Goal: Task Accomplishment & Management: Manage account settings

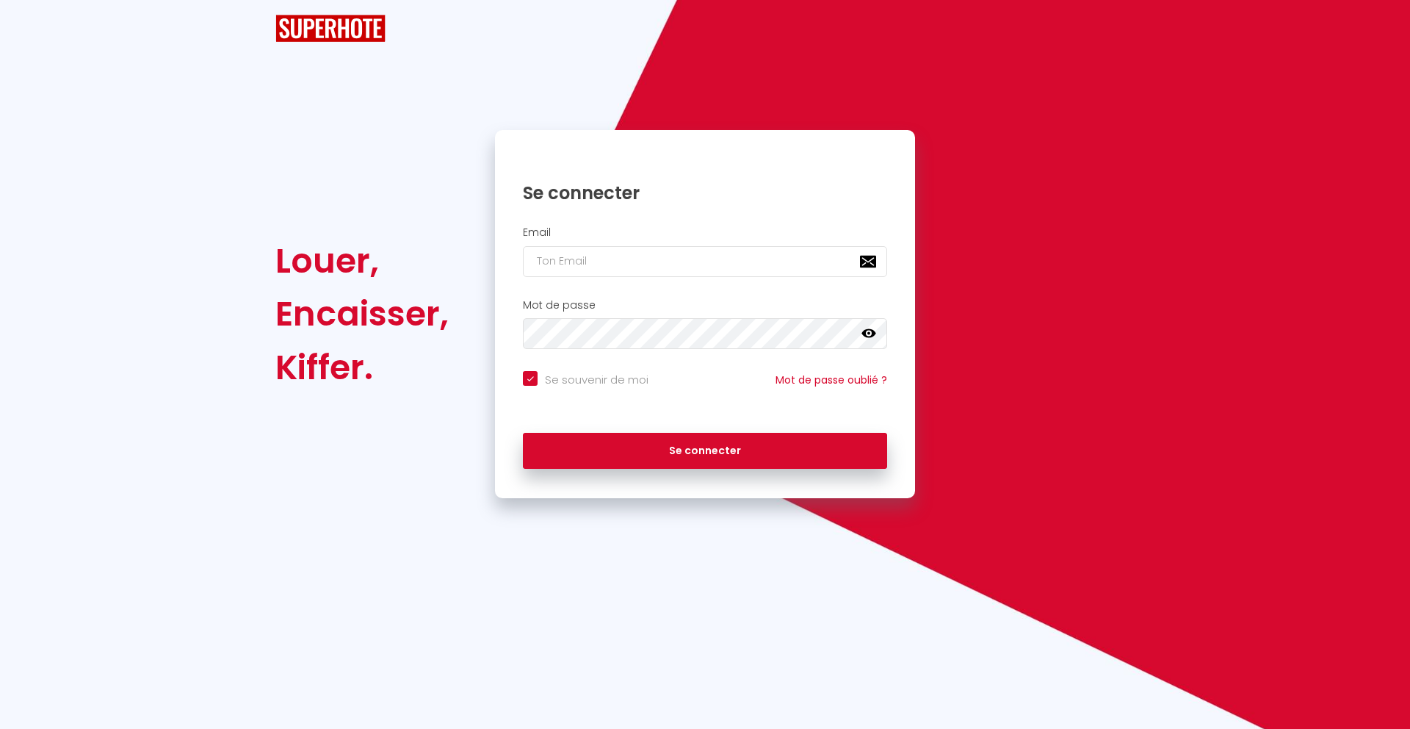
checkbox input "true"
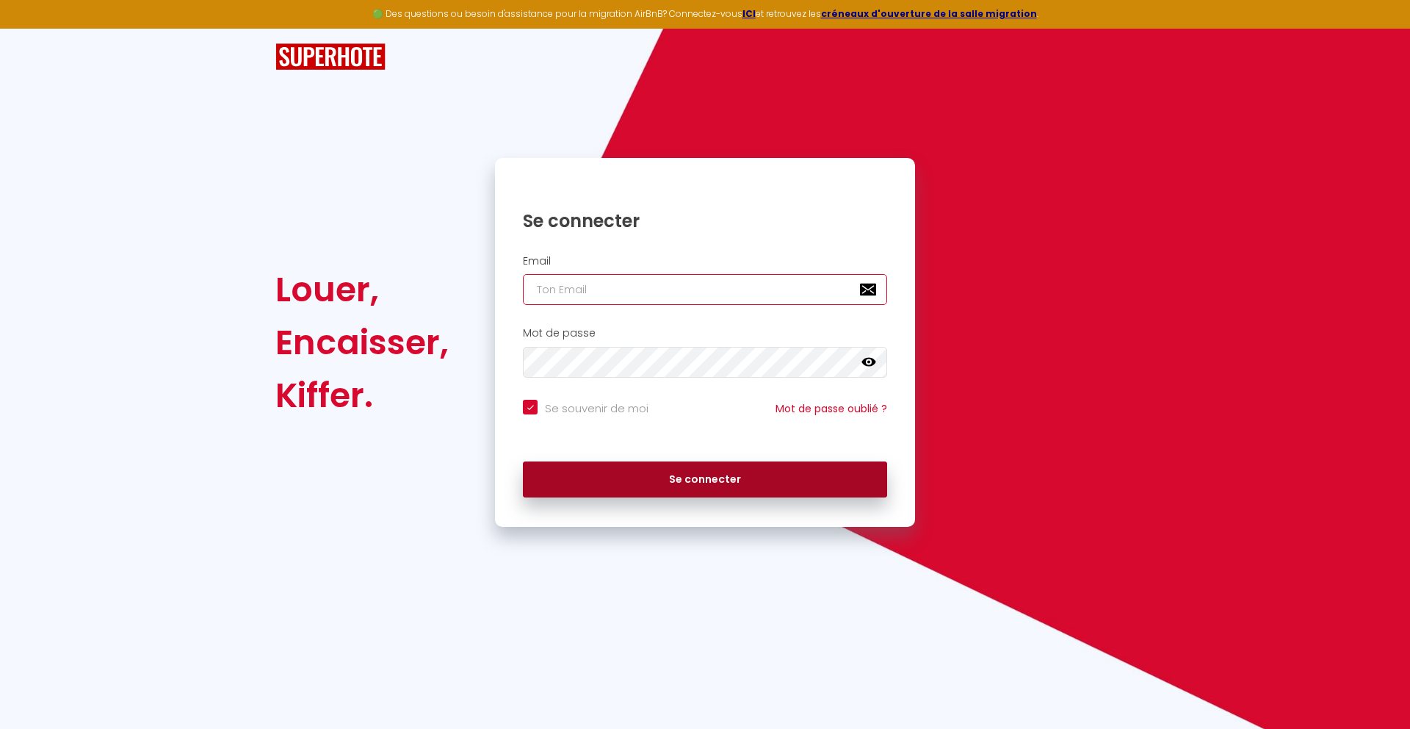
type input "[EMAIL_ADDRESS][DOMAIN_NAME]"
click at [602, 476] on button "Se connecter" at bounding box center [705, 479] width 364 height 37
checkbox input "true"
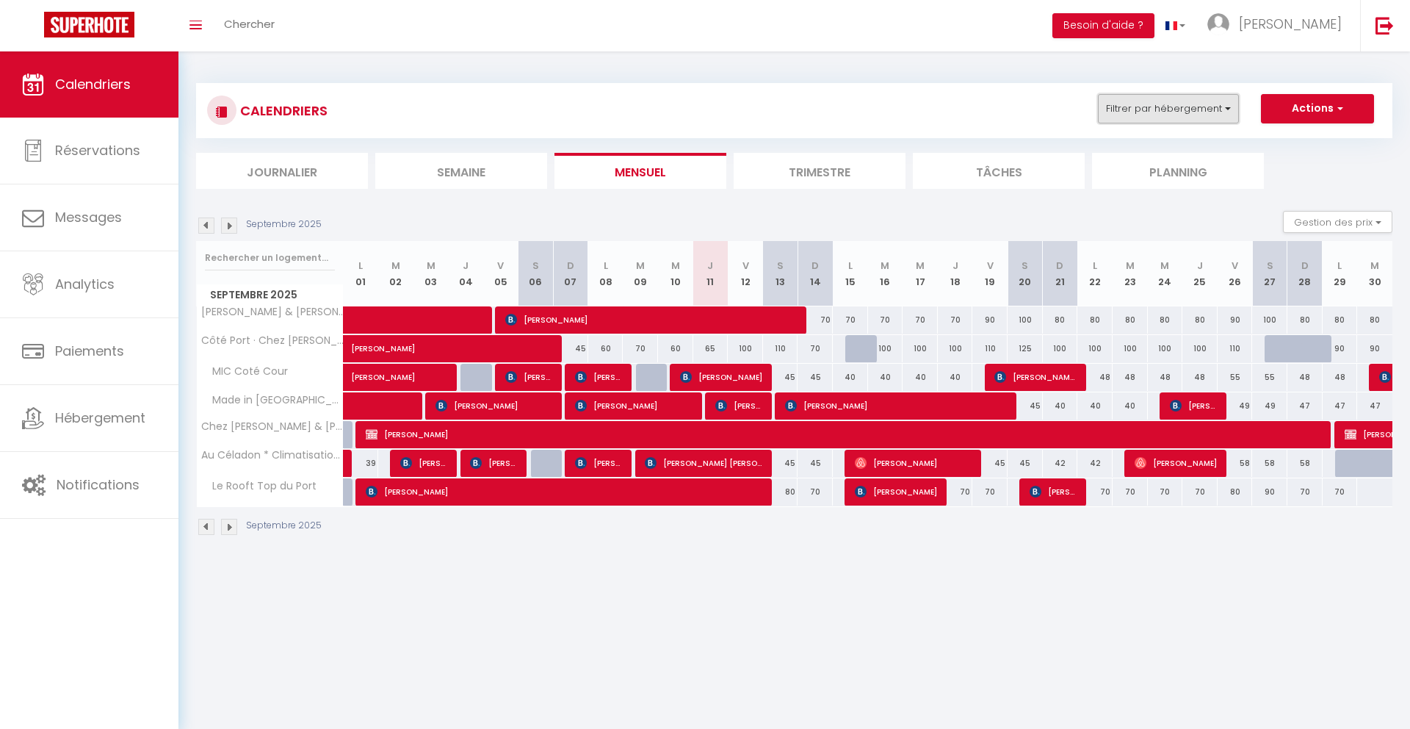
click at [1193, 98] on button "Filtrer par hébergement" at bounding box center [1168, 108] width 141 height 29
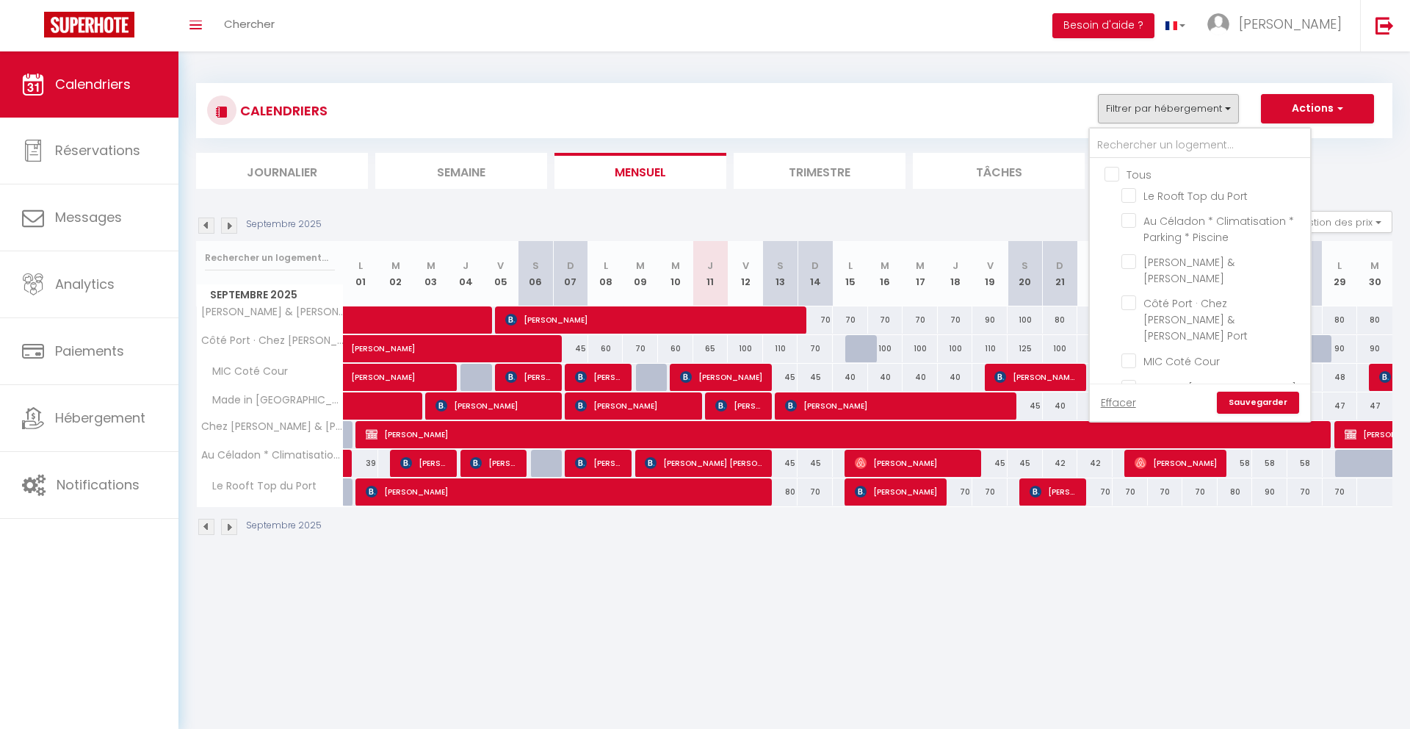
click at [682, 592] on body "🟢 Des questions ou besoin d'assistance pour la migration AirBnB? Connectez-vous…" at bounding box center [705, 415] width 1410 height 729
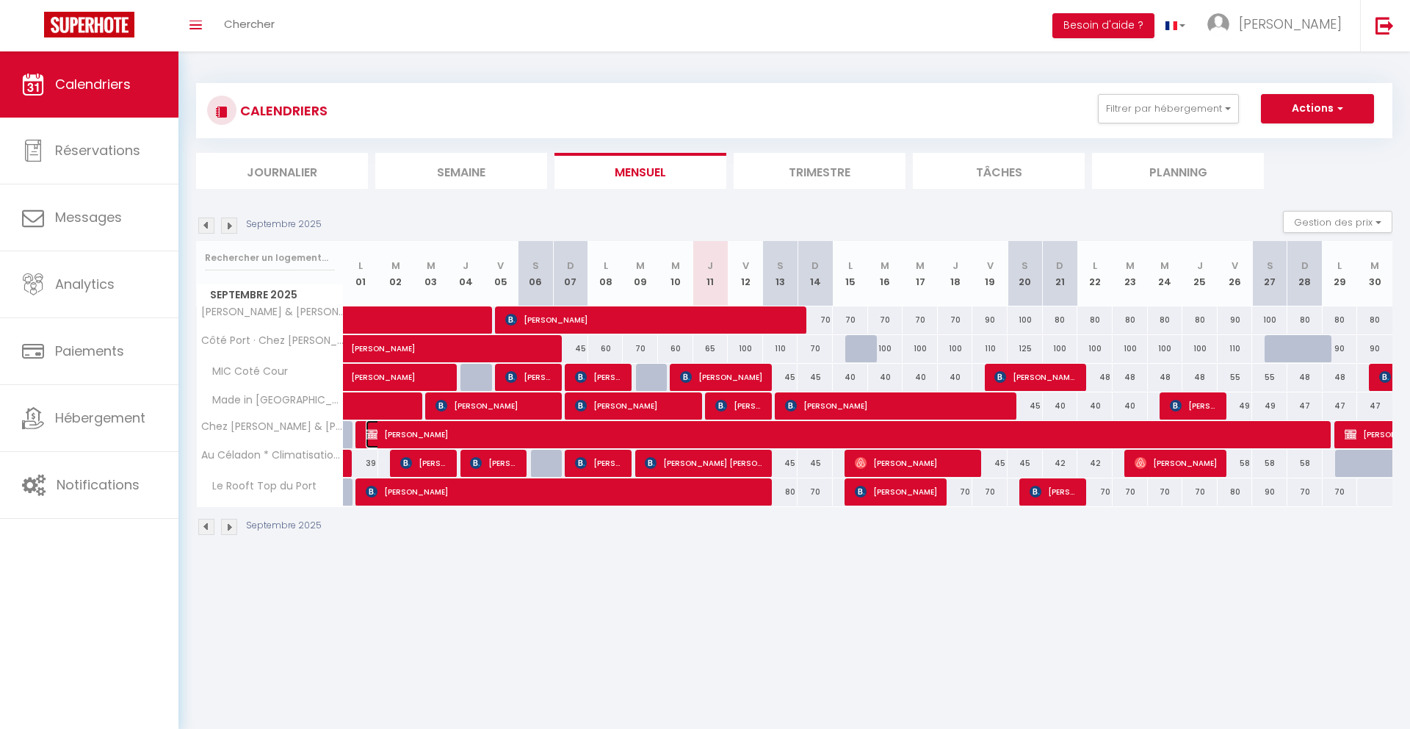
click at [710, 433] on span "[PERSON_NAME]" at bounding box center [848, 434] width 964 height 28
select select "OK"
select select "KO"
select select "0"
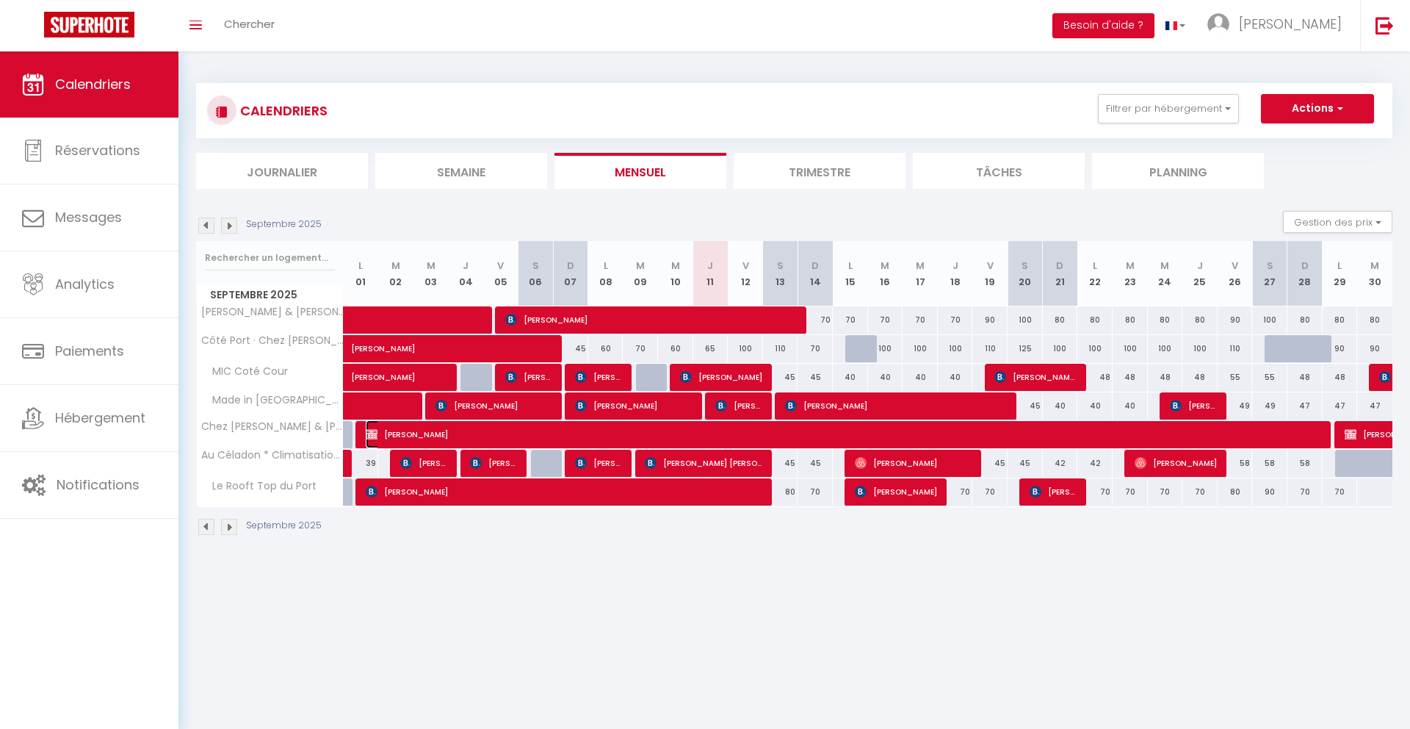
select select "1"
select select
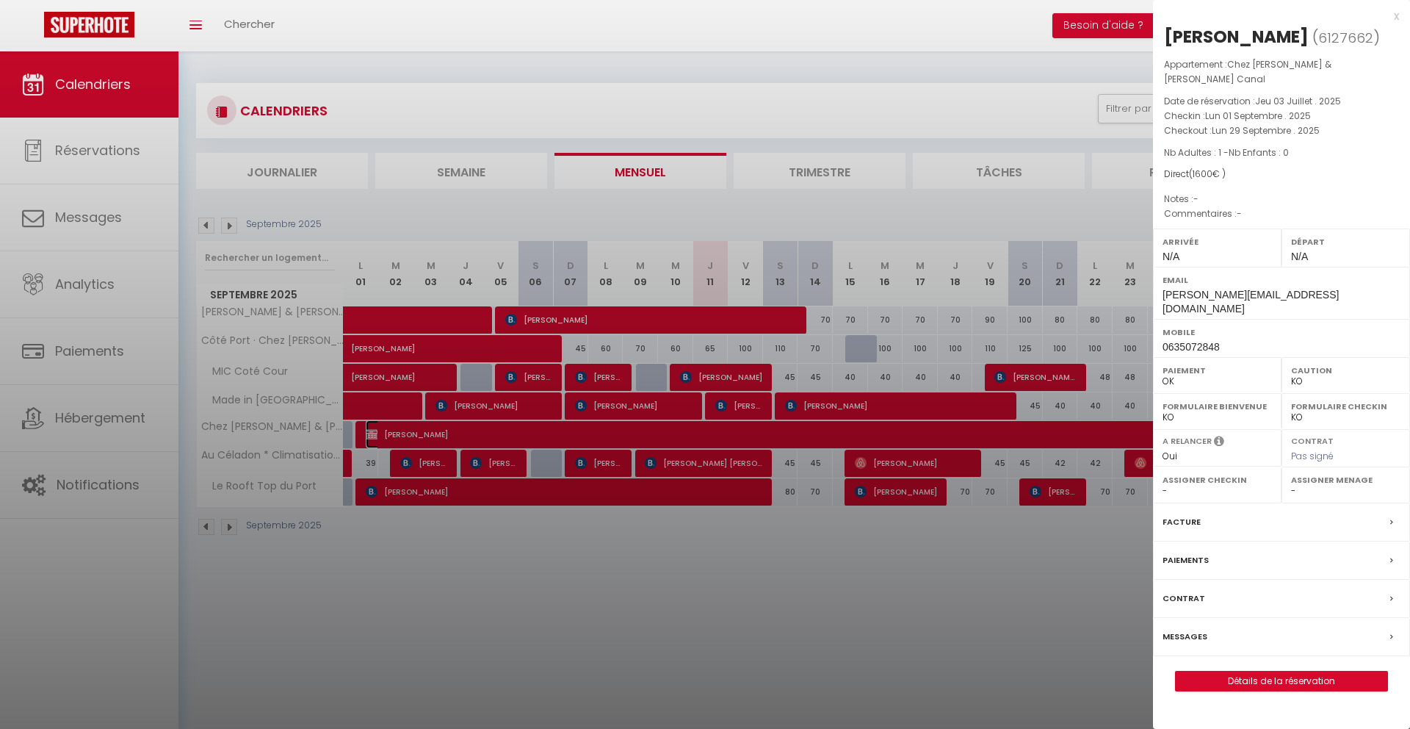
select select "36054"
click at [713, 583] on div at bounding box center [705, 364] width 1410 height 729
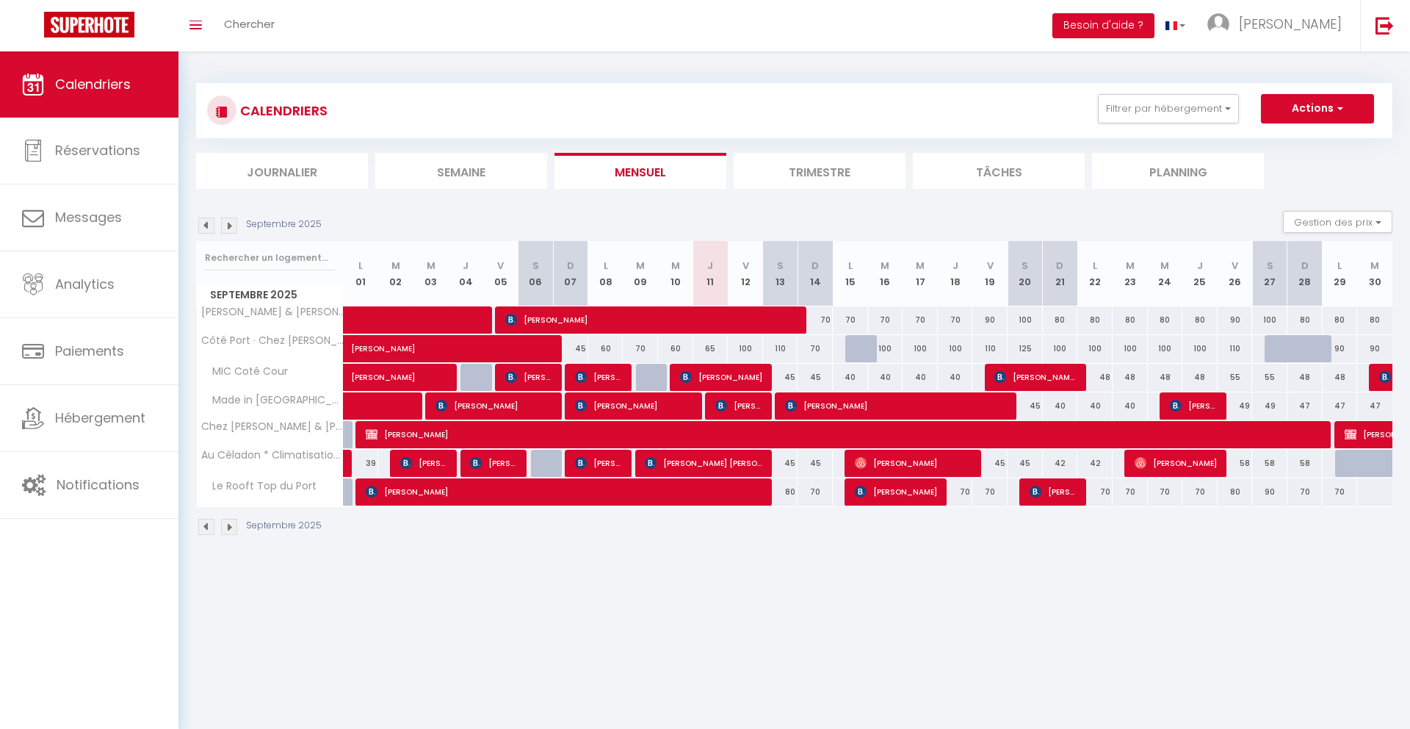
click at [783, 378] on div "45" at bounding box center [780, 377] width 35 height 27
type input "45"
type input "[DATE]"
type input "Dim 14 Septembre 2025"
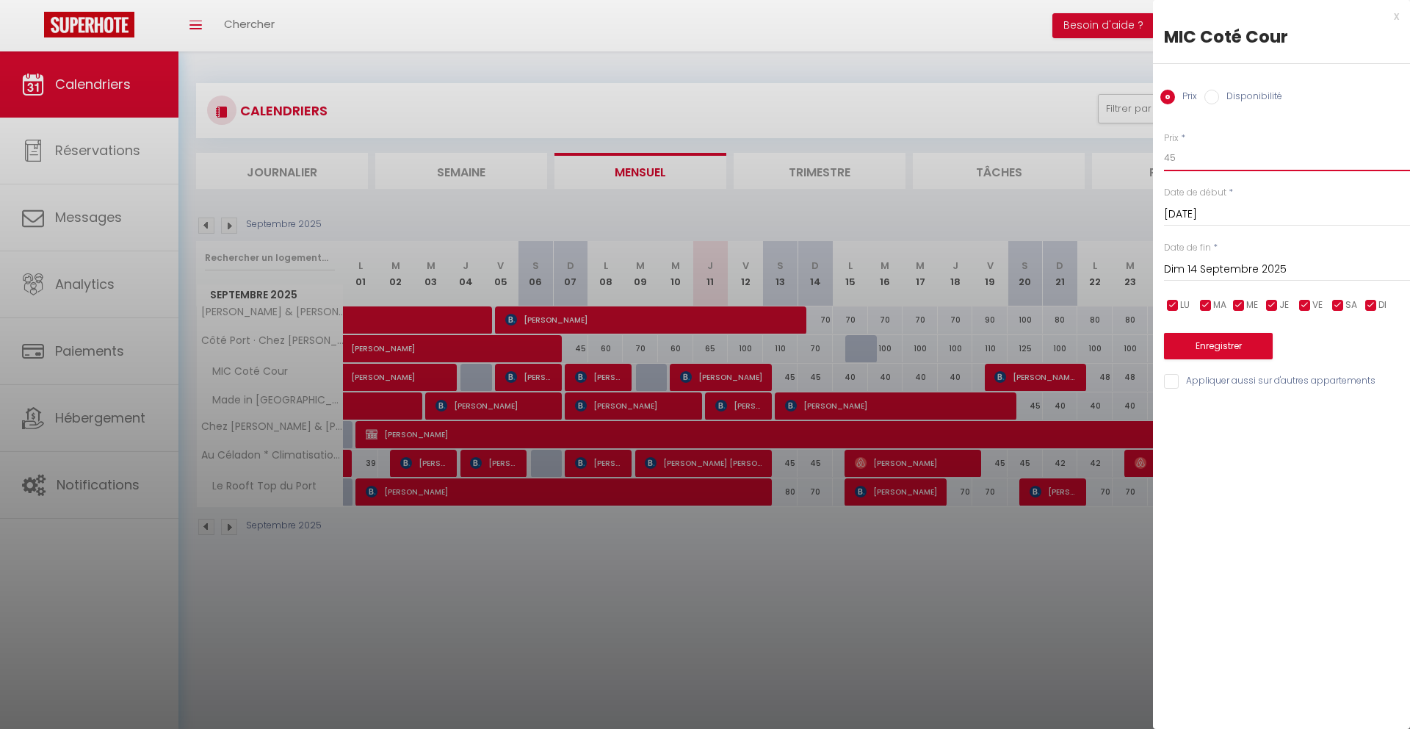
click at [1220, 166] on input "45" at bounding box center [1287, 158] width 246 height 26
type input "42"
click at [1278, 267] on input "Dim 14 Septembre 2025" at bounding box center [1287, 269] width 246 height 19
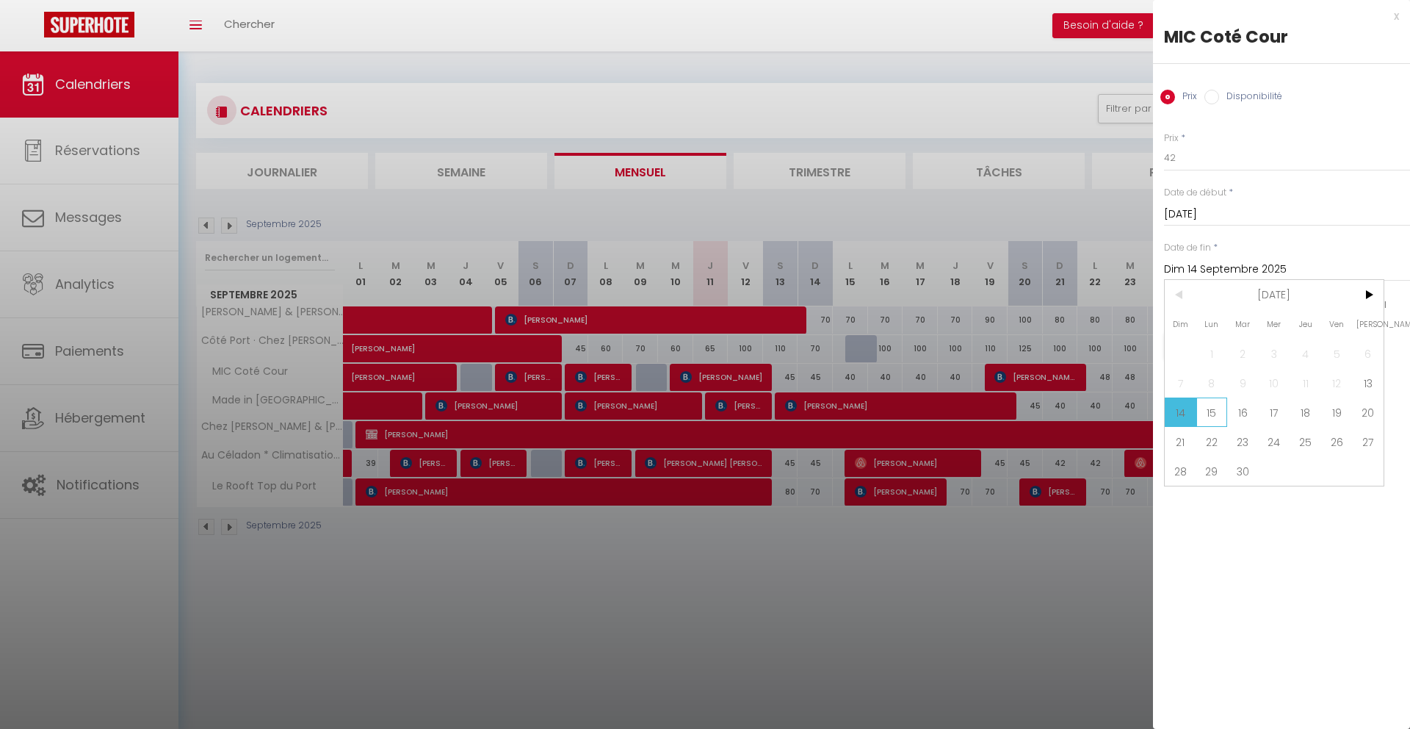
click at [1217, 417] on span "15" at bounding box center [1213, 411] width 32 height 29
type input "Lun 15 Septembre 2025"
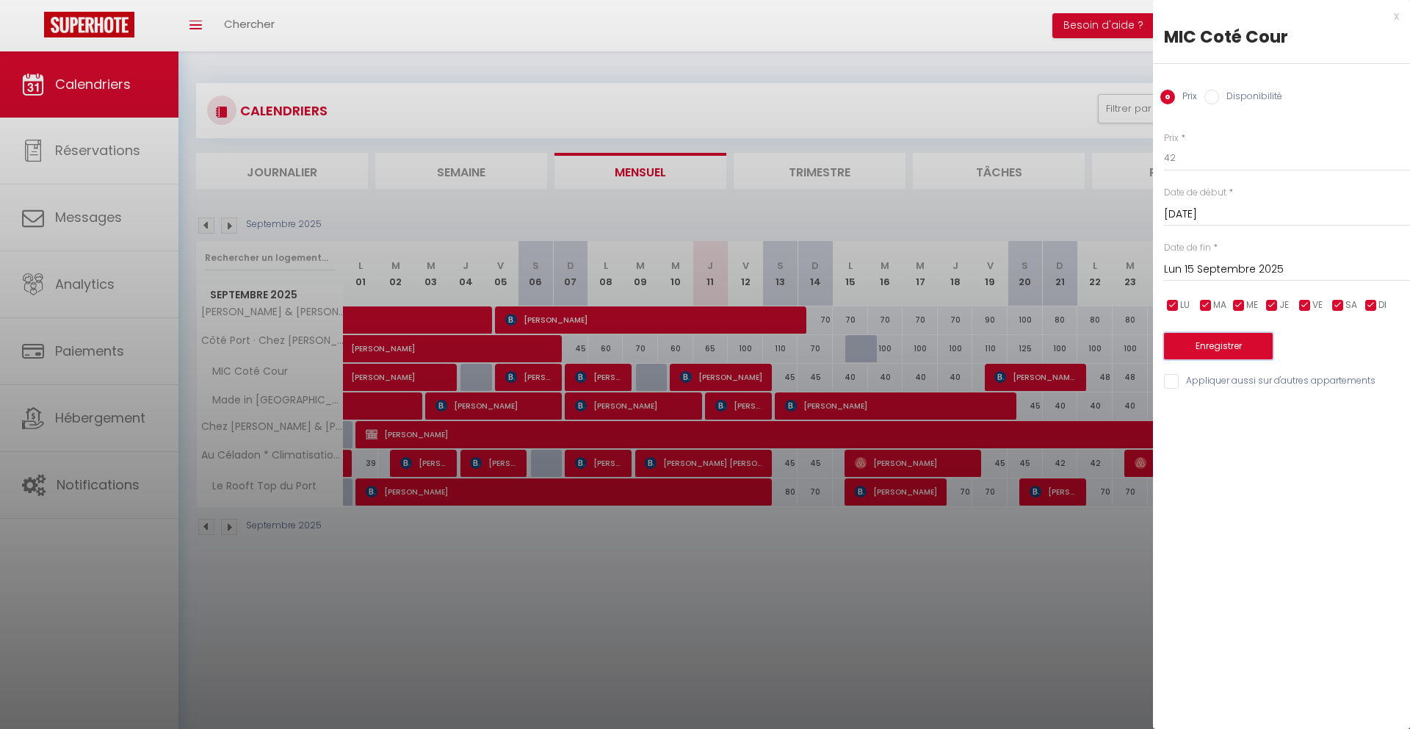
click at [1217, 344] on button "Enregistrer" at bounding box center [1218, 346] width 109 height 26
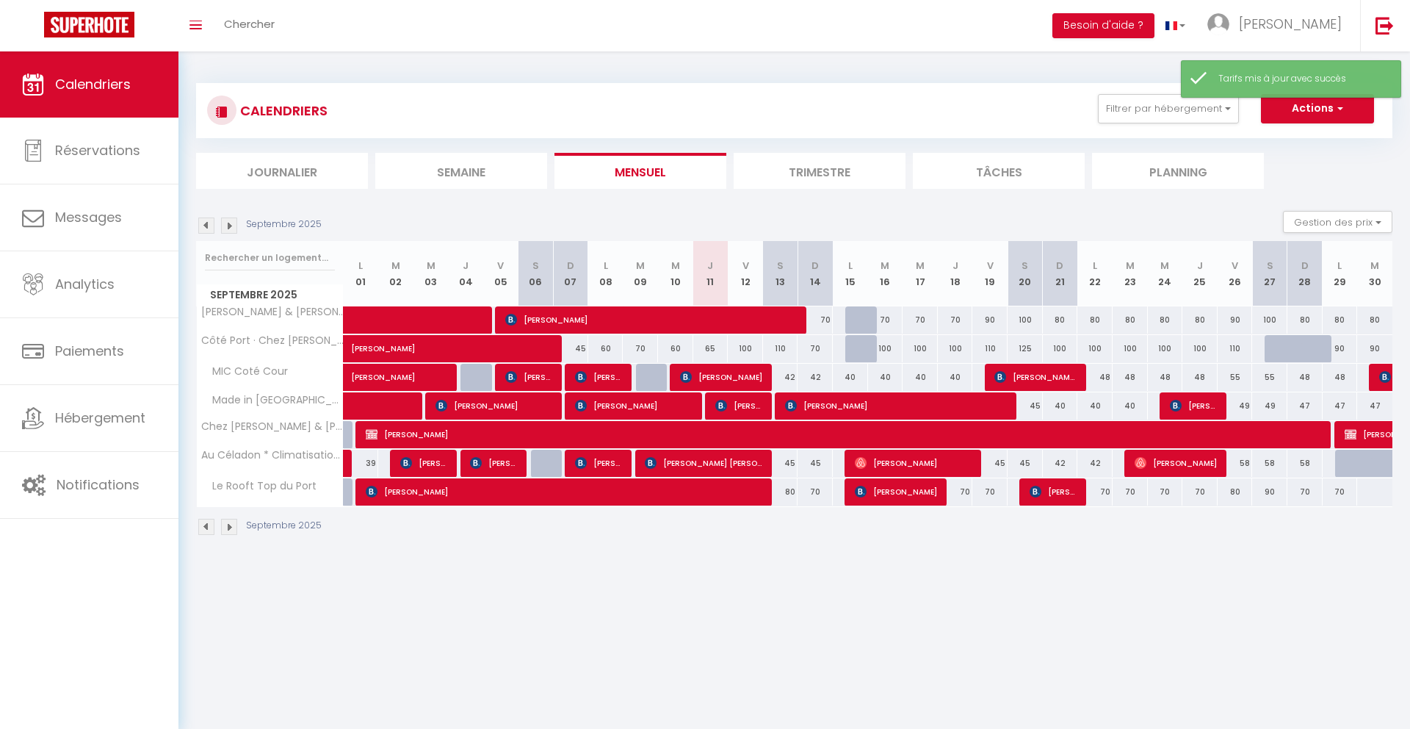
click at [779, 468] on div "45" at bounding box center [780, 463] width 35 height 27
type input "45"
type input "[DATE]"
type input "Dim 14 Septembre 2025"
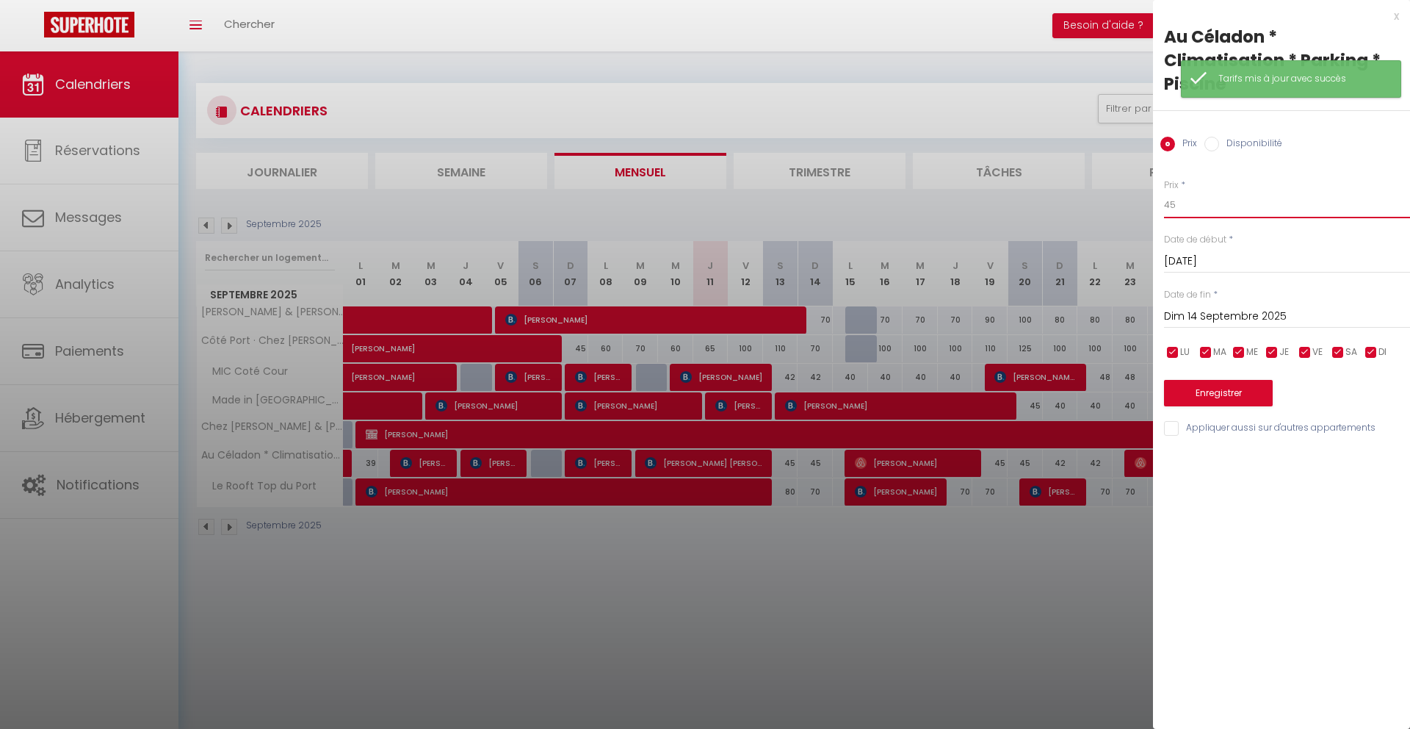
click at [1214, 203] on input "45" at bounding box center [1287, 205] width 246 height 26
type input "42"
click at [1236, 318] on input "Dim 14 Septembre 2025" at bounding box center [1287, 316] width 246 height 19
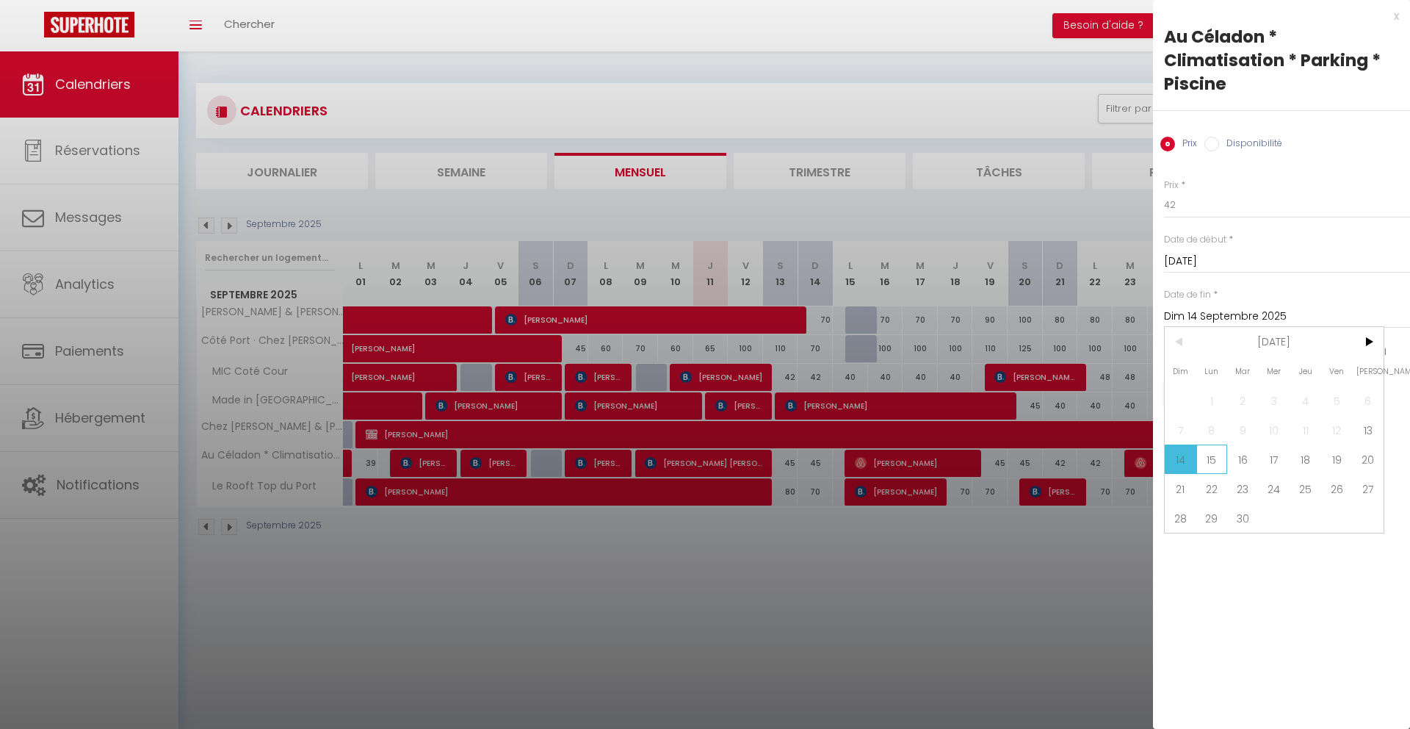
click at [1213, 461] on span "15" at bounding box center [1213, 458] width 32 height 29
type input "Lun 15 Septembre 2025"
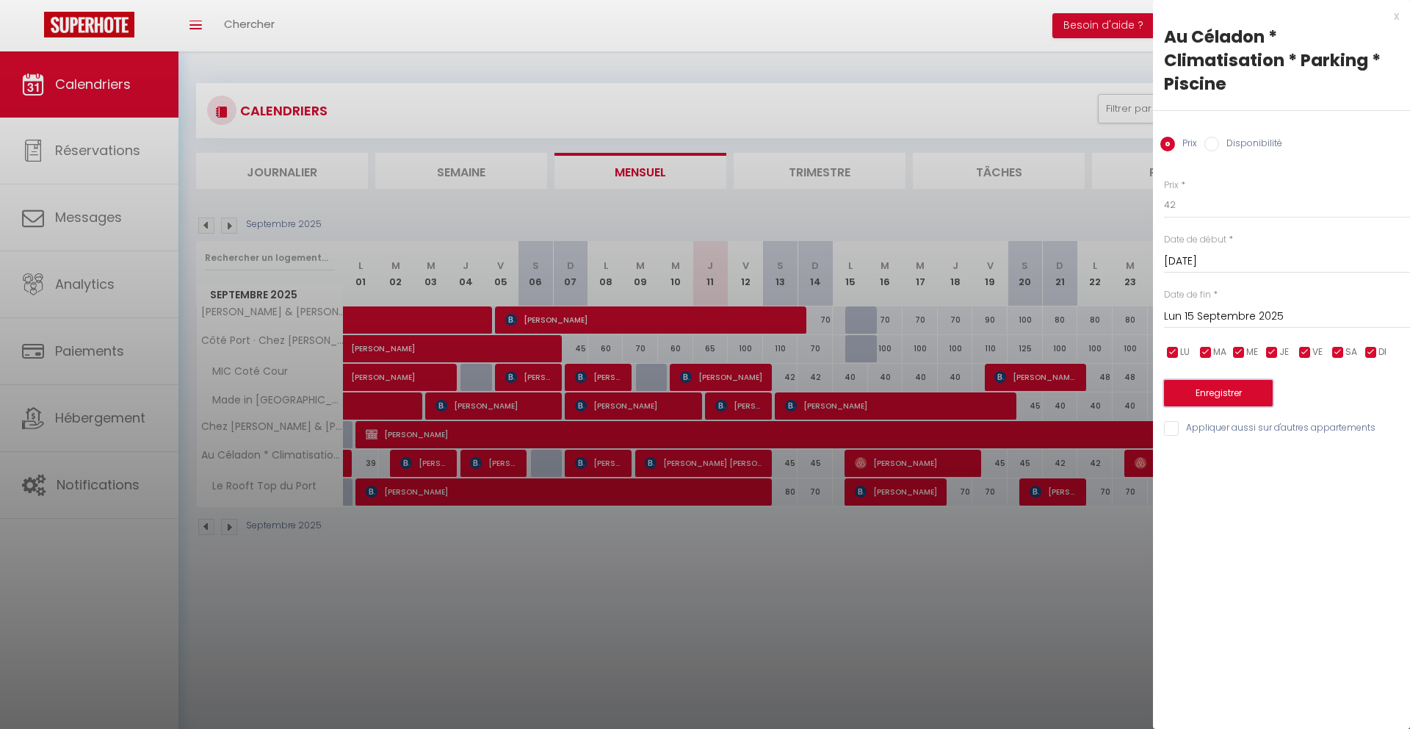
click at [1207, 393] on button "Enregistrer" at bounding box center [1218, 393] width 109 height 26
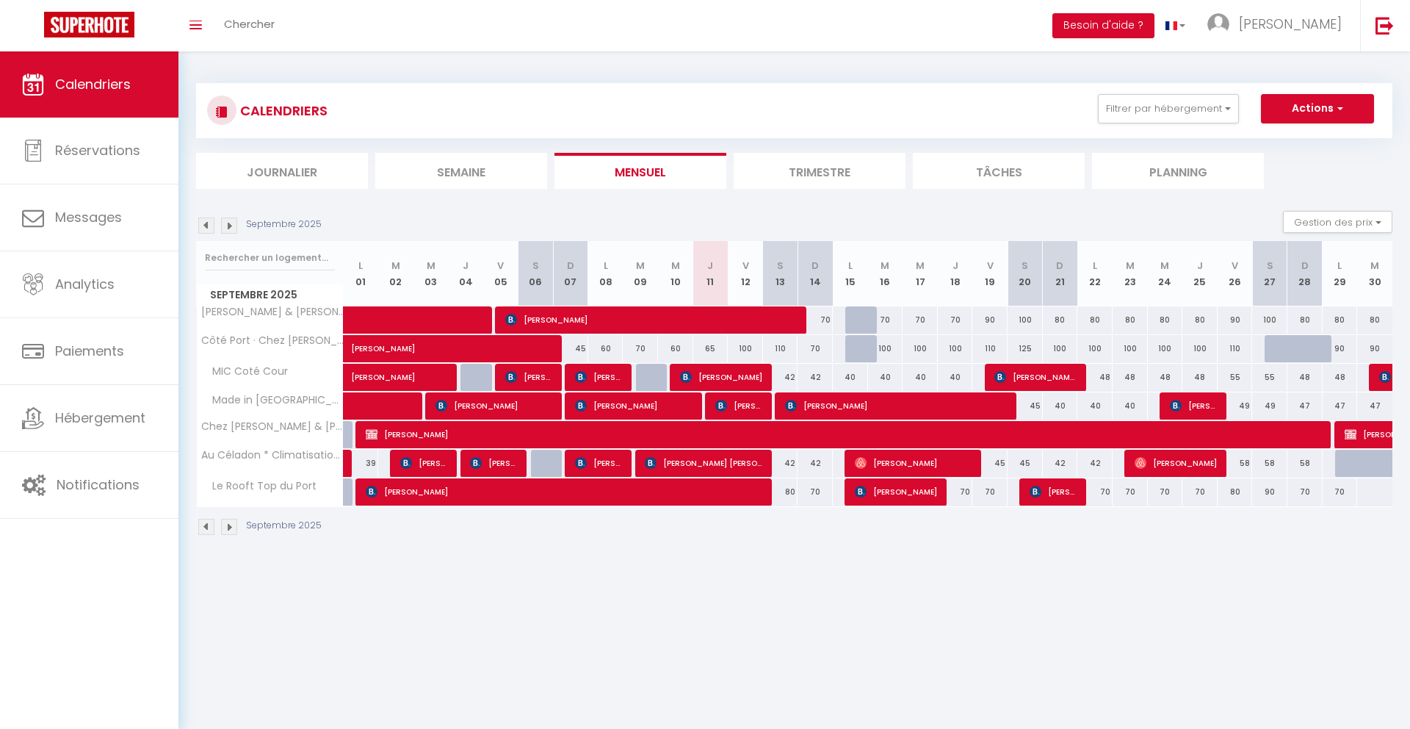
click at [993, 465] on div "45" at bounding box center [990, 463] width 35 height 27
type input "45"
type input "Ven 19 Septembre 2025"
type input "Sam 20 Septembre 2025"
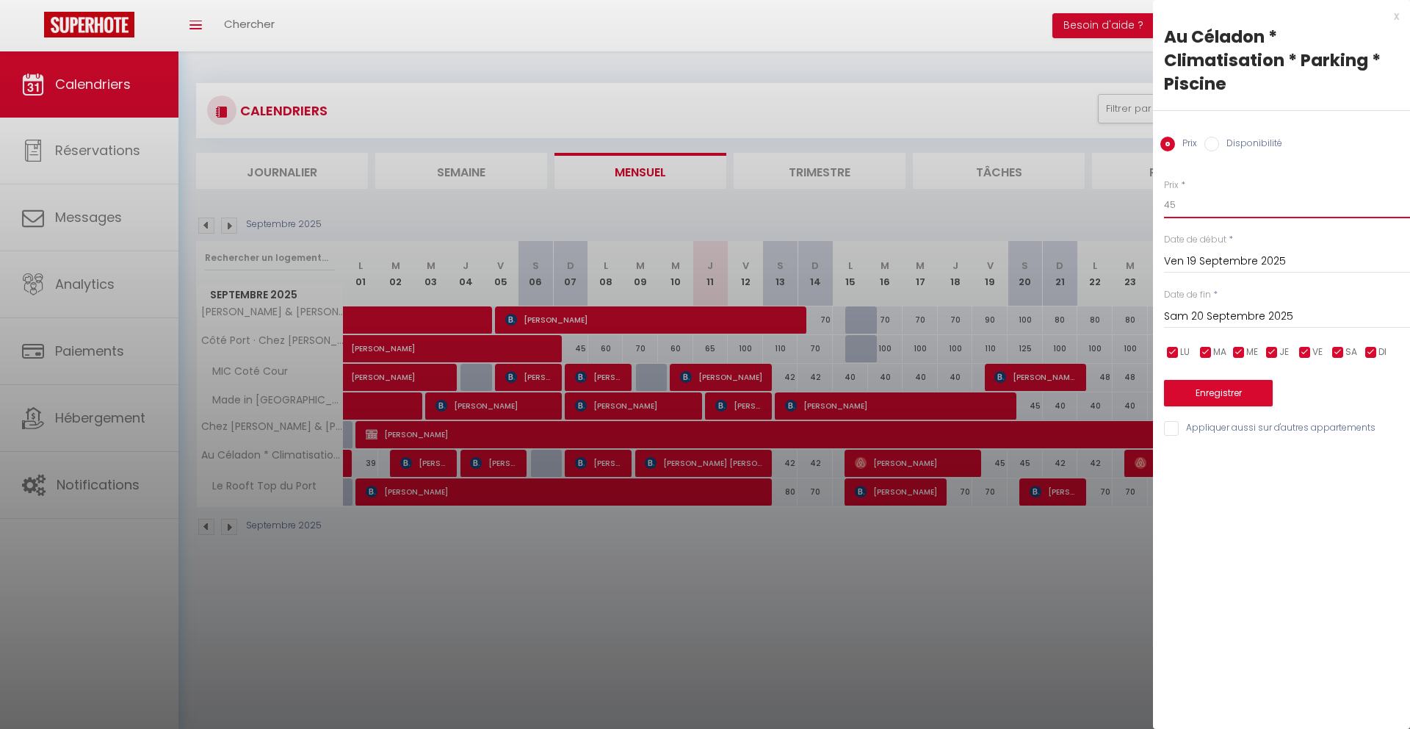
click at [1219, 203] on input "45" at bounding box center [1287, 205] width 246 height 26
type input "42"
click at [1242, 303] on div "[DATE] < [DATE] > Dim Lun Mar Mer Jeu Ven Sam 1 2 3 4 5 6 7 8 9 10 11 12 13 14 …" at bounding box center [1287, 315] width 246 height 26
click at [1236, 309] on input "Sam 20 Septembre 2025" at bounding box center [1287, 316] width 246 height 19
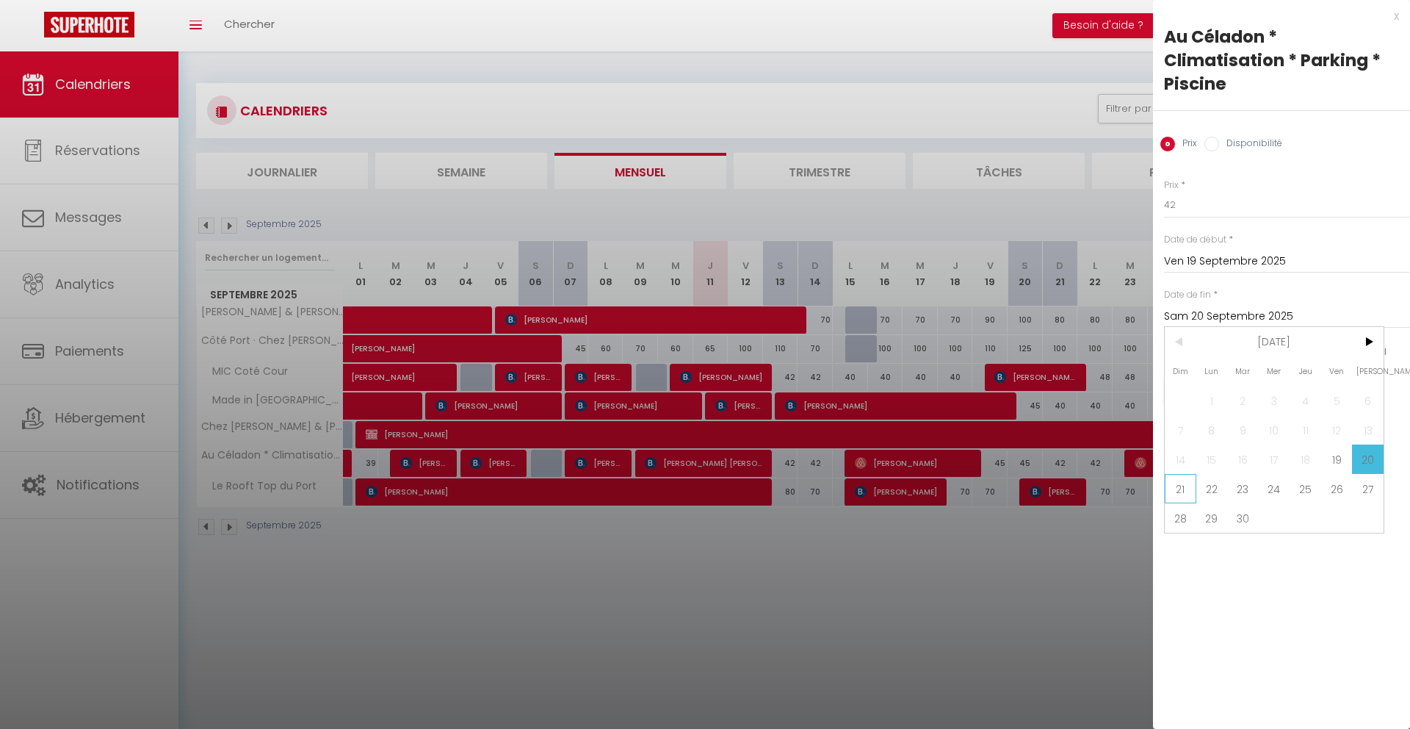
scroll to position [1, 0]
click at [1205, 493] on span "22" at bounding box center [1213, 488] width 32 height 29
type input "Lun 22 Septembre 2025"
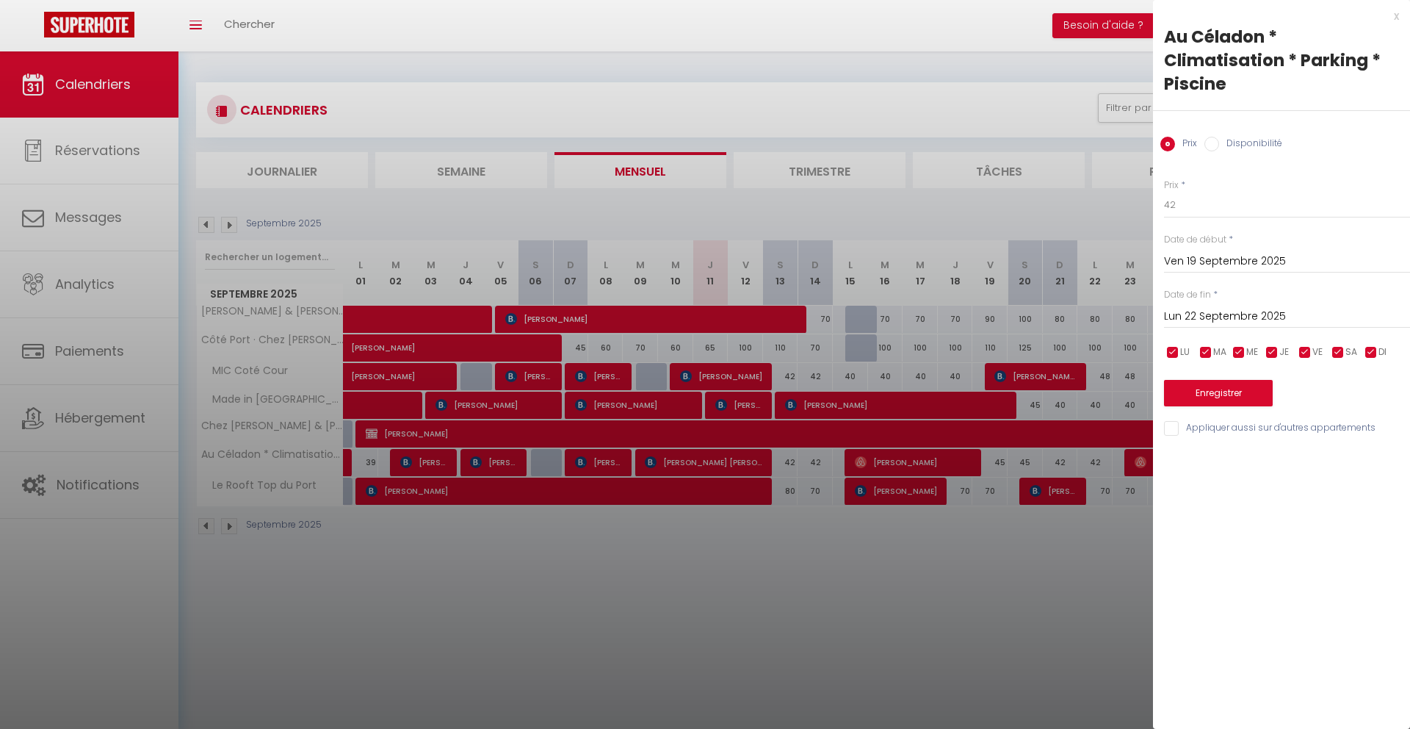
scroll to position [0, 0]
click at [1199, 389] on button "Enregistrer" at bounding box center [1218, 393] width 109 height 26
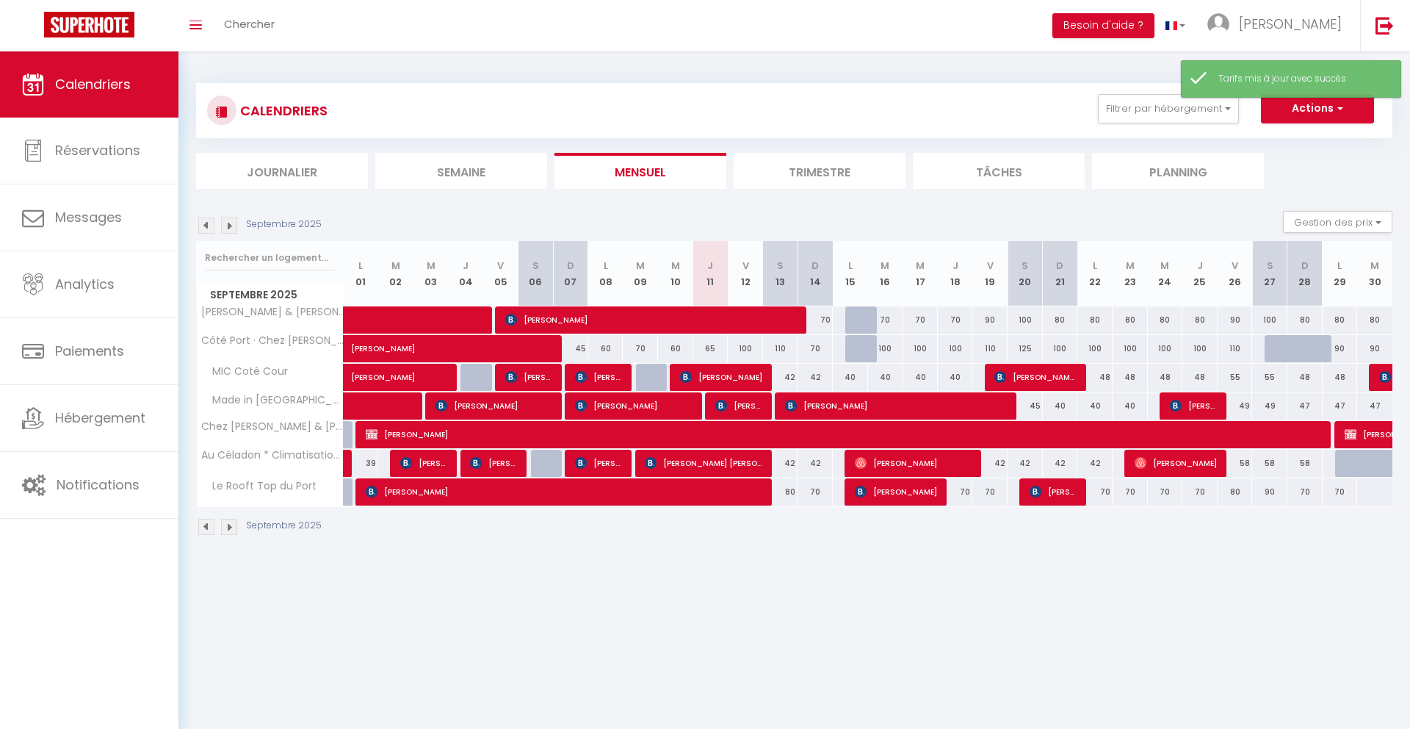
click at [1056, 461] on div "42" at bounding box center [1060, 463] width 35 height 27
type input "42"
type input "Dim 21 Septembre 2025"
type input "Lun 22 Septembre 2025"
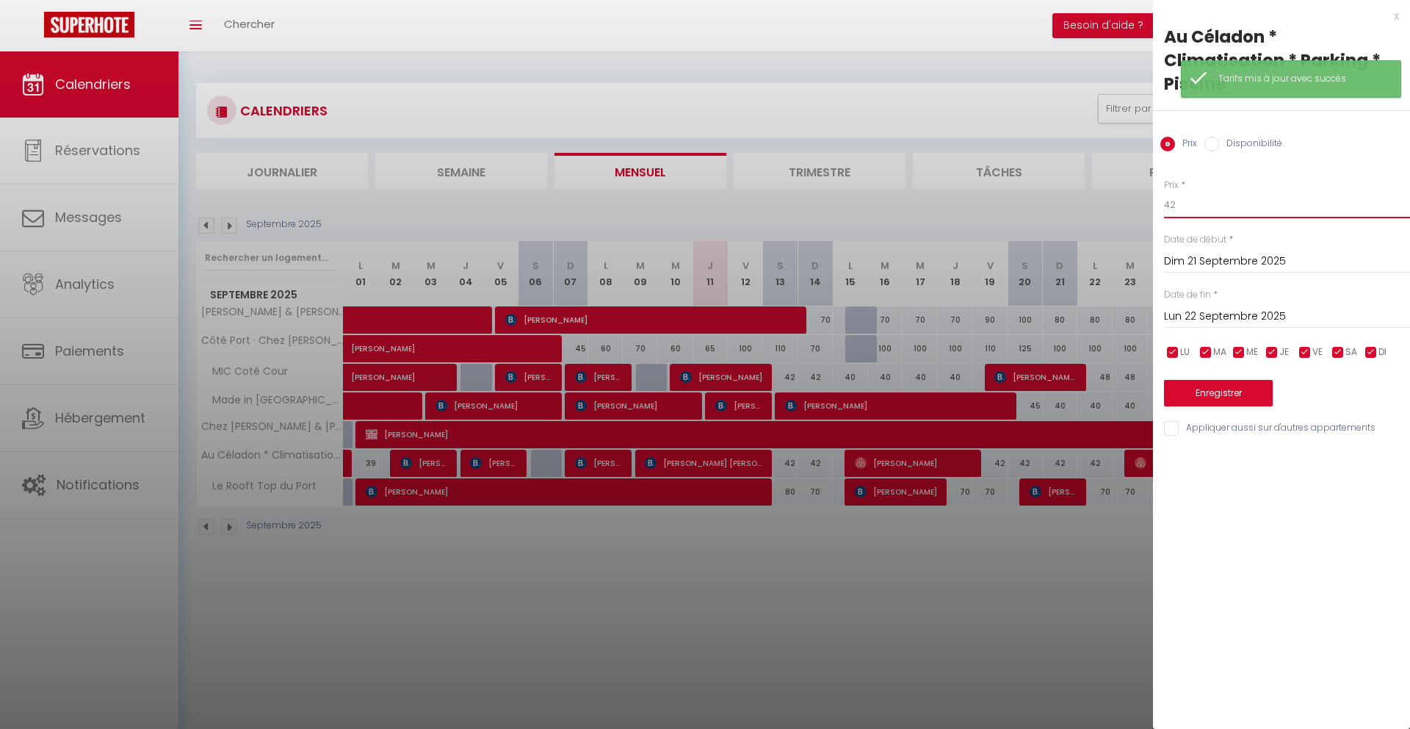
click at [1193, 202] on input "42" at bounding box center [1287, 205] width 246 height 26
type input "40"
click at [1189, 322] on input "Lun 22 Septembre 2025" at bounding box center [1287, 316] width 246 height 19
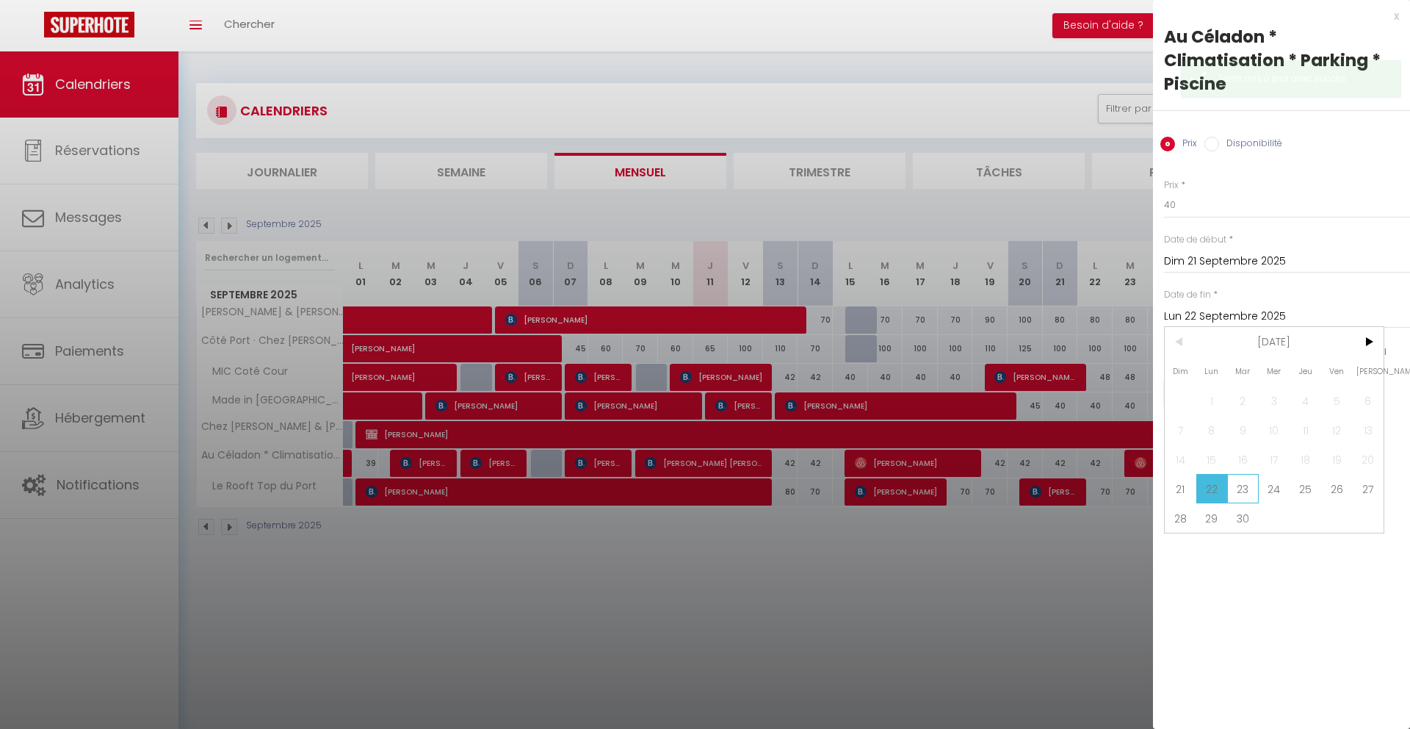
click at [1244, 493] on span "23" at bounding box center [1244, 488] width 32 height 29
type input "[DATE]"
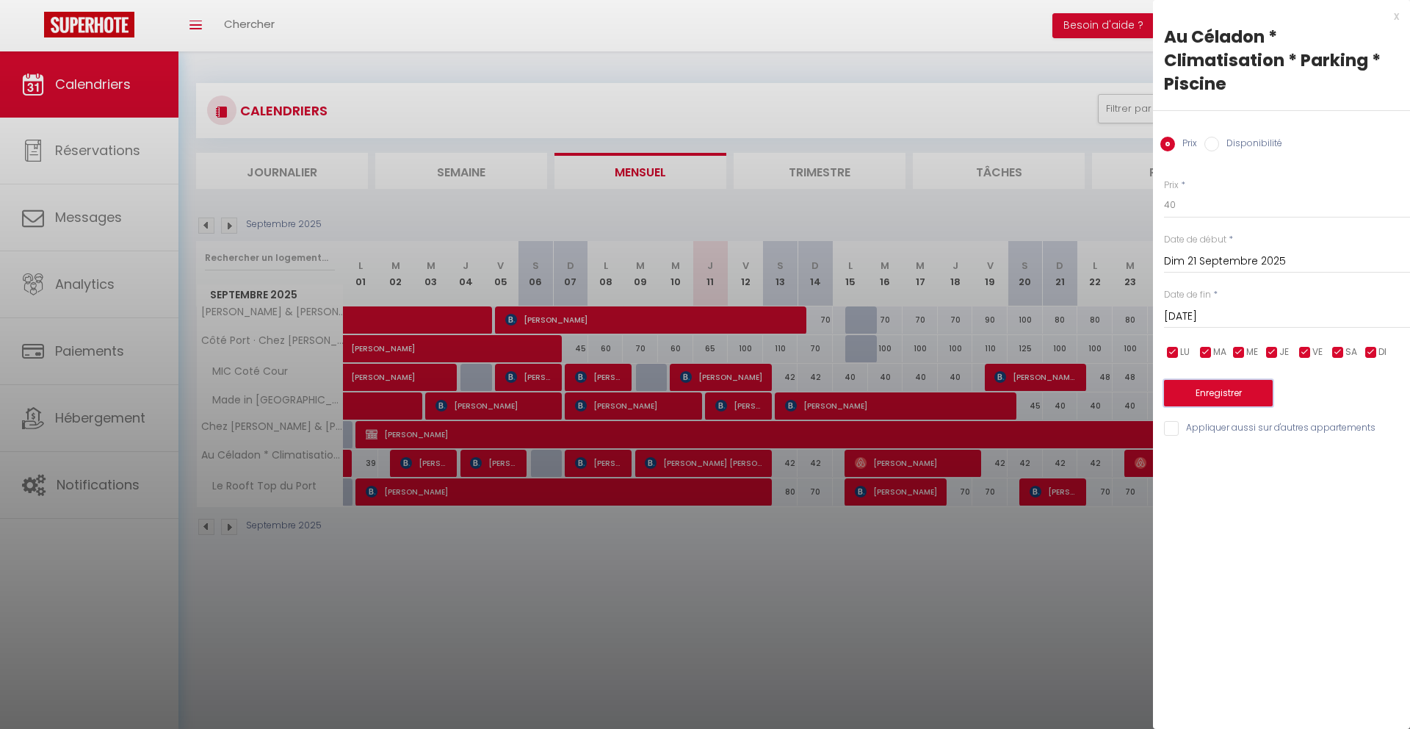
click at [1217, 395] on button "Enregistrer" at bounding box center [1218, 393] width 109 height 26
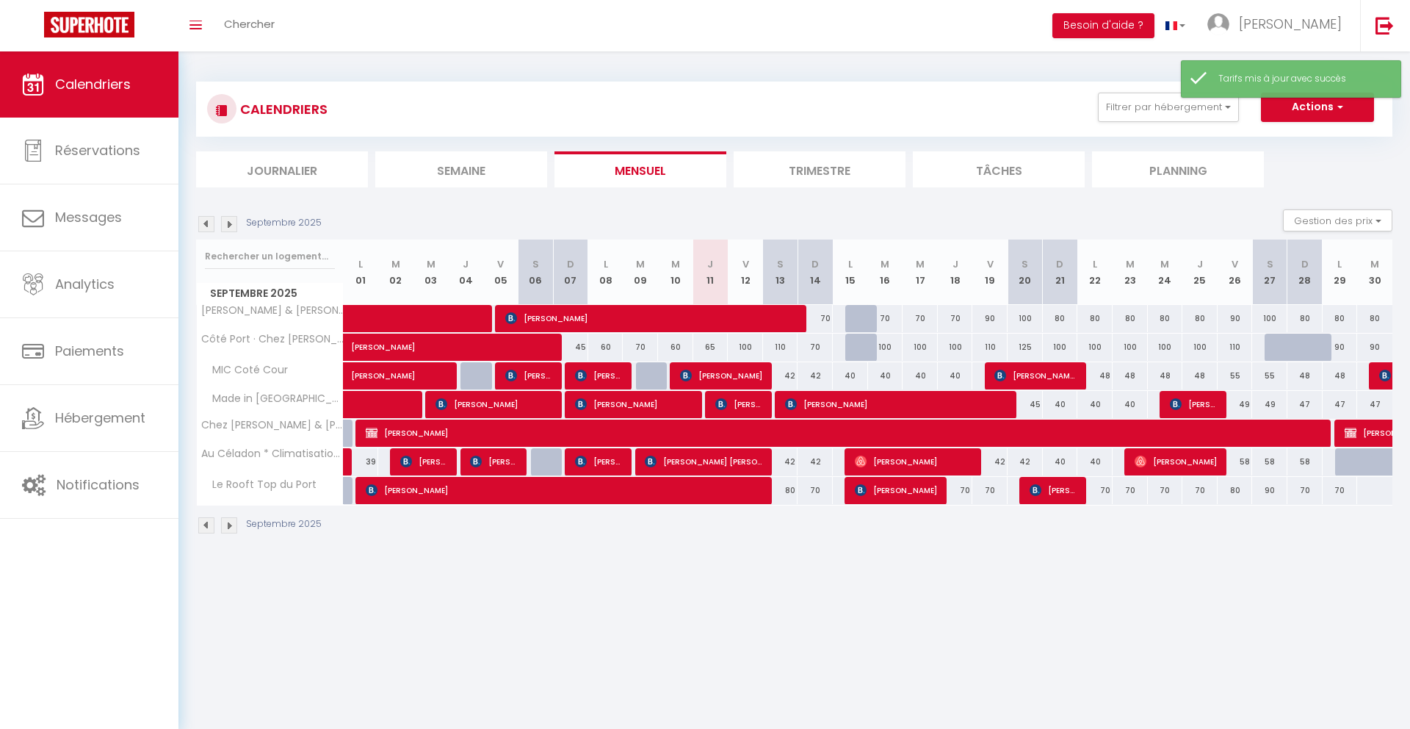
scroll to position [3, 0]
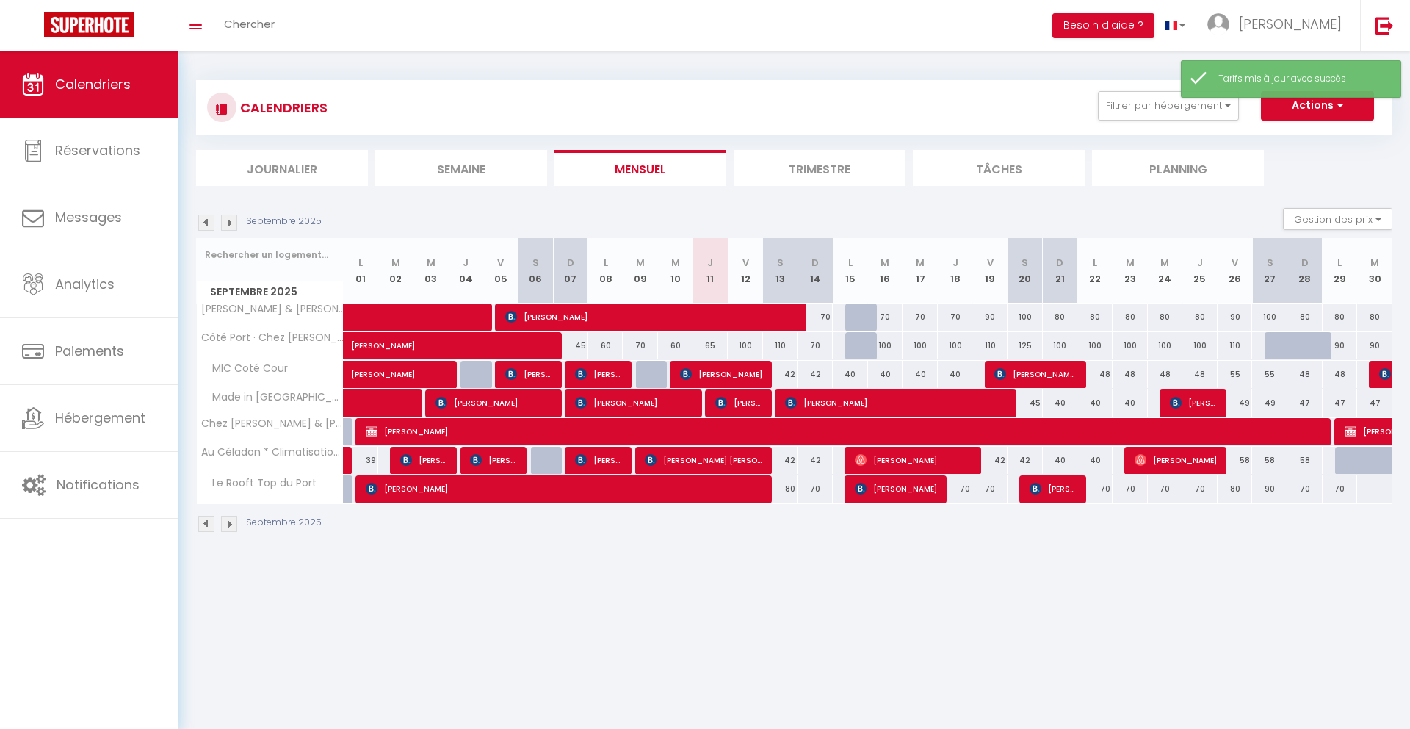
click at [1361, 456] on div at bounding box center [1375, 461] width 35 height 28
type input "58"
type input "[DATE]"
type input "Mer 01 Octobre 2025"
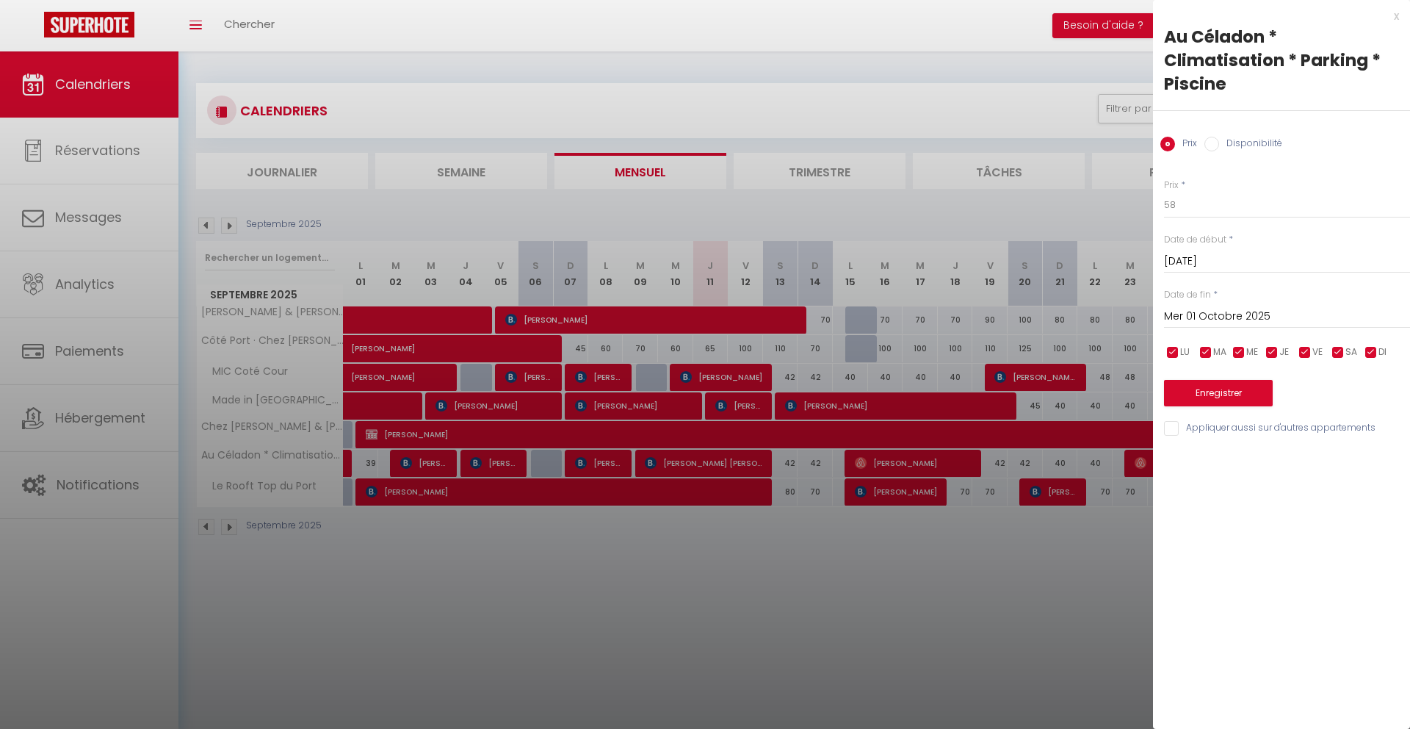
click at [1060, 550] on div at bounding box center [705, 364] width 1410 height 729
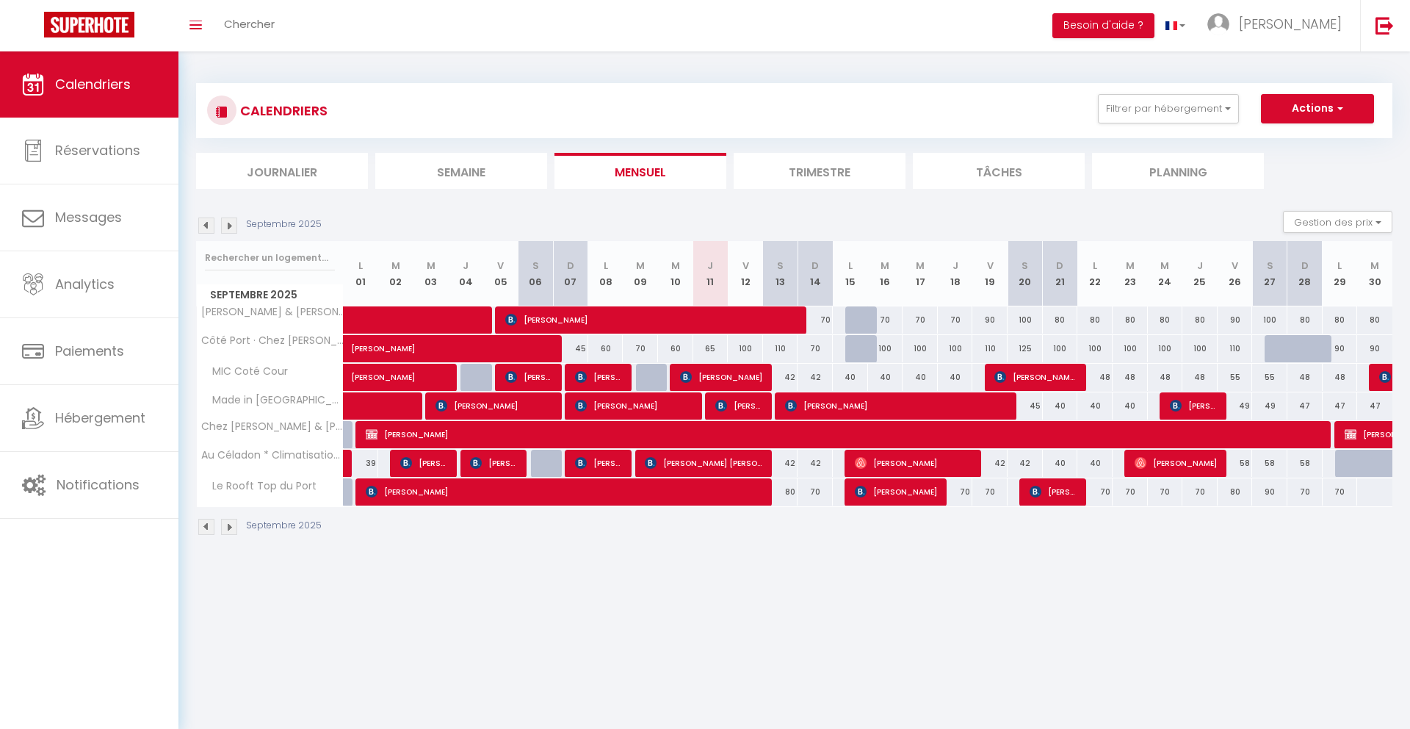
click at [1361, 466] on div at bounding box center [1375, 464] width 35 height 28
type input "58"
type input "[DATE]"
type input "Mer 01 Octobre 2025"
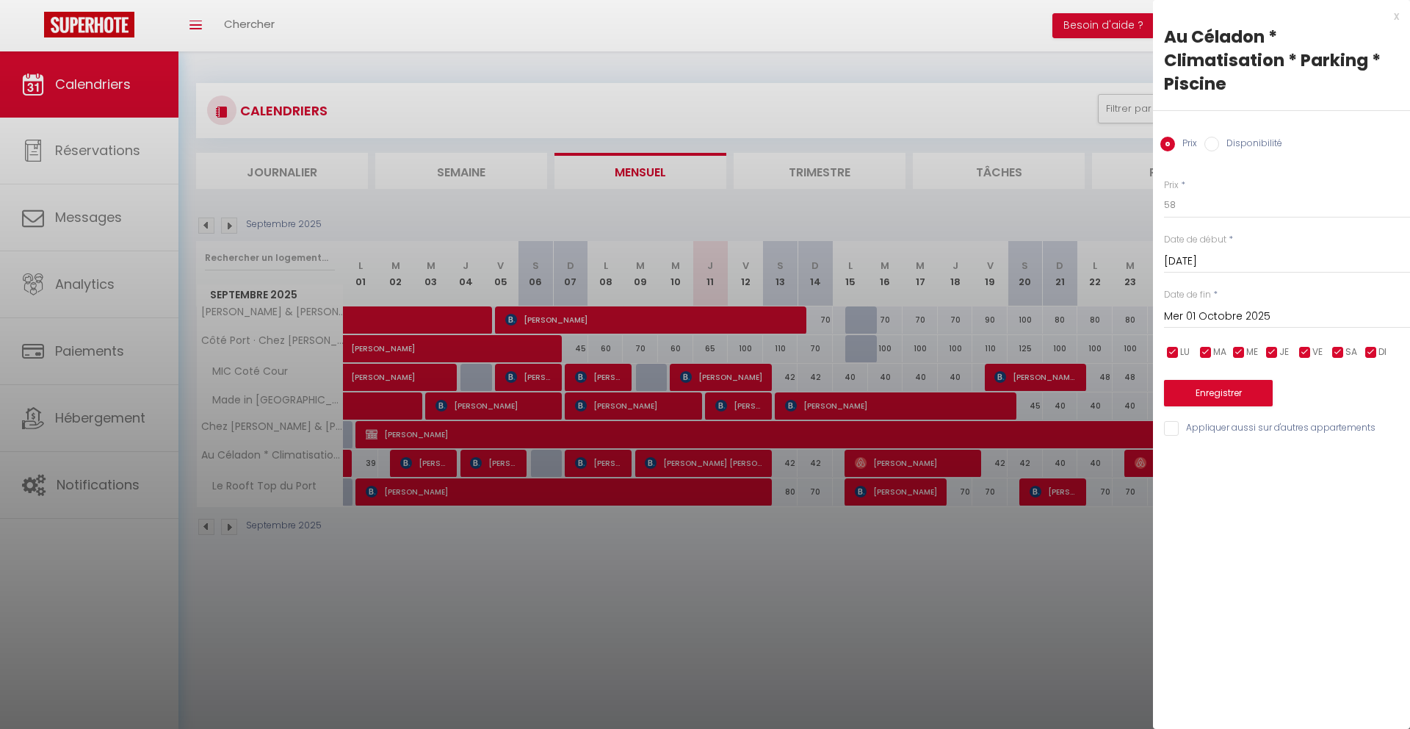
click at [978, 577] on div at bounding box center [705, 364] width 1410 height 729
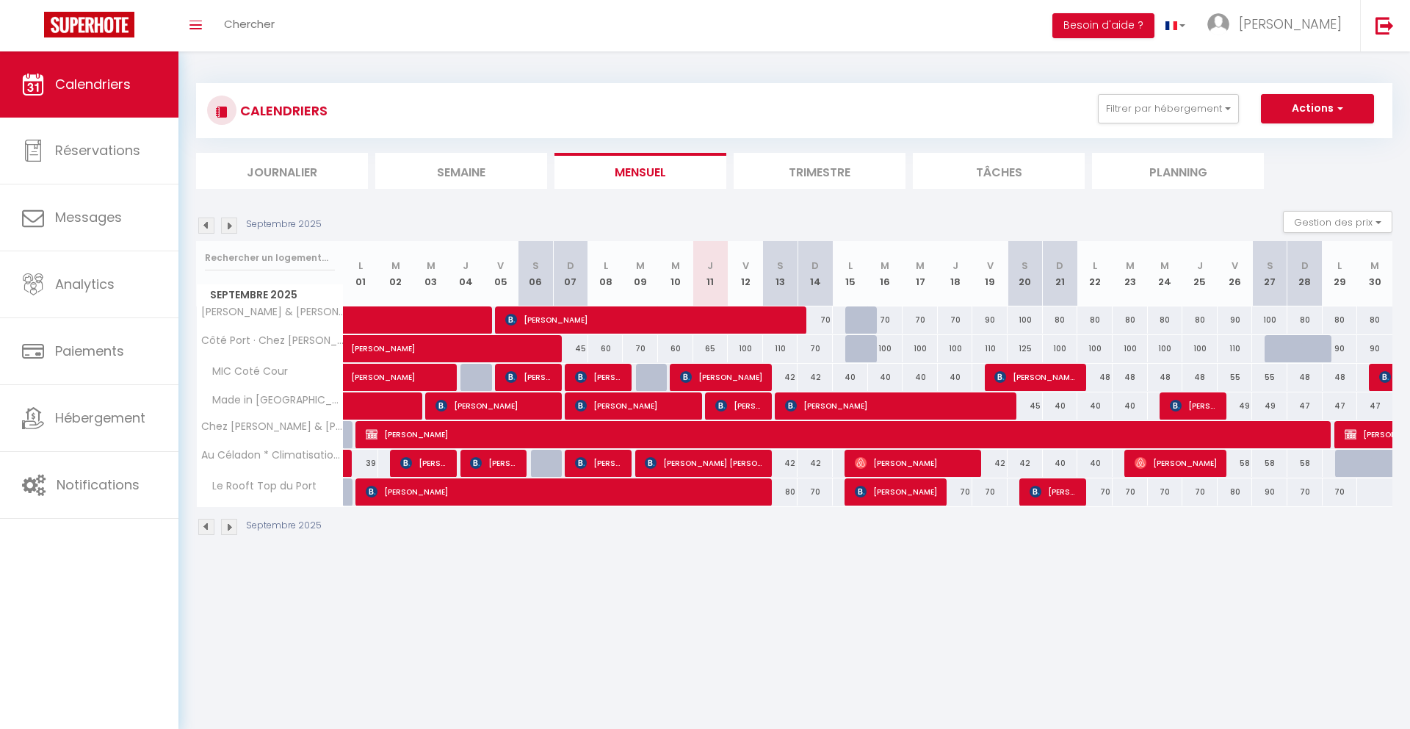
click at [1379, 460] on div at bounding box center [1387, 472] width 35 height 28
type input "58"
type input "[DATE]"
type input "Mer 01 Octobre 2025"
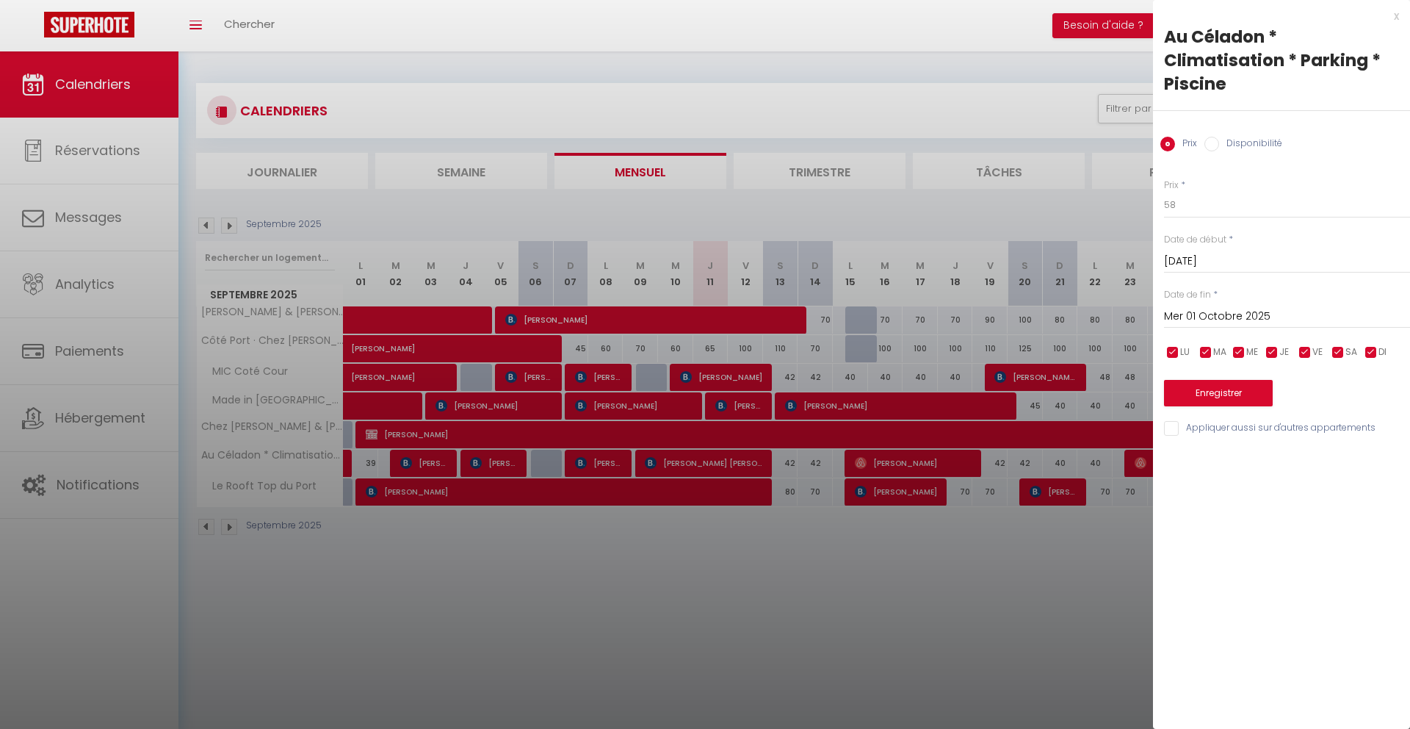
click at [1215, 145] on input "Disponibilité" at bounding box center [1212, 144] width 15 height 15
radio input "true"
radio input "false"
click at [1215, 145] on input "Disponibilité" at bounding box center [1212, 144] width 15 height 15
drag, startPoint x: 1038, startPoint y: 571, endPoint x: 1026, endPoint y: 575, distance: 12.6
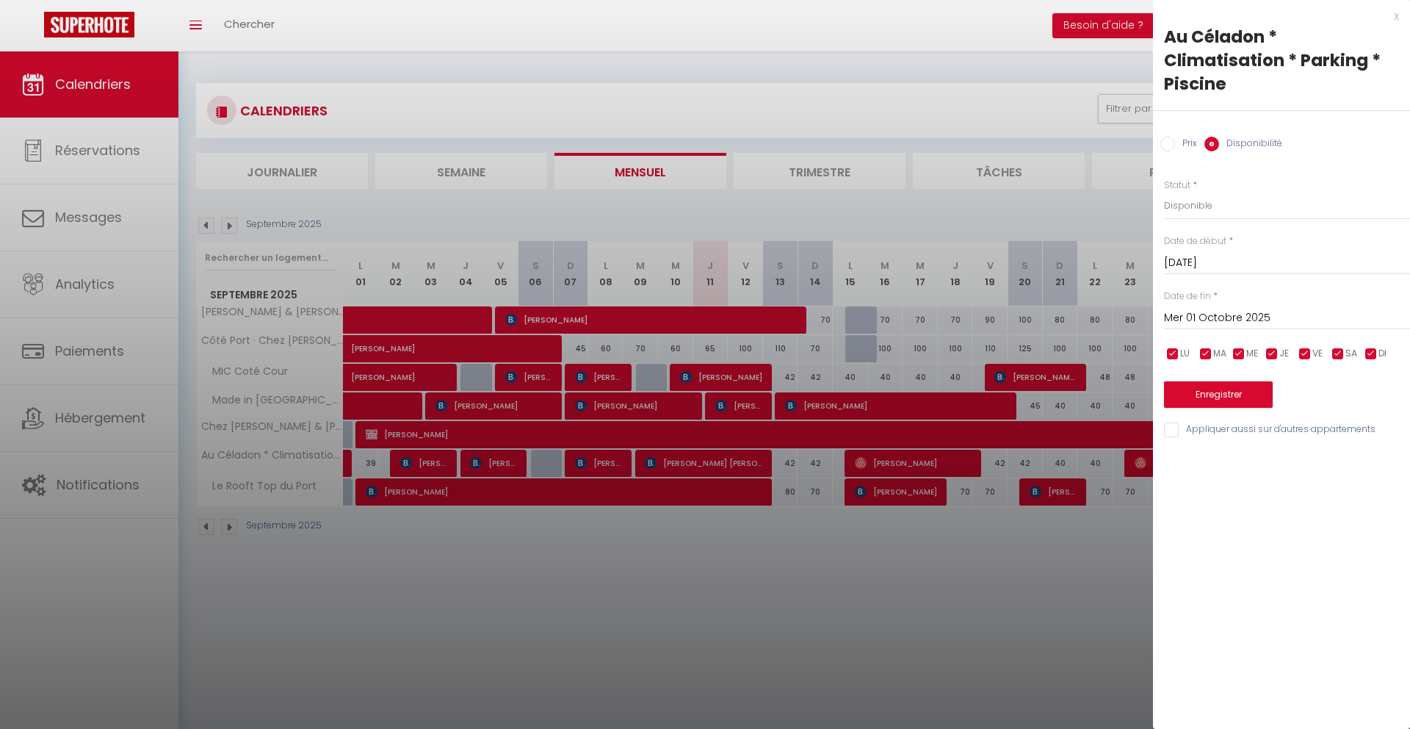
click at [1036, 574] on div at bounding box center [705, 364] width 1410 height 729
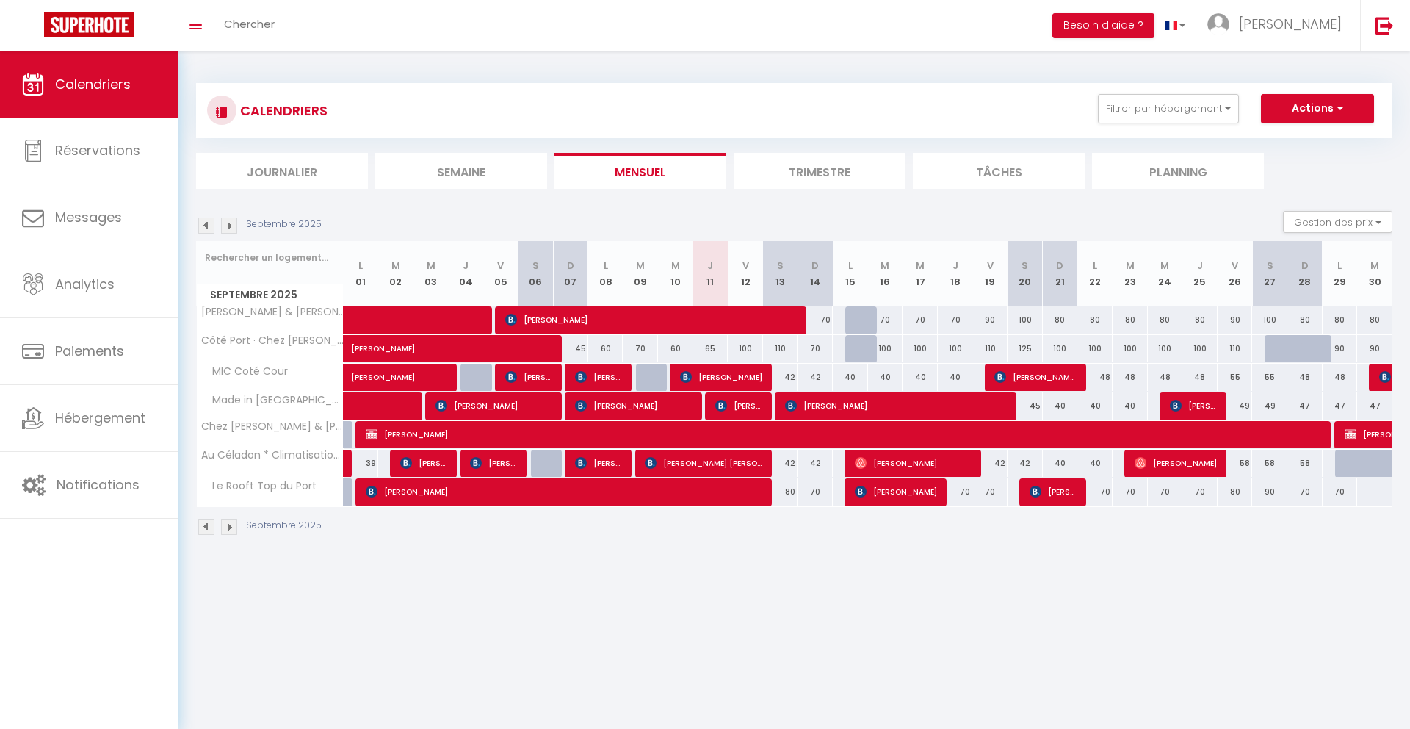
click at [221, 222] on img at bounding box center [229, 225] width 16 height 16
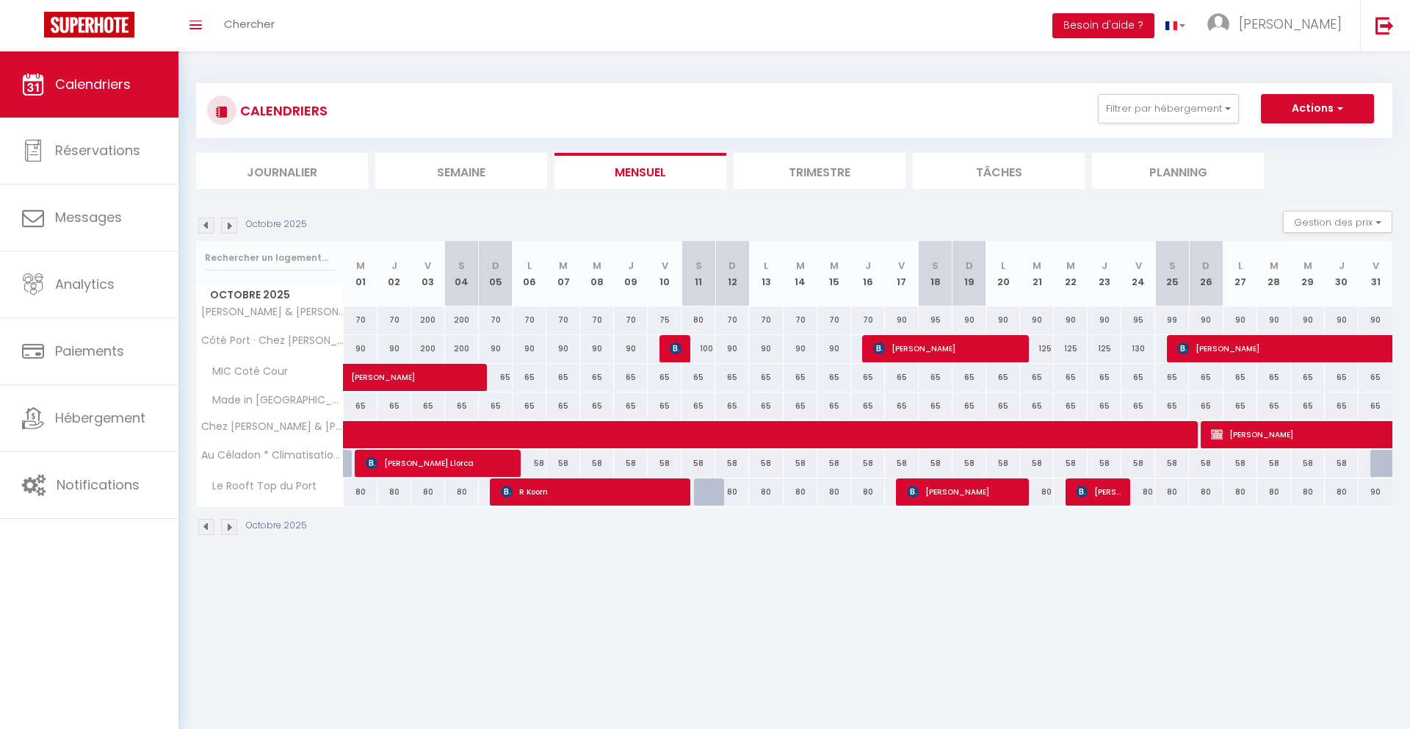
click at [348, 465] on div at bounding box center [339, 464] width 25 height 28
click at [349, 460] on div at bounding box center [339, 464] width 25 height 28
click at [206, 227] on img at bounding box center [206, 225] width 16 height 16
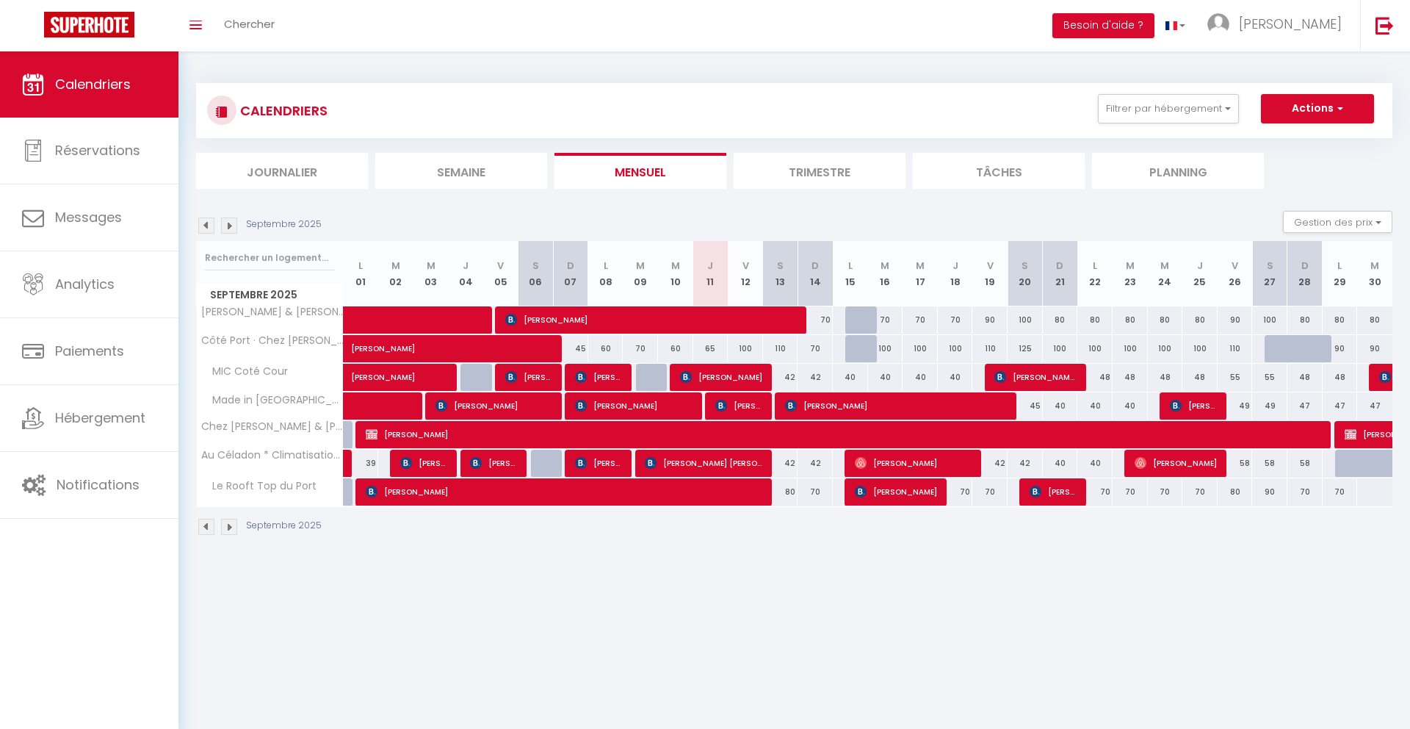
click at [1366, 461] on div at bounding box center [1375, 464] width 35 height 28
select select "1"
type input "[DATE]"
type input "Mer 01 Octobre 2025"
click at [0, 0] on div at bounding box center [0, 0] width 0 height 0
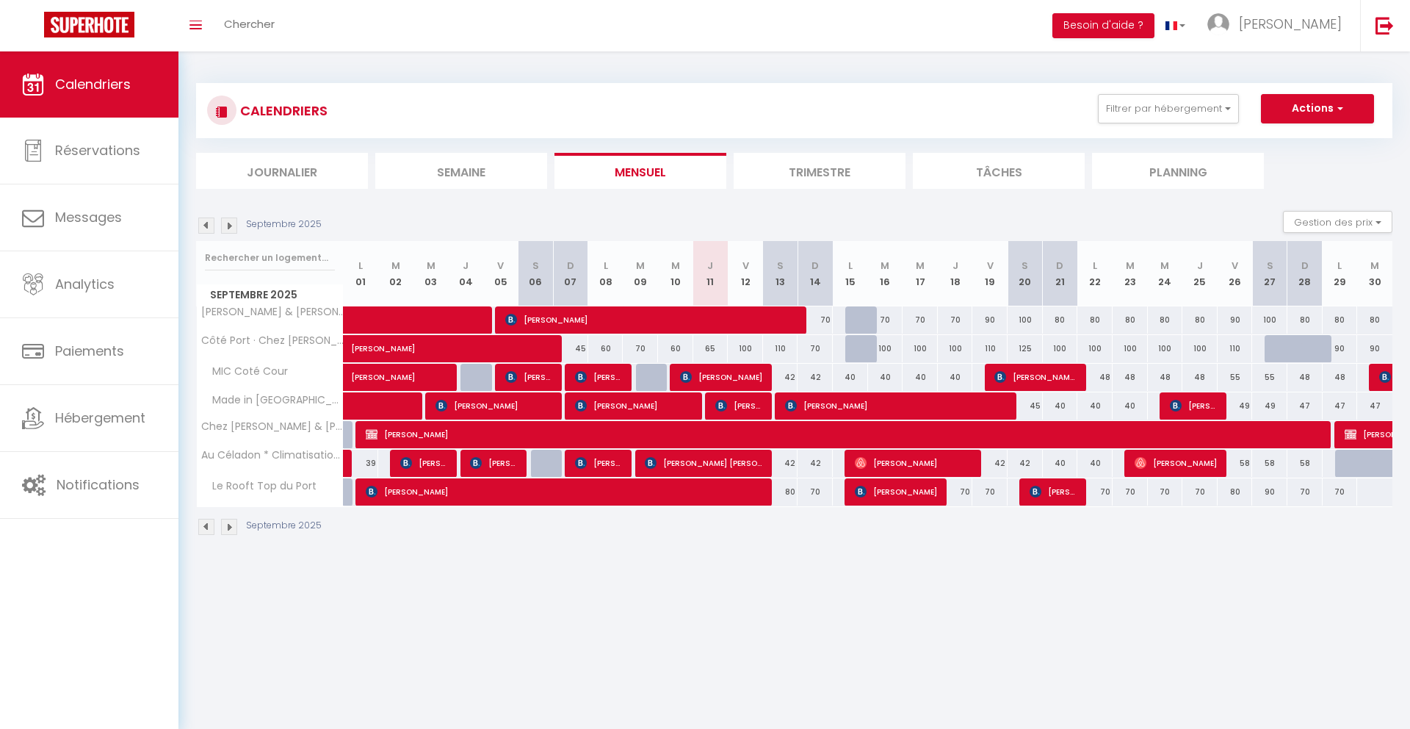
click at [1345, 466] on div at bounding box center [1353, 464] width 35 height 28
select select "1"
type input "Lun 29 Septembre 2025"
type input "[DATE]"
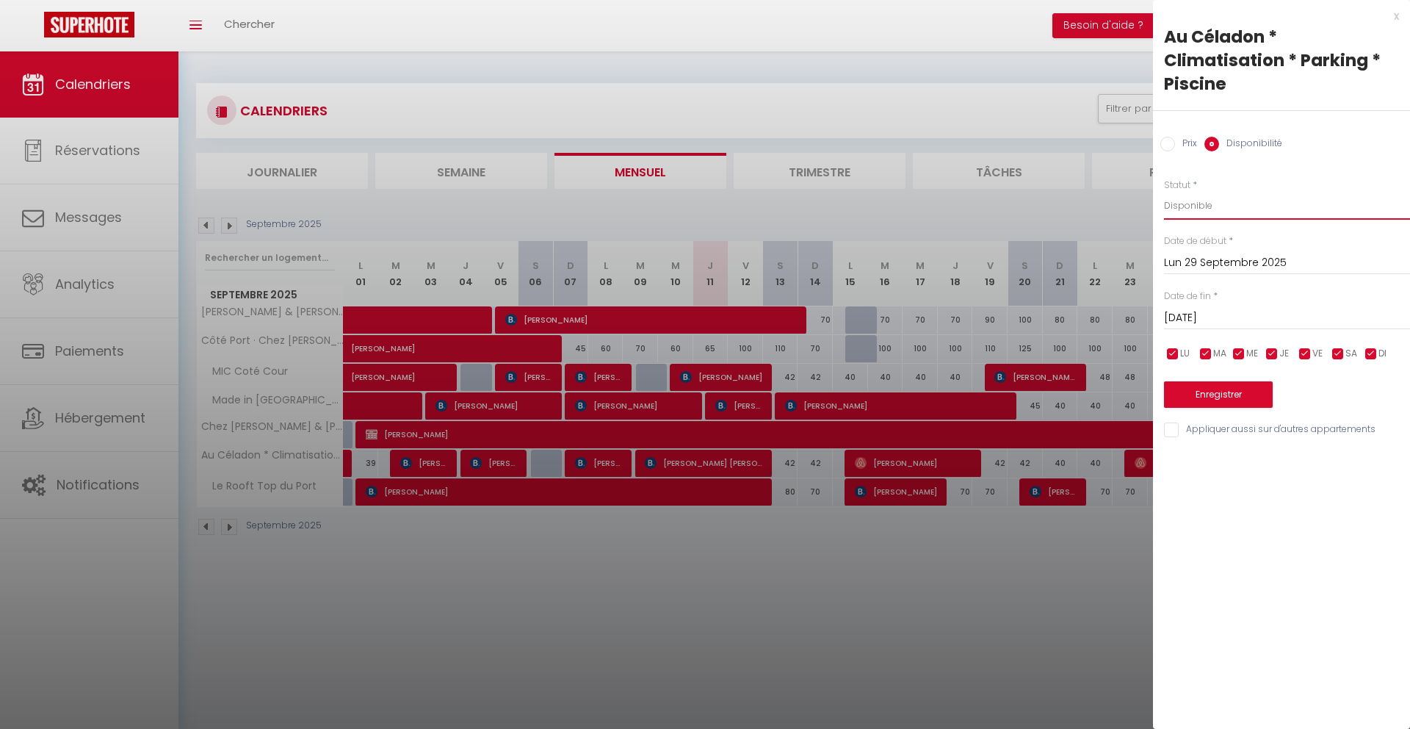
click at [1189, 200] on select "Disponible Indisponible" at bounding box center [1287, 206] width 246 height 28
click at [1213, 396] on button "Enregistrer" at bounding box center [1218, 394] width 109 height 26
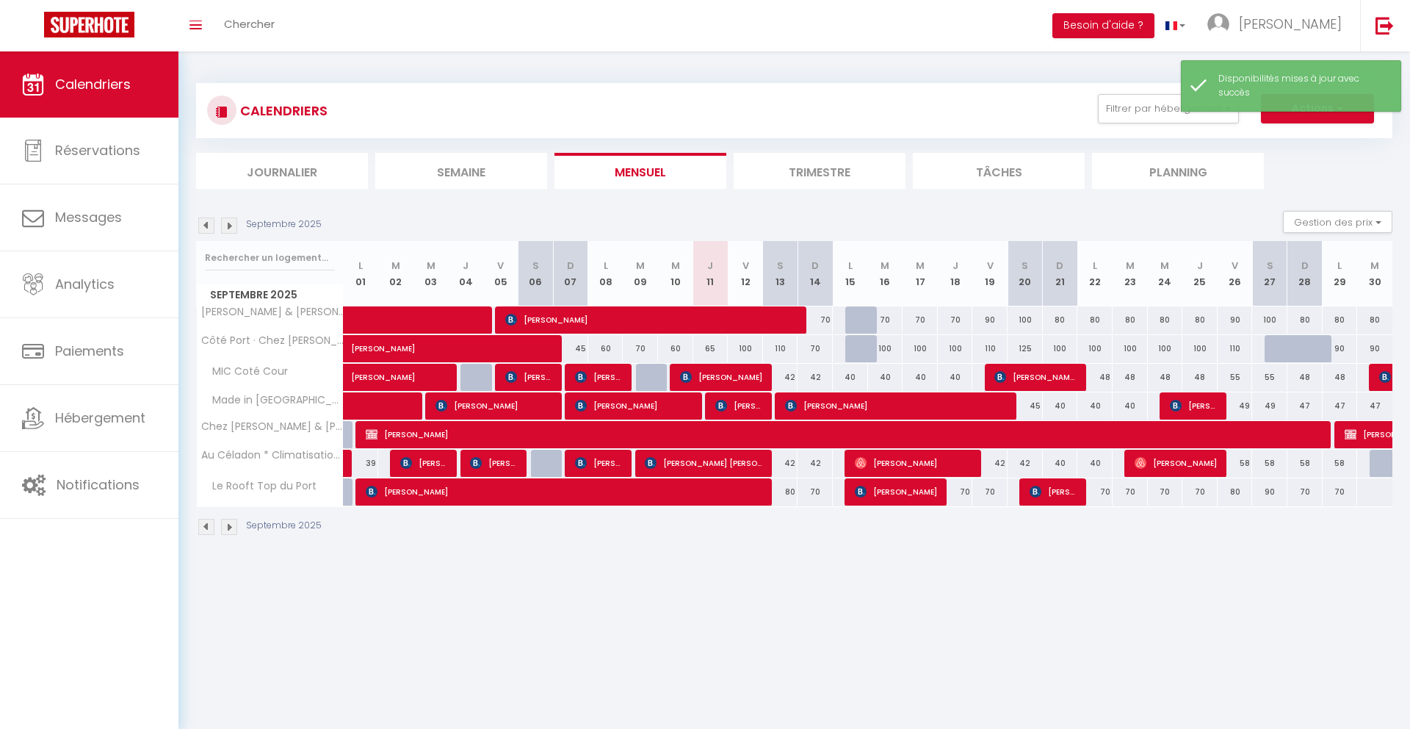
click at [1379, 467] on div at bounding box center [1387, 464] width 35 height 28
select select "1"
type input "[DATE]"
type input "Mer 01 Octobre 2025"
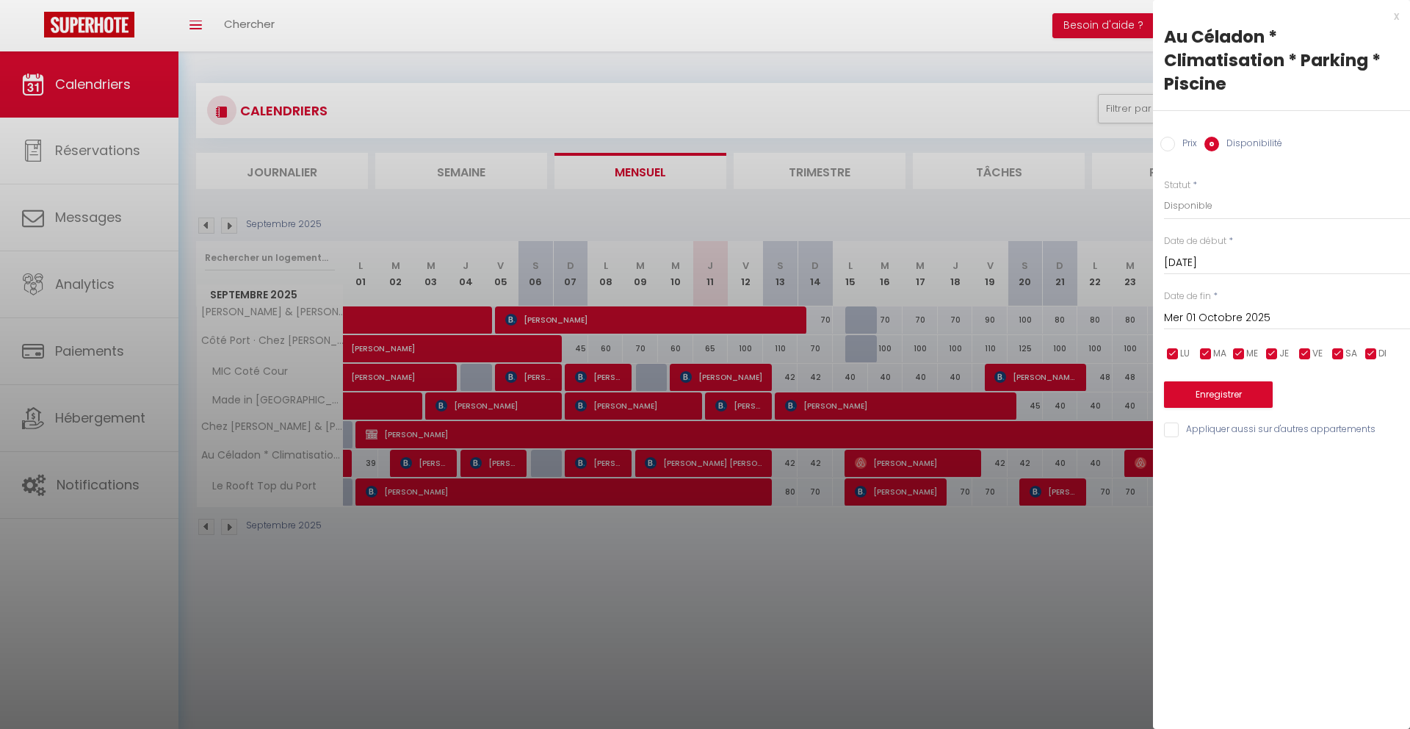
click at [1074, 622] on div at bounding box center [705, 364] width 1410 height 729
select select
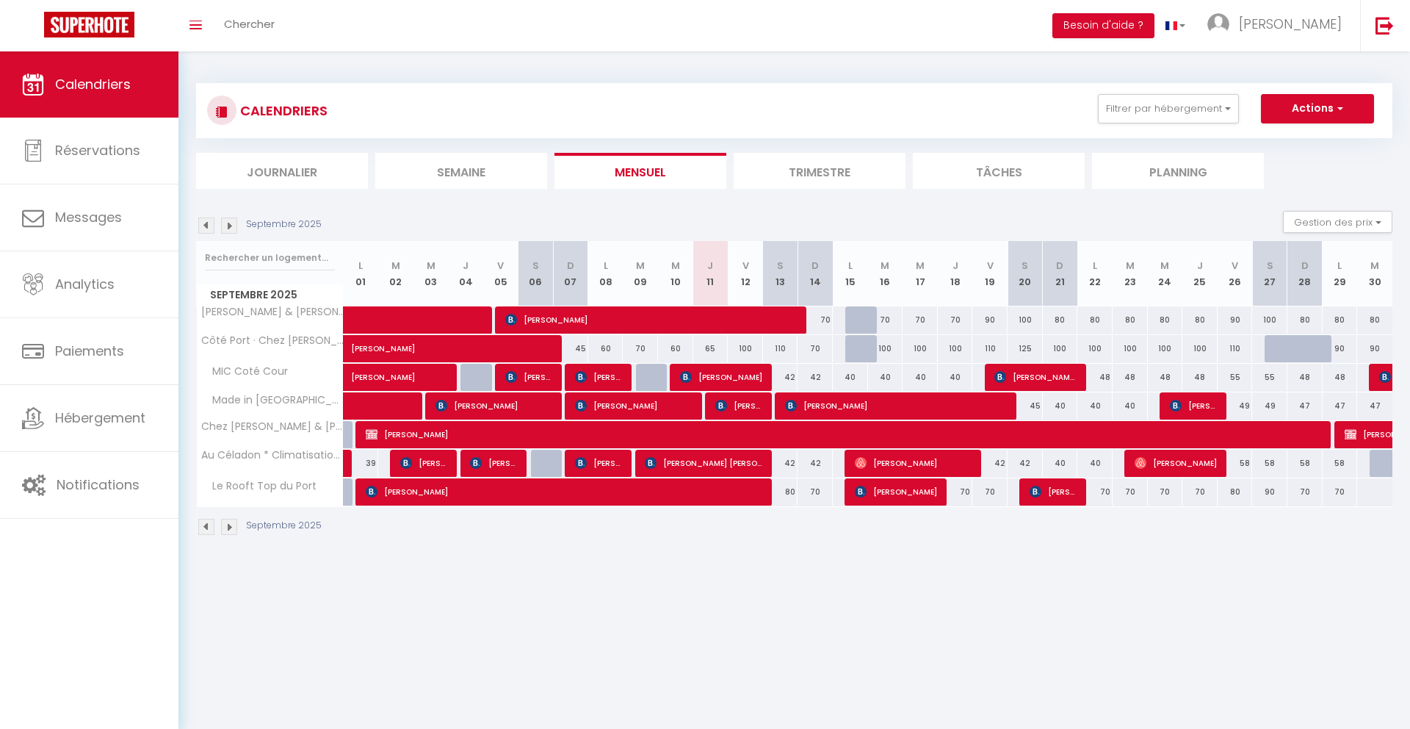
click at [1343, 469] on div "58" at bounding box center [1340, 463] width 35 height 27
select select "1"
type input "Lun 29 Septembre 2025"
type input "[DATE]"
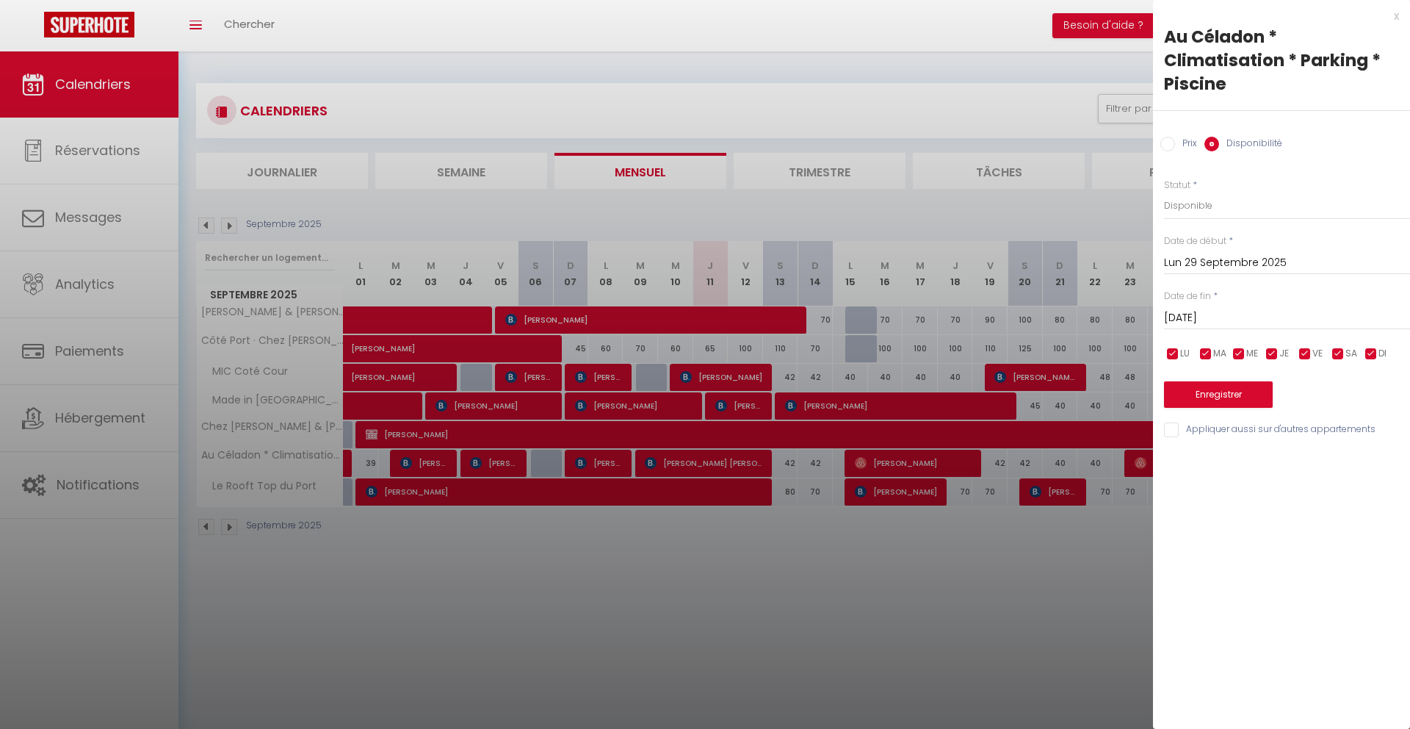
click at [1343, 469] on div "x Au Céladon * Climatisation * Parking * Piscine Prix Disponibilité Prix * 58 S…" at bounding box center [1281, 364] width 257 height 729
click at [1034, 588] on div at bounding box center [705, 364] width 1410 height 729
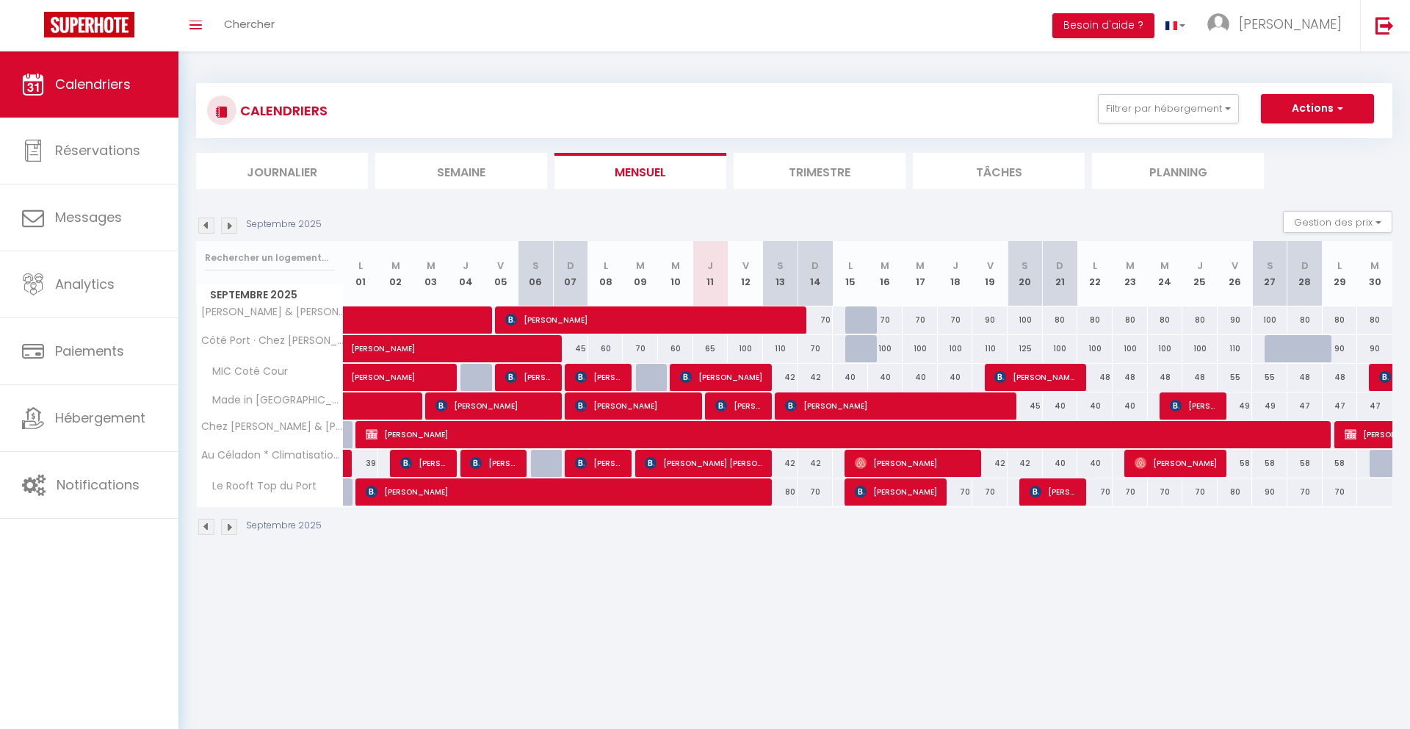
click at [544, 464] on div at bounding box center [548, 464] width 35 height 28
select select "1"
type input "Sam 06 Septembre 2025"
type input "Dim 07 Septembre 2025"
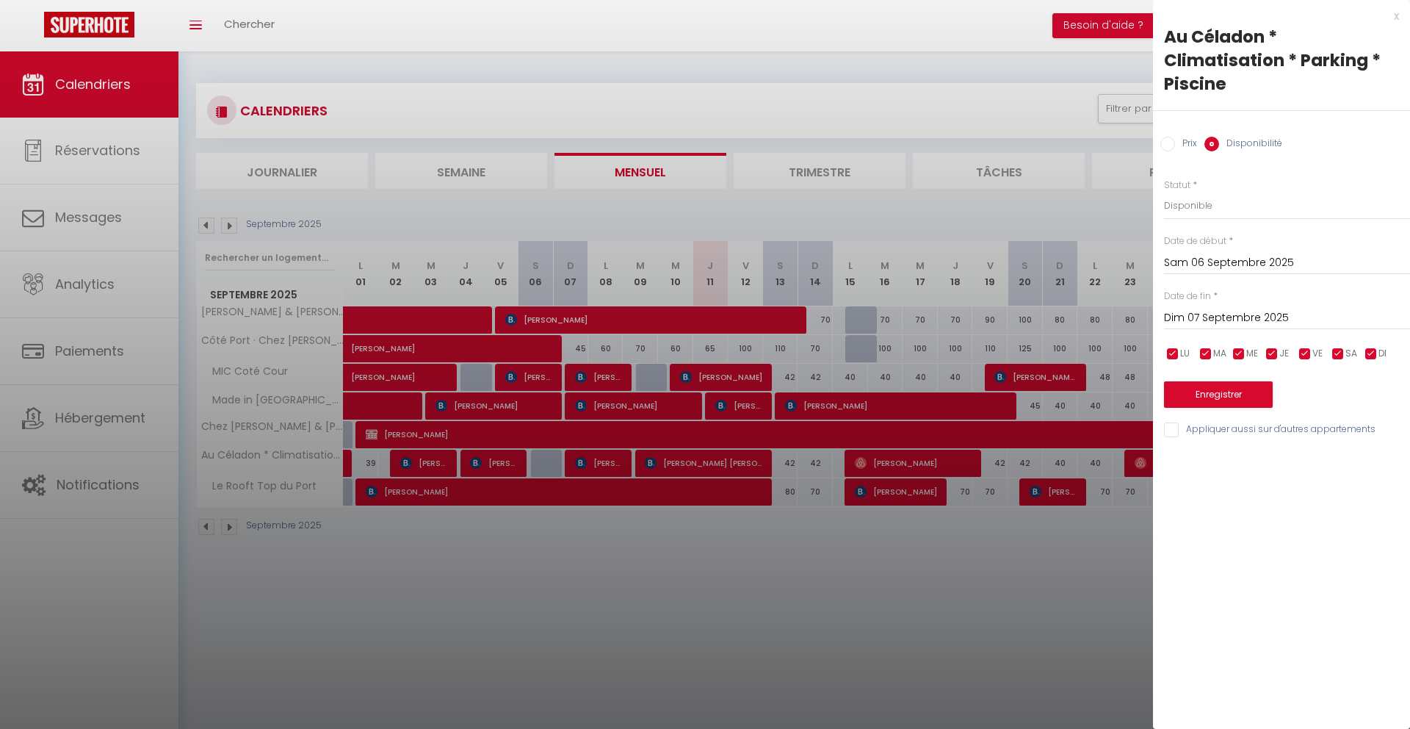
click at [546, 563] on div at bounding box center [705, 364] width 1410 height 729
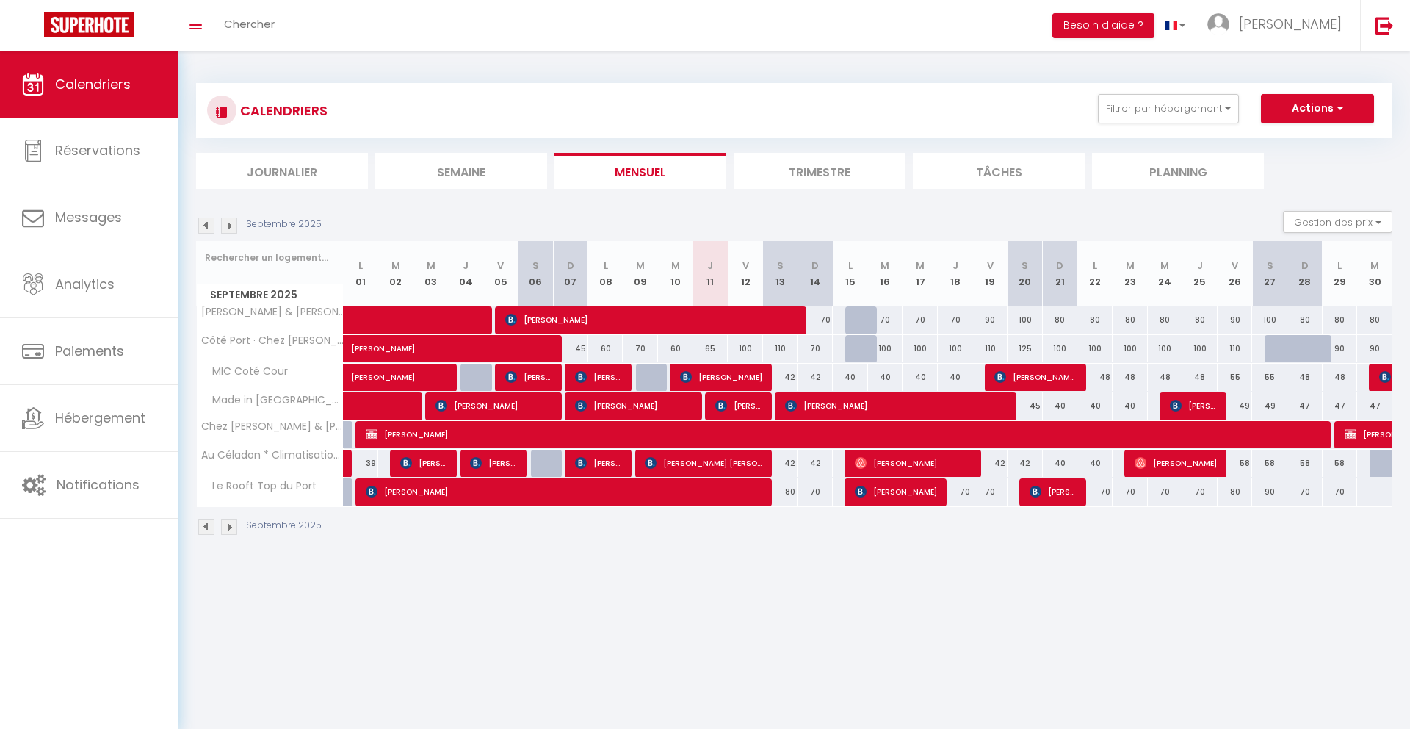
click at [231, 226] on img at bounding box center [229, 225] width 16 height 16
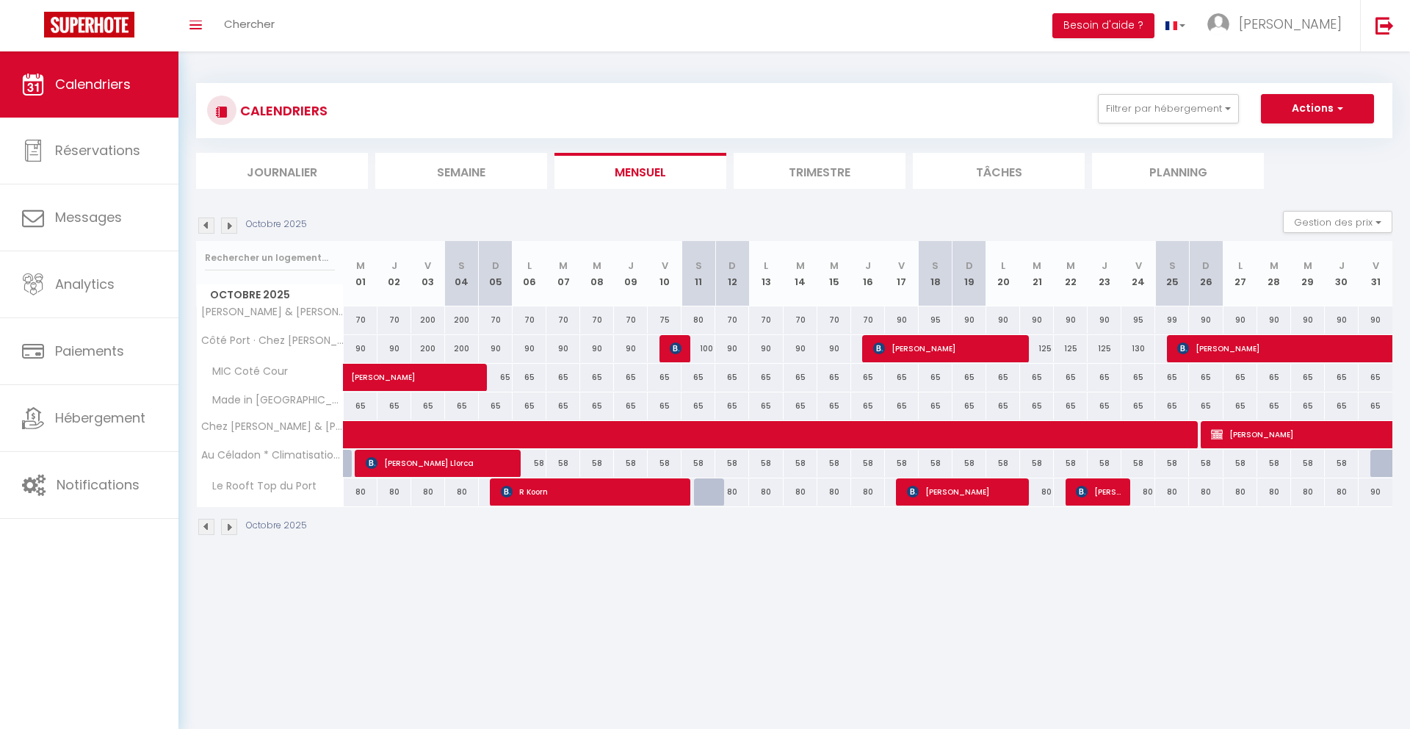
scroll to position [4, 0]
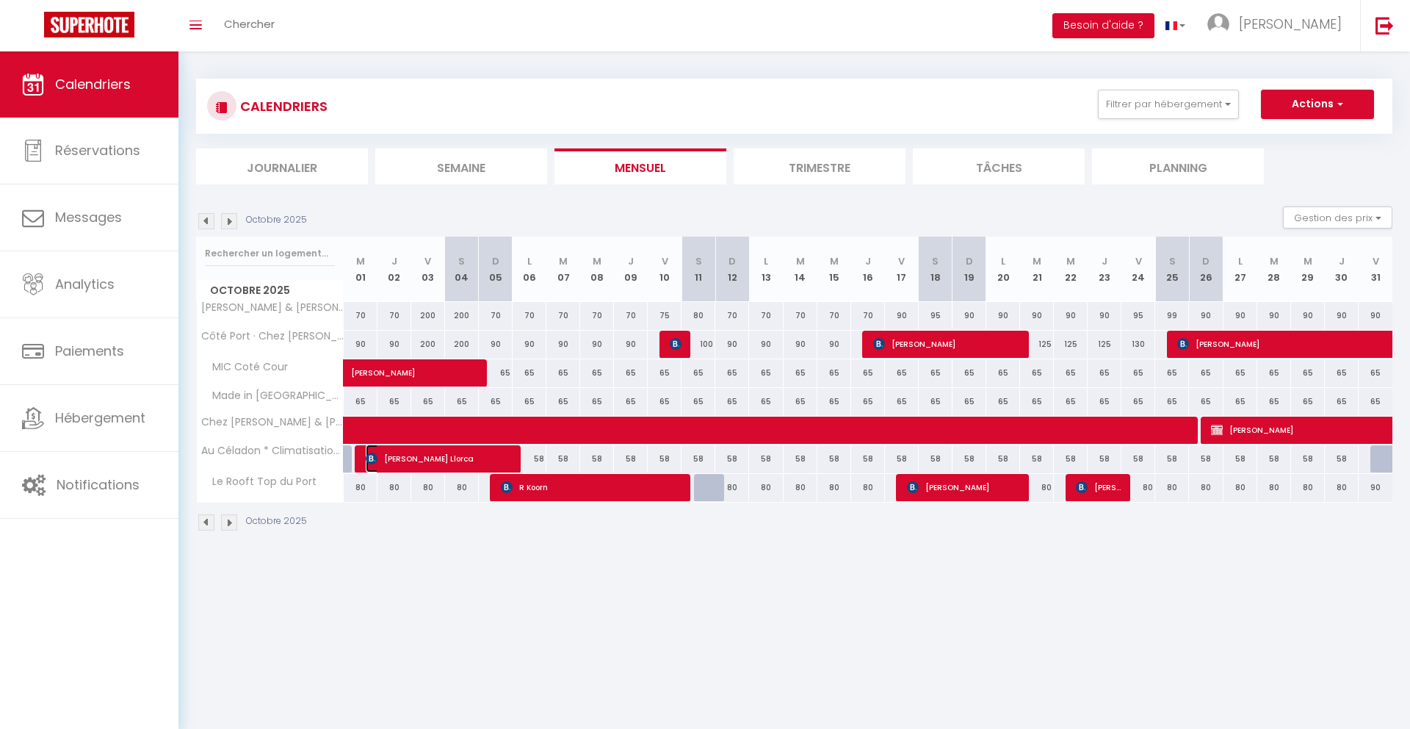
click at [438, 463] on span "[PERSON_NAME] Llorca" at bounding box center [439, 458] width 146 height 28
select select
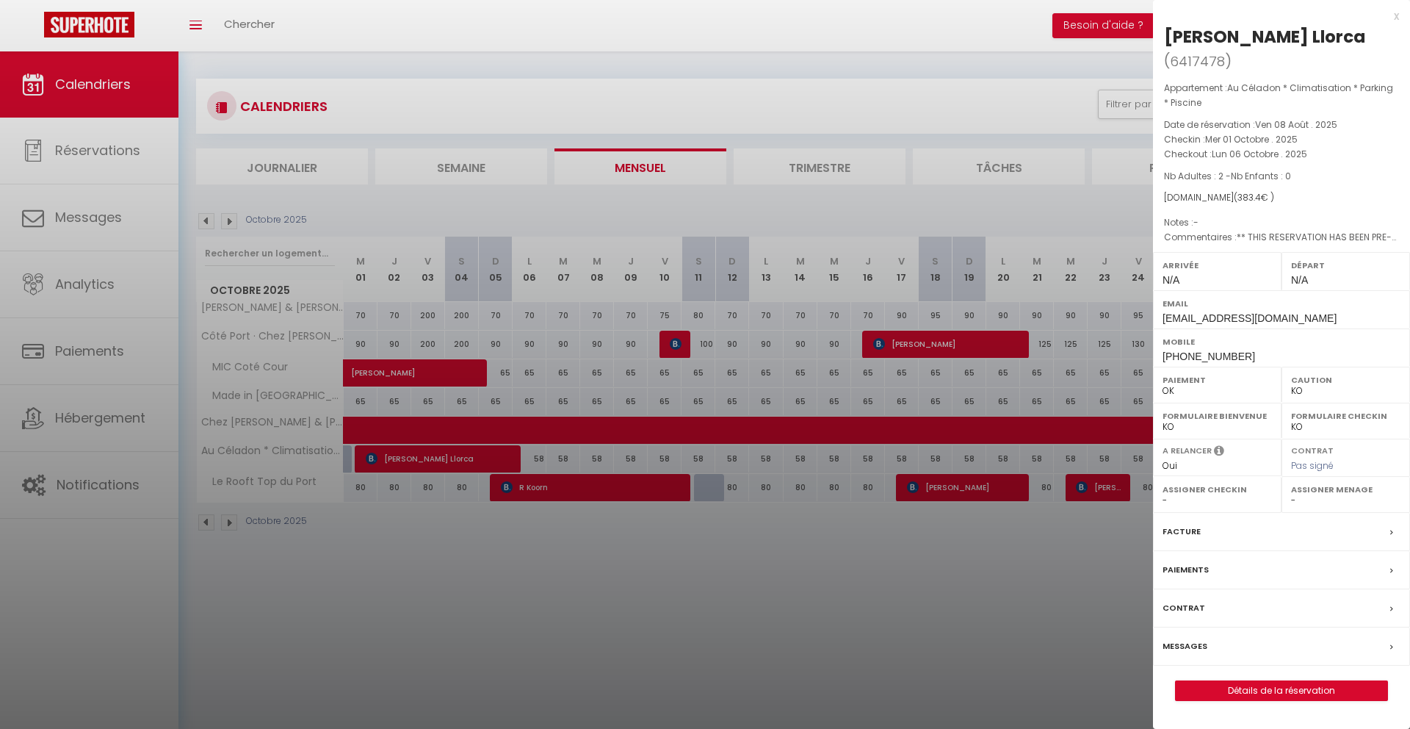
click at [500, 567] on div at bounding box center [705, 364] width 1410 height 729
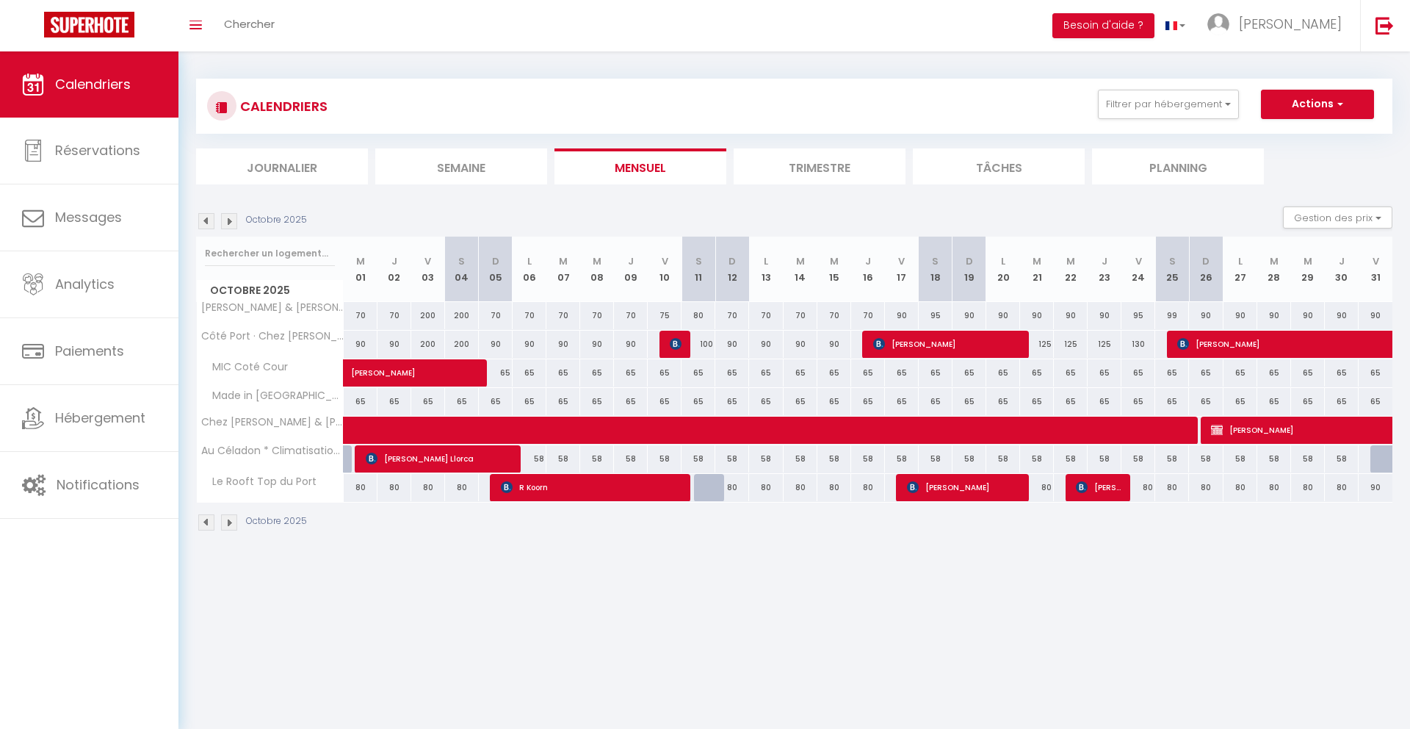
click at [347, 458] on div at bounding box center [339, 459] width 25 height 28
click at [207, 228] on img at bounding box center [206, 221] width 16 height 16
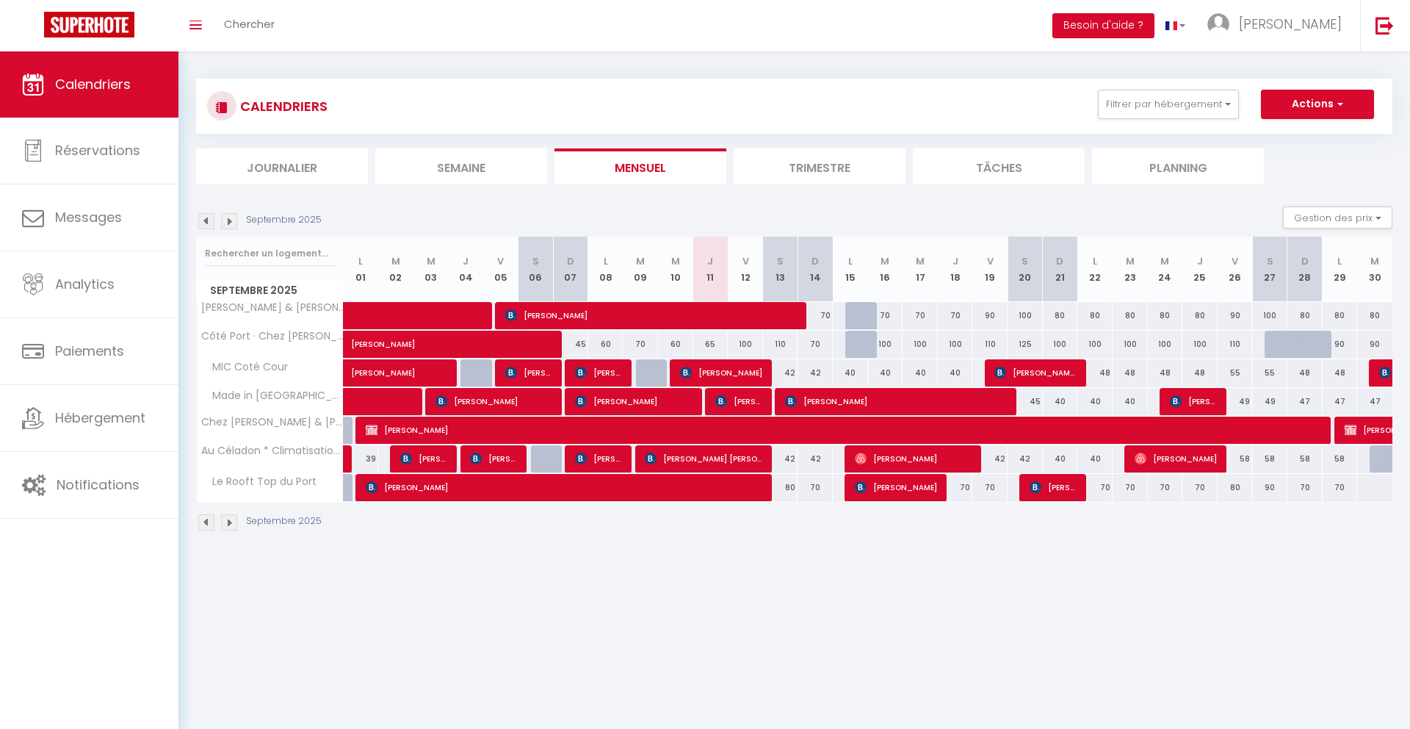
click at [1385, 459] on div at bounding box center [1387, 459] width 35 height 28
select select "1"
type input "[DATE]"
type input "Mer 01 Octobre 2025"
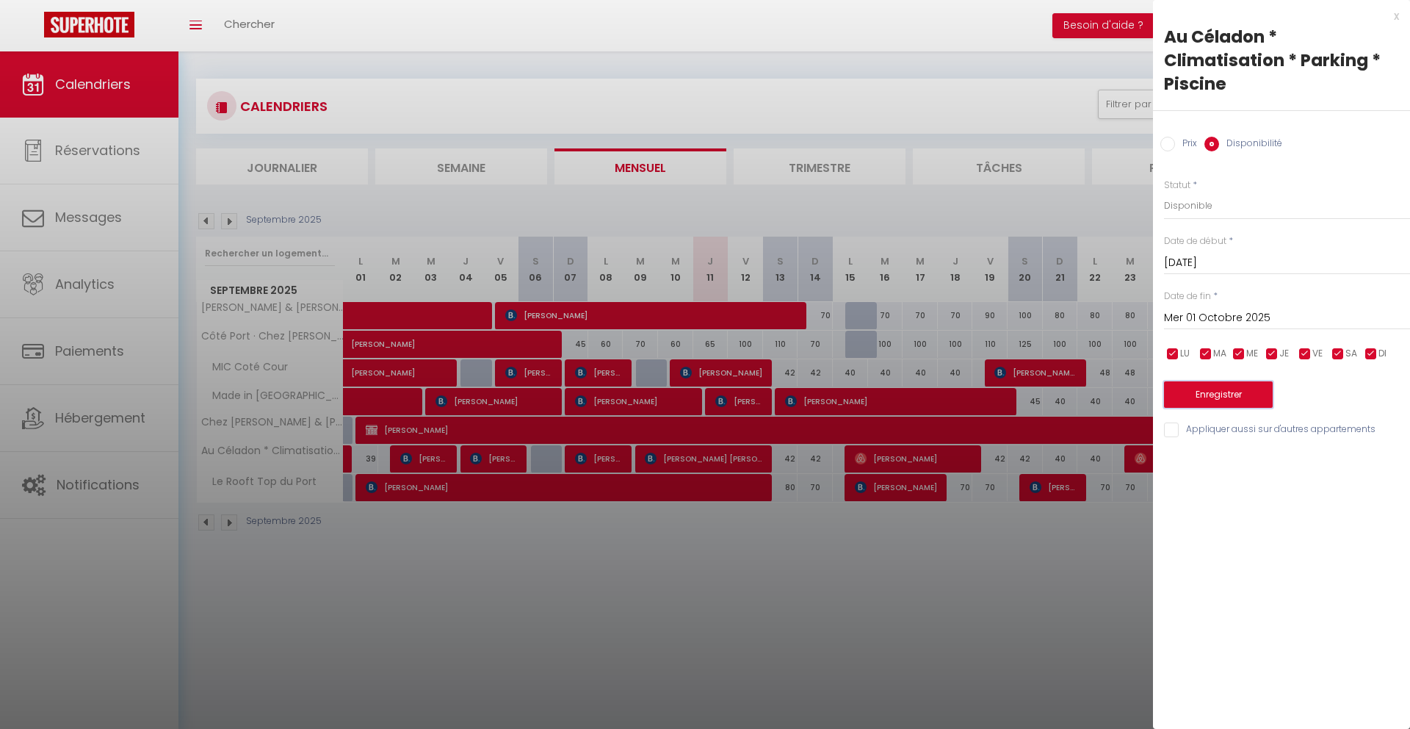
click at [1214, 387] on button "Enregistrer" at bounding box center [1218, 394] width 109 height 26
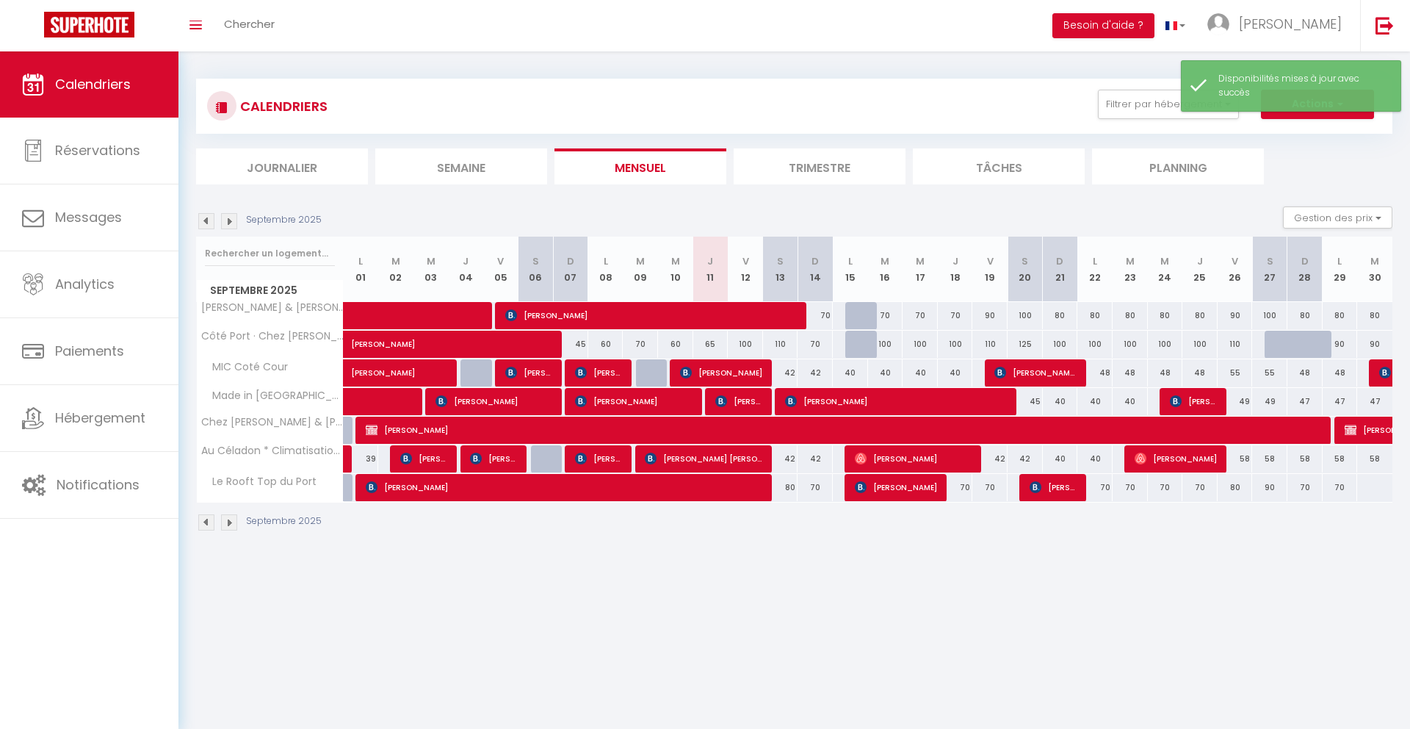
click at [1023, 605] on body "🟢 Des questions ou besoin d'assistance pour la migration AirBnB? Connectez-vous…" at bounding box center [705, 411] width 1410 height 729
click at [1244, 460] on div "58" at bounding box center [1235, 458] width 35 height 27
select select "1"
type input "Ven 26 Septembre 2025"
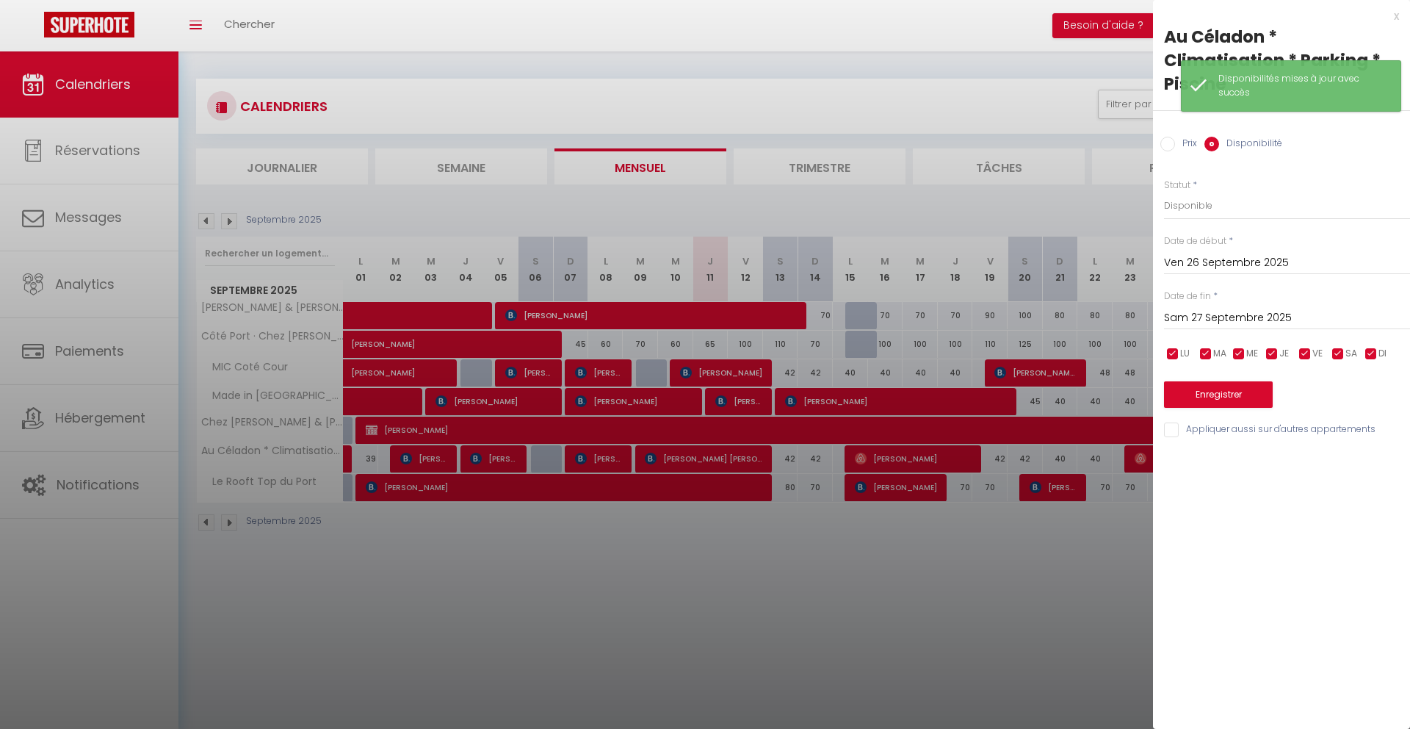
click at [1205, 306] on div "[DATE] < [DATE] > Dim Lun Mar Mer Jeu Ven Sam 1 2 3 4 5 6 7 8 9 10 11 12 13 14 …" at bounding box center [1287, 316] width 246 height 26
click at [1203, 314] on input "Sam 27 Septembre 2025" at bounding box center [1287, 318] width 246 height 19
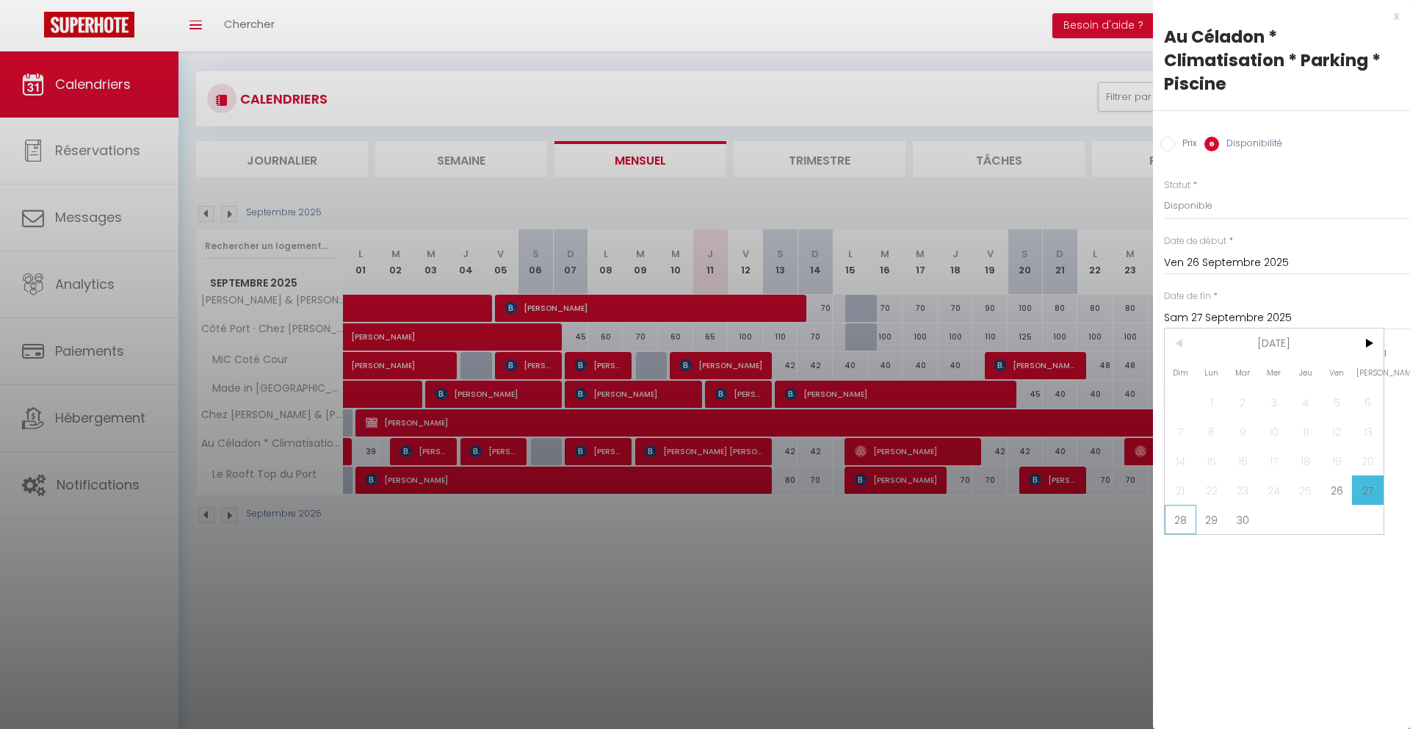
scroll to position [15, 0]
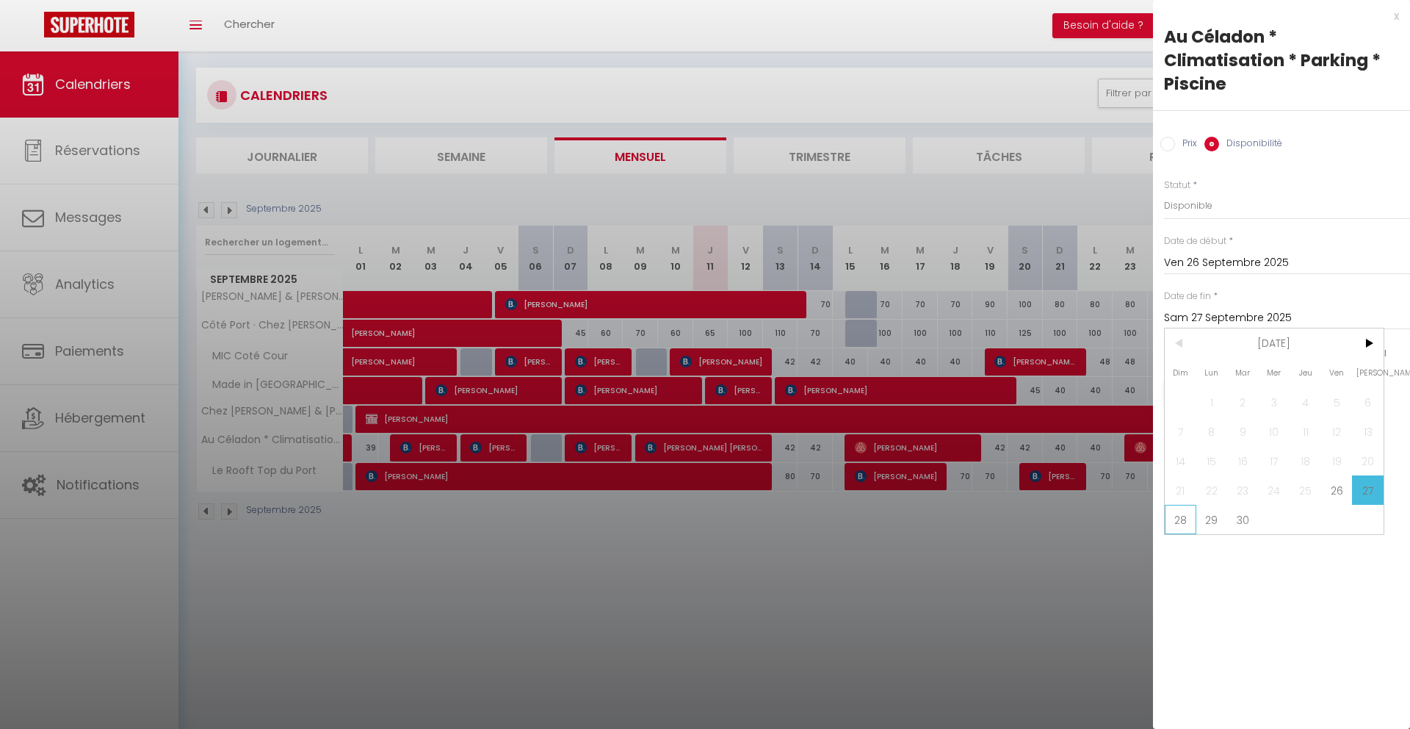
click at [1183, 524] on span "28" at bounding box center [1181, 519] width 32 height 29
type input "Dim 28 Septembre 2025"
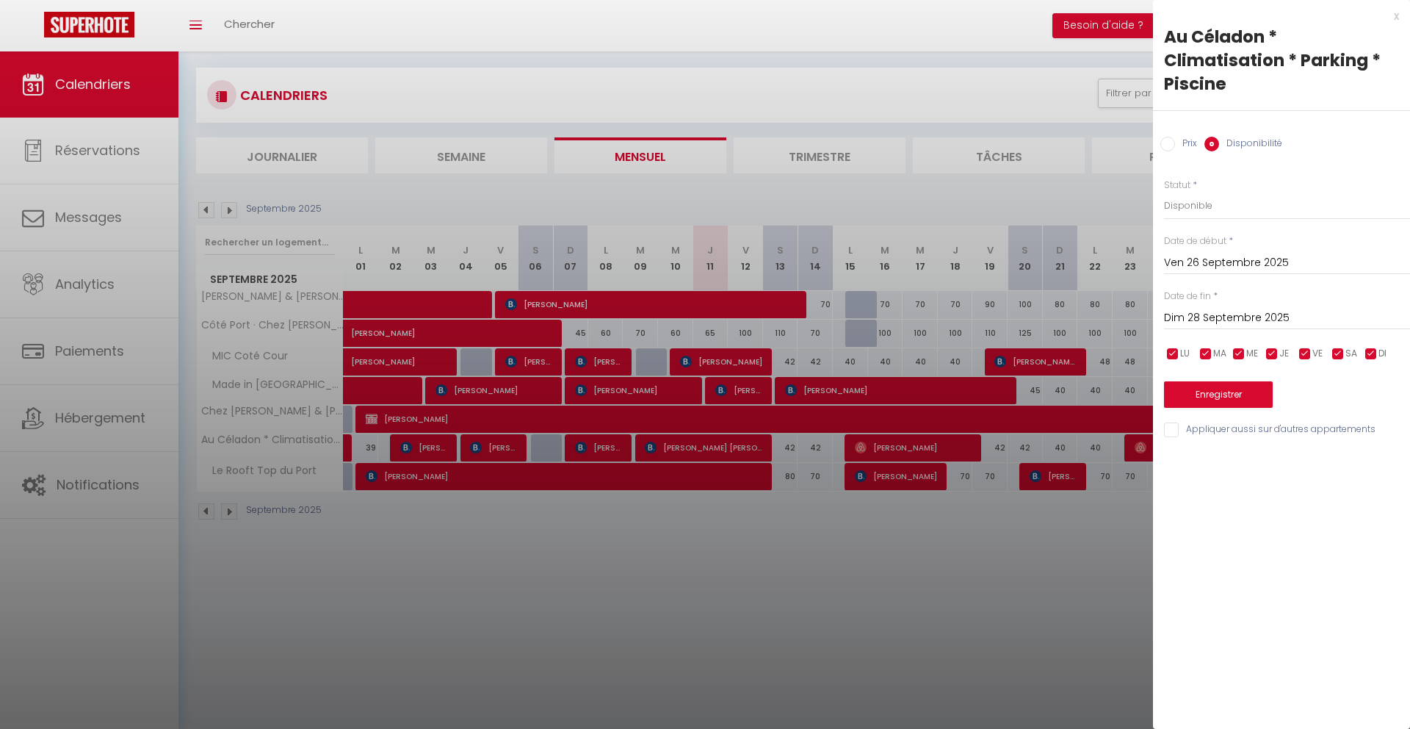
click at [1169, 142] on input "Prix" at bounding box center [1168, 144] width 15 height 15
radio input "true"
radio input "false"
drag, startPoint x: 1201, startPoint y: 209, endPoint x: 1150, endPoint y: 203, distance: 51.0
click at [1150, 203] on body "🟢 Des questions ou besoin d'assistance pour la migration AirBnB? Connectez-vous…" at bounding box center [705, 400] width 1410 height 729
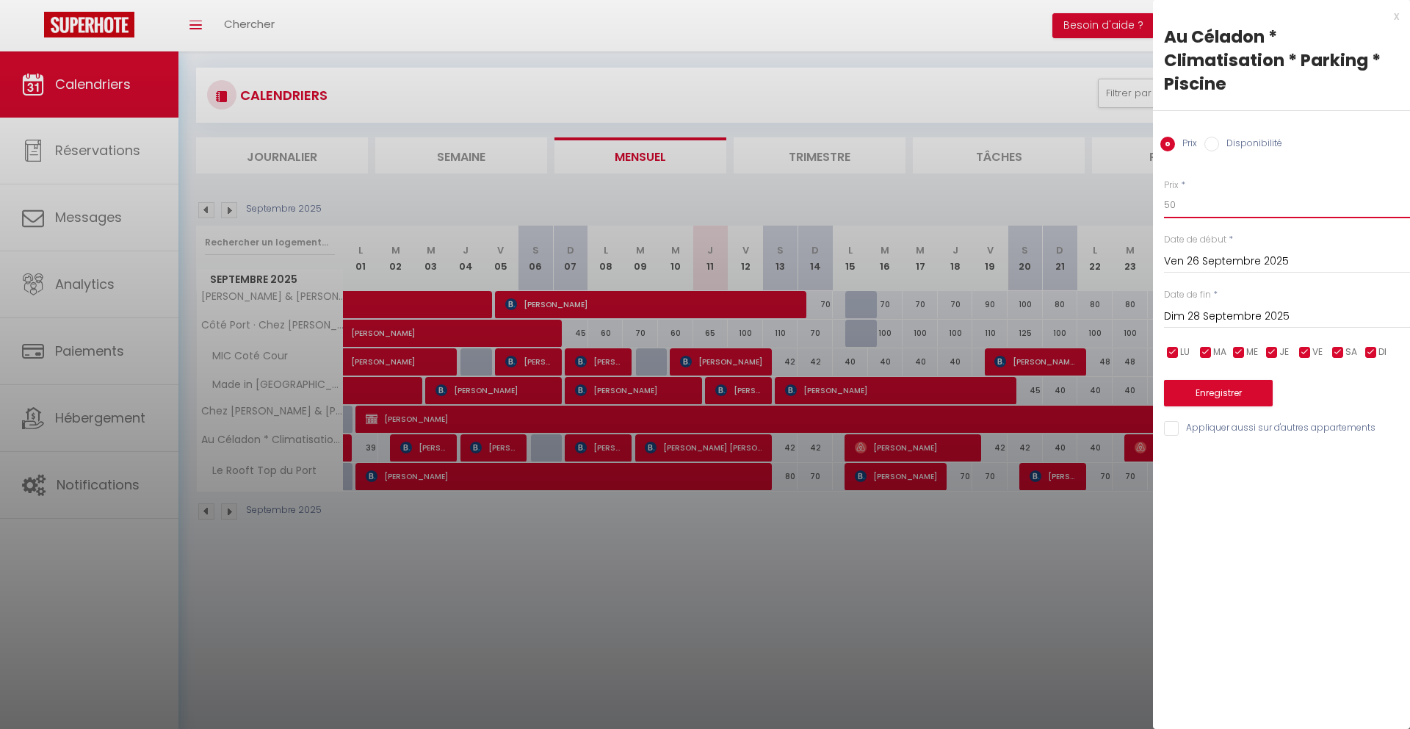
type input "50"
click at [1224, 383] on button "Enregistrer" at bounding box center [1218, 393] width 109 height 26
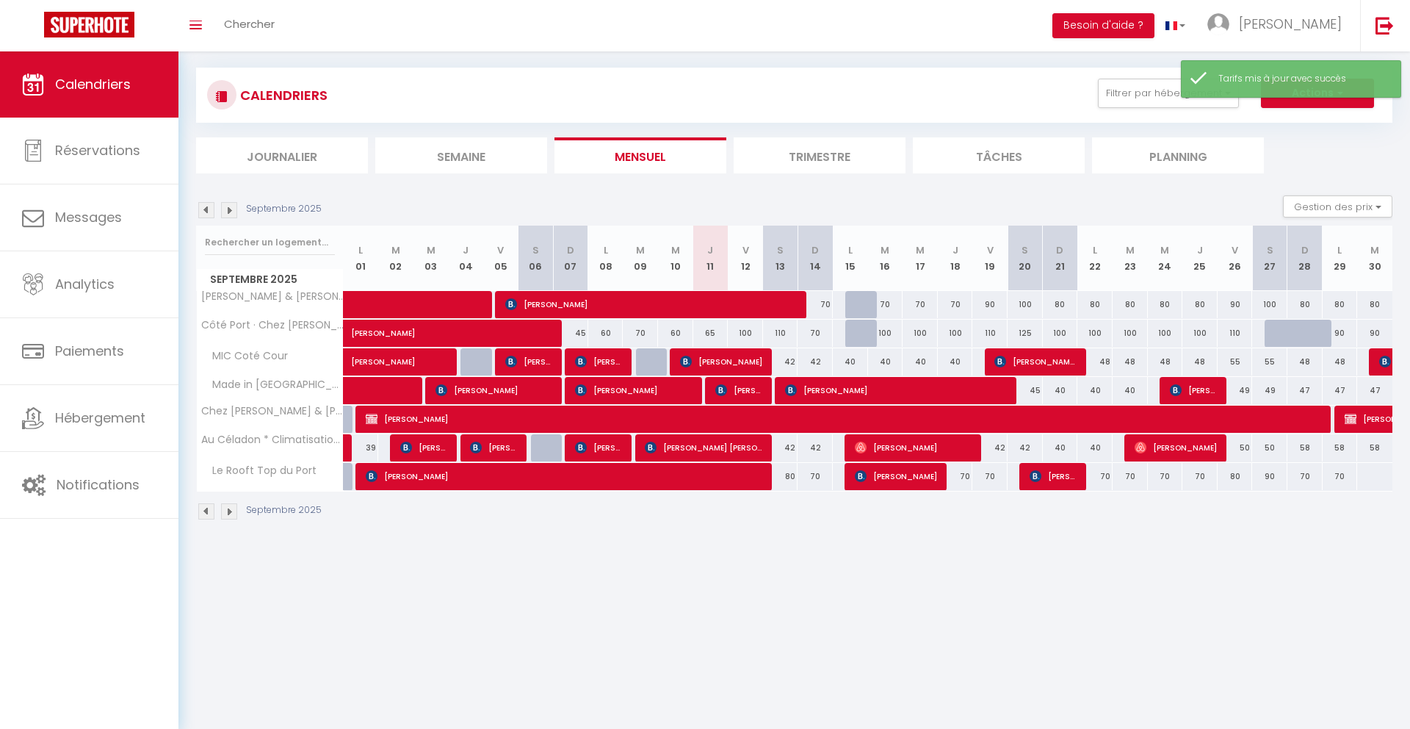
click at [1305, 452] on div "58" at bounding box center [1305, 447] width 35 height 27
type input "58"
type input "Dim 28 Septembre 2025"
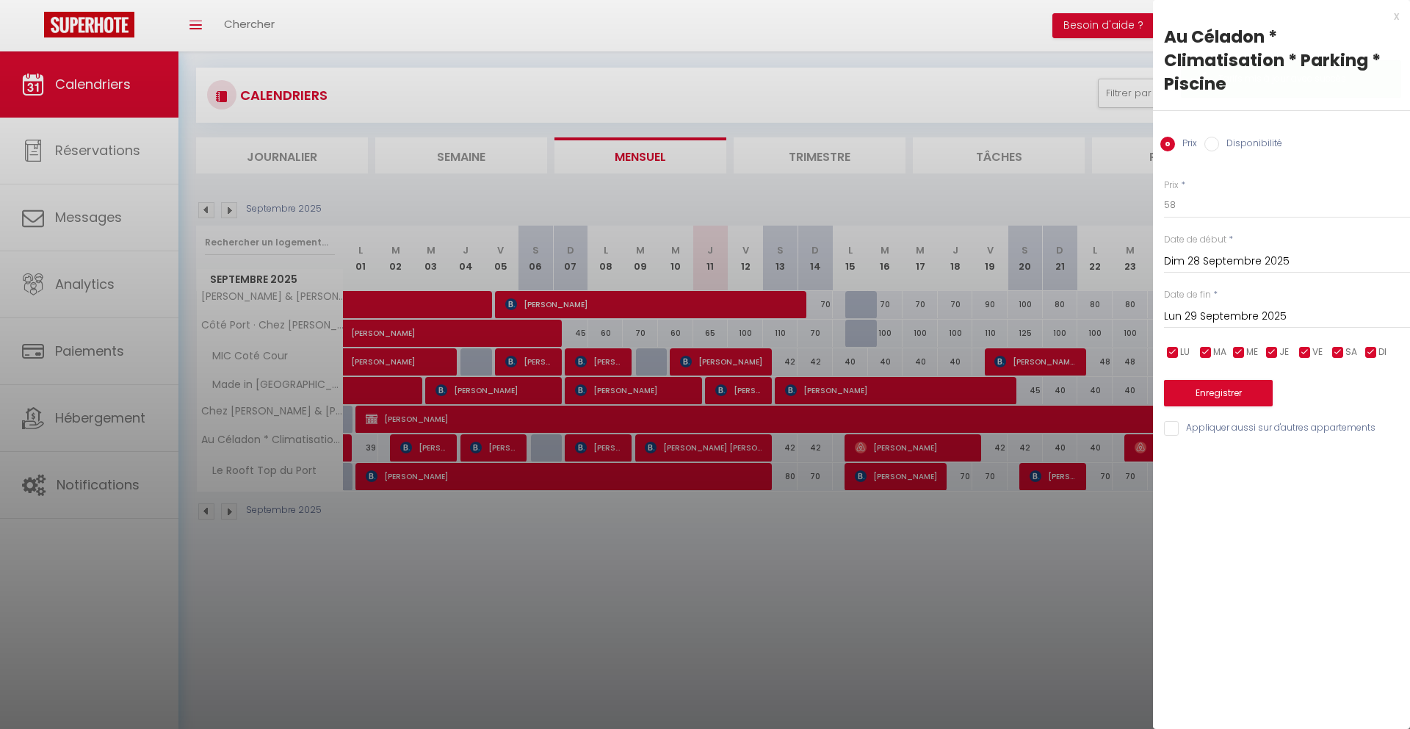
click at [1224, 307] on input "Lun 29 Septembre 2025" at bounding box center [1287, 316] width 246 height 19
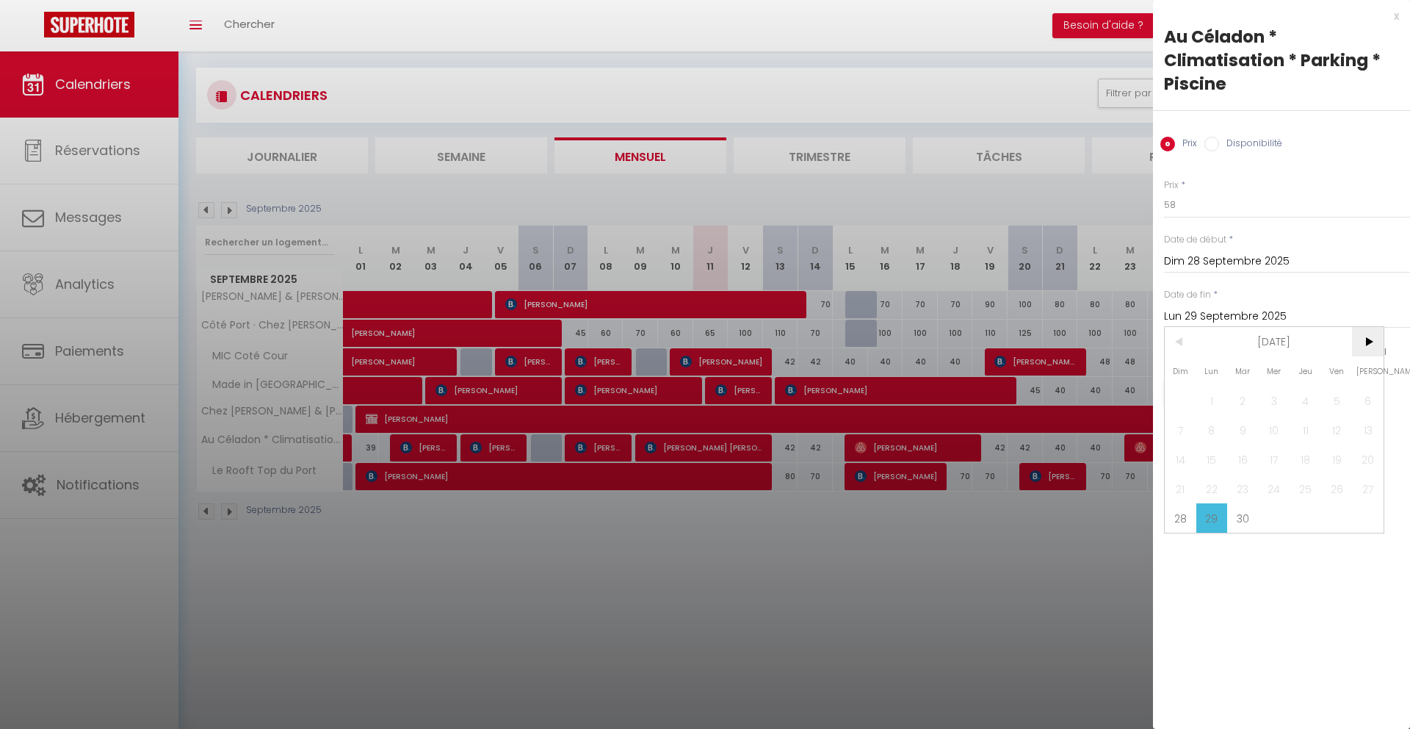
click at [1370, 342] on span ">" at bounding box center [1368, 341] width 32 height 29
click at [1268, 397] on span "1" at bounding box center [1275, 400] width 32 height 29
type input "Mer 01 Octobre 2025"
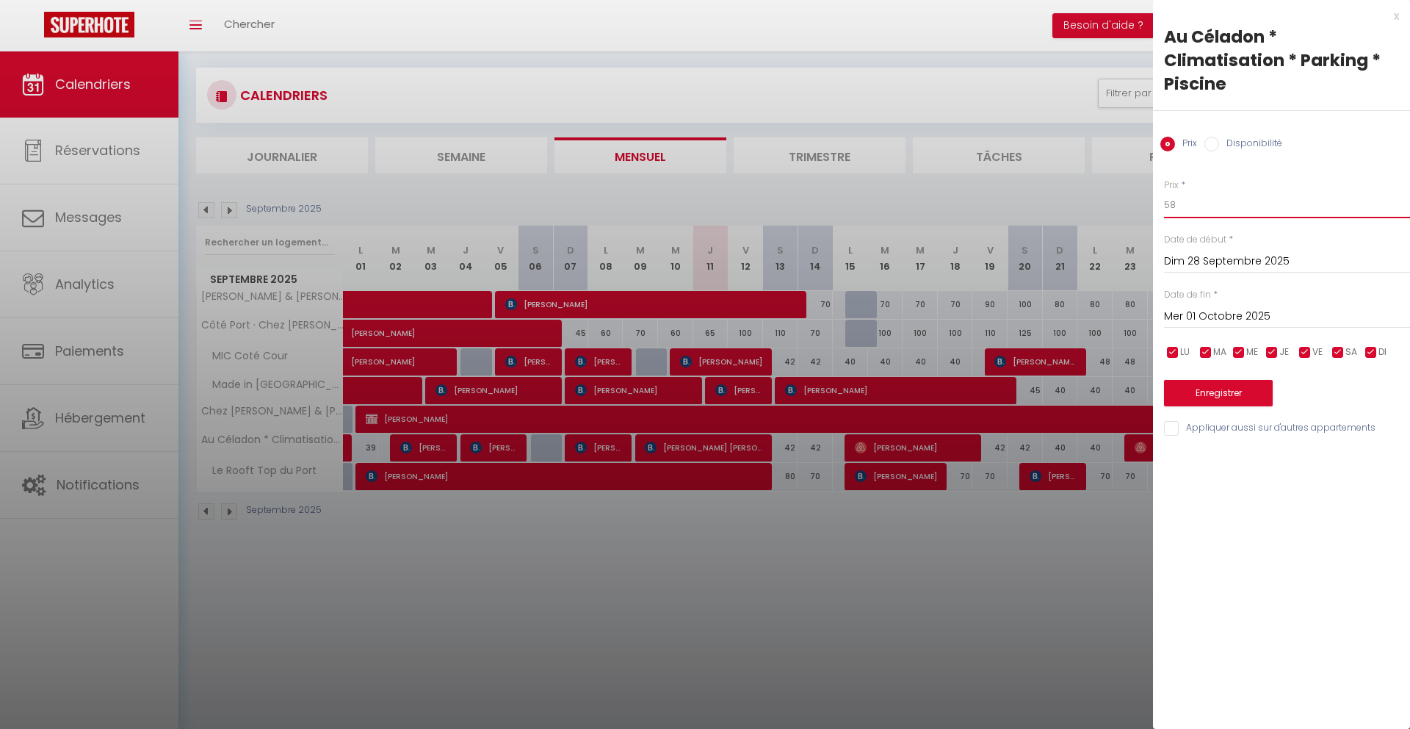
drag, startPoint x: 1188, startPoint y: 206, endPoint x: 1135, endPoint y: 204, distance: 52.9
click at [1135, 204] on body "🟢 Des questions ou besoin d'assistance pour la migration AirBnB? Connectez-vous…" at bounding box center [705, 400] width 1410 height 729
type input "48"
click at [1195, 395] on button "Enregistrer" at bounding box center [1218, 393] width 109 height 26
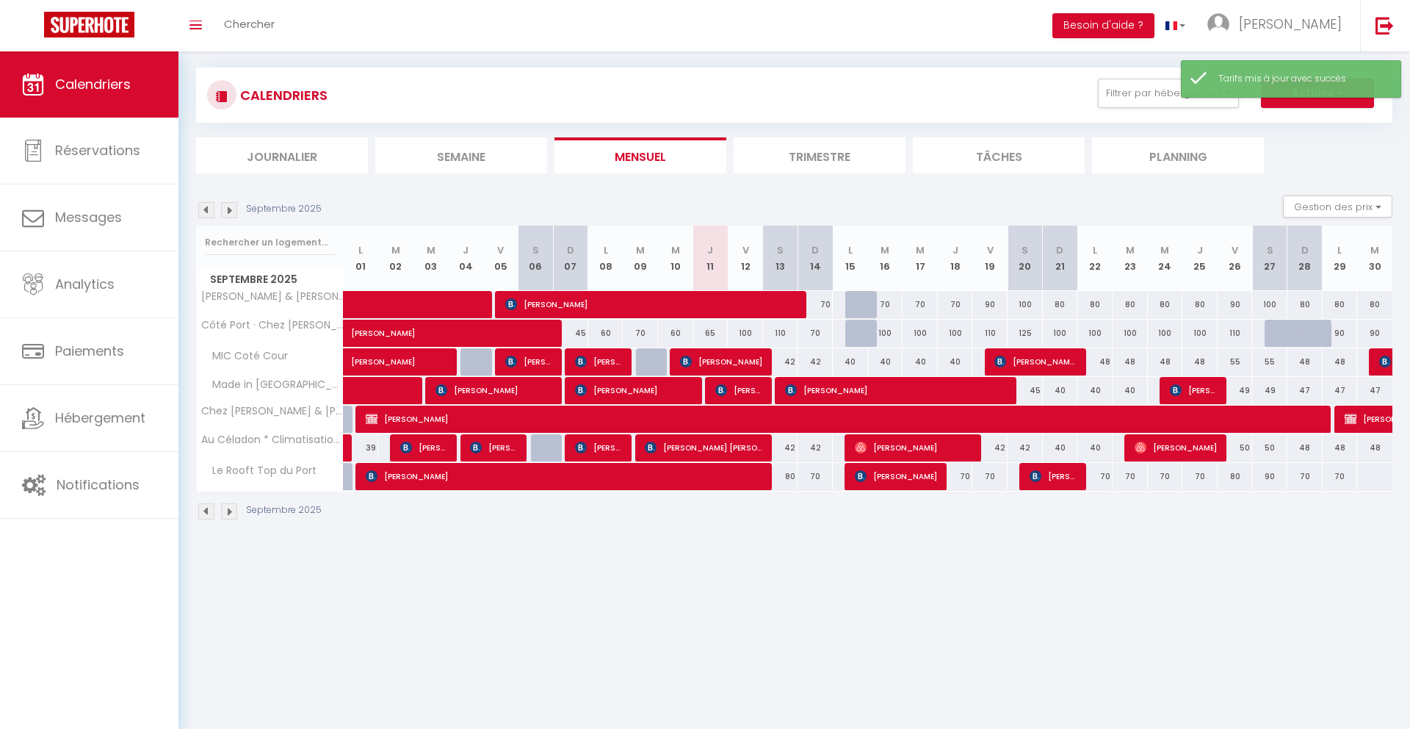
click at [1192, 569] on body "🟢 Des questions ou besoin d'assistance pour la migration AirBnB? Connectez-vous…" at bounding box center [705, 400] width 1410 height 729
click at [1243, 450] on div "50" at bounding box center [1235, 447] width 35 height 27
type input "50"
type input "Ven 26 Septembre 2025"
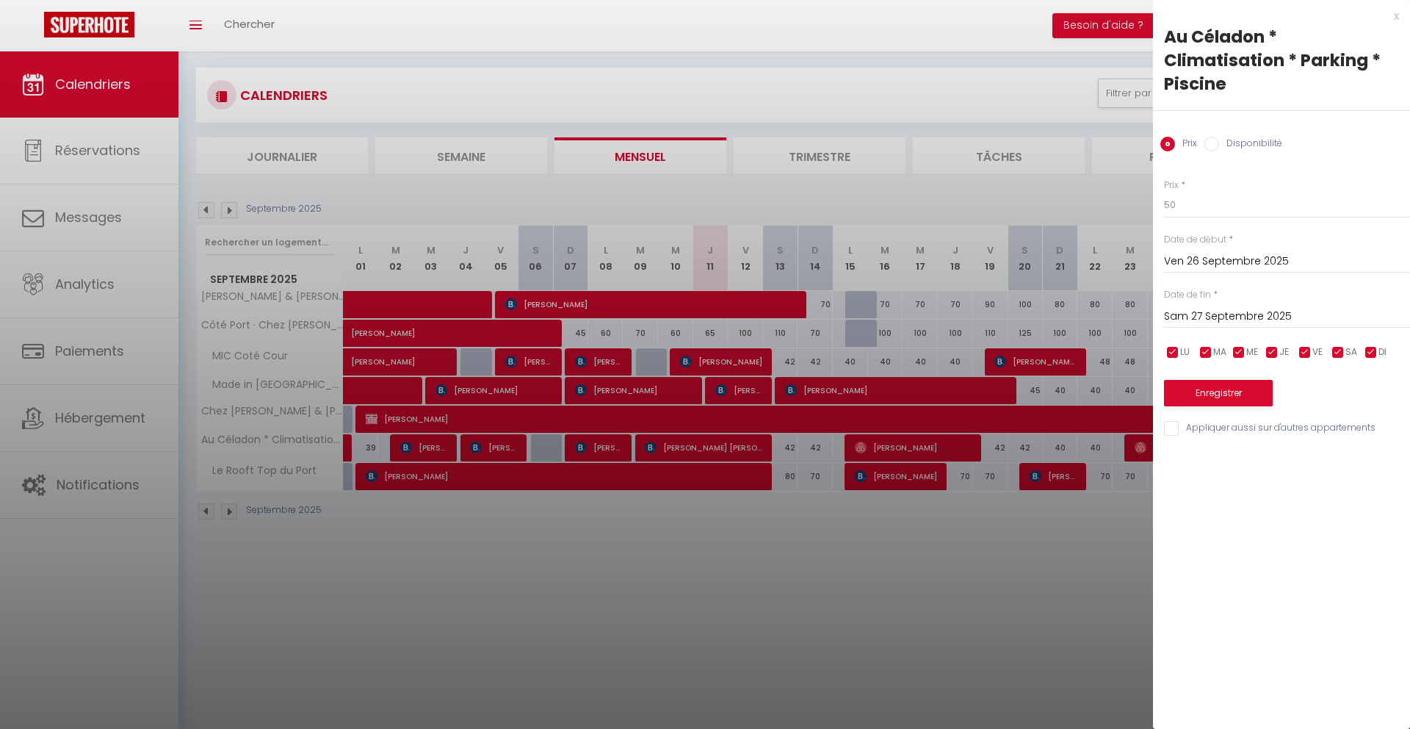
click at [1230, 315] on input "Sam 27 Septembre 2025" at bounding box center [1287, 316] width 246 height 19
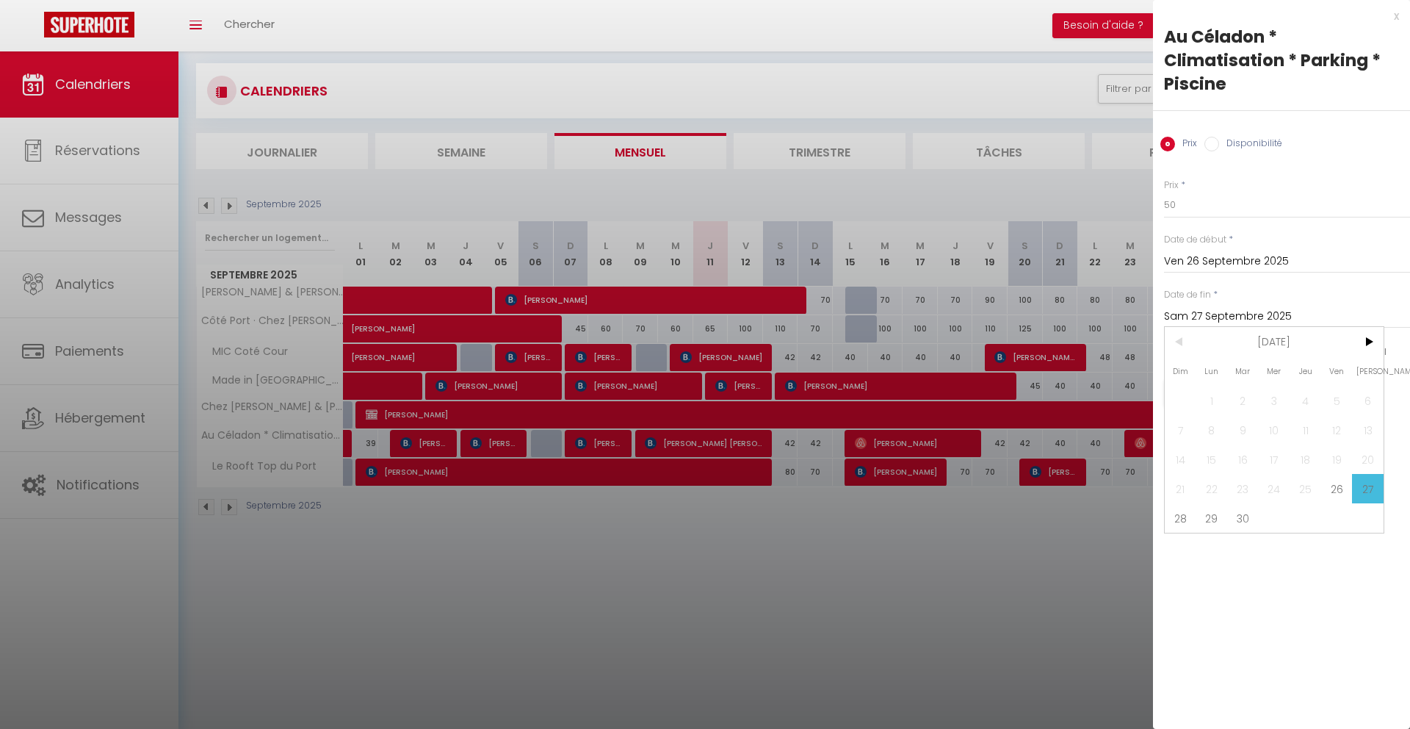
drag, startPoint x: 1183, startPoint y: 524, endPoint x: 1209, endPoint y: 421, distance: 106.0
click at [1183, 524] on span "28" at bounding box center [1181, 517] width 32 height 29
type input "Dim 28 Septembre 2025"
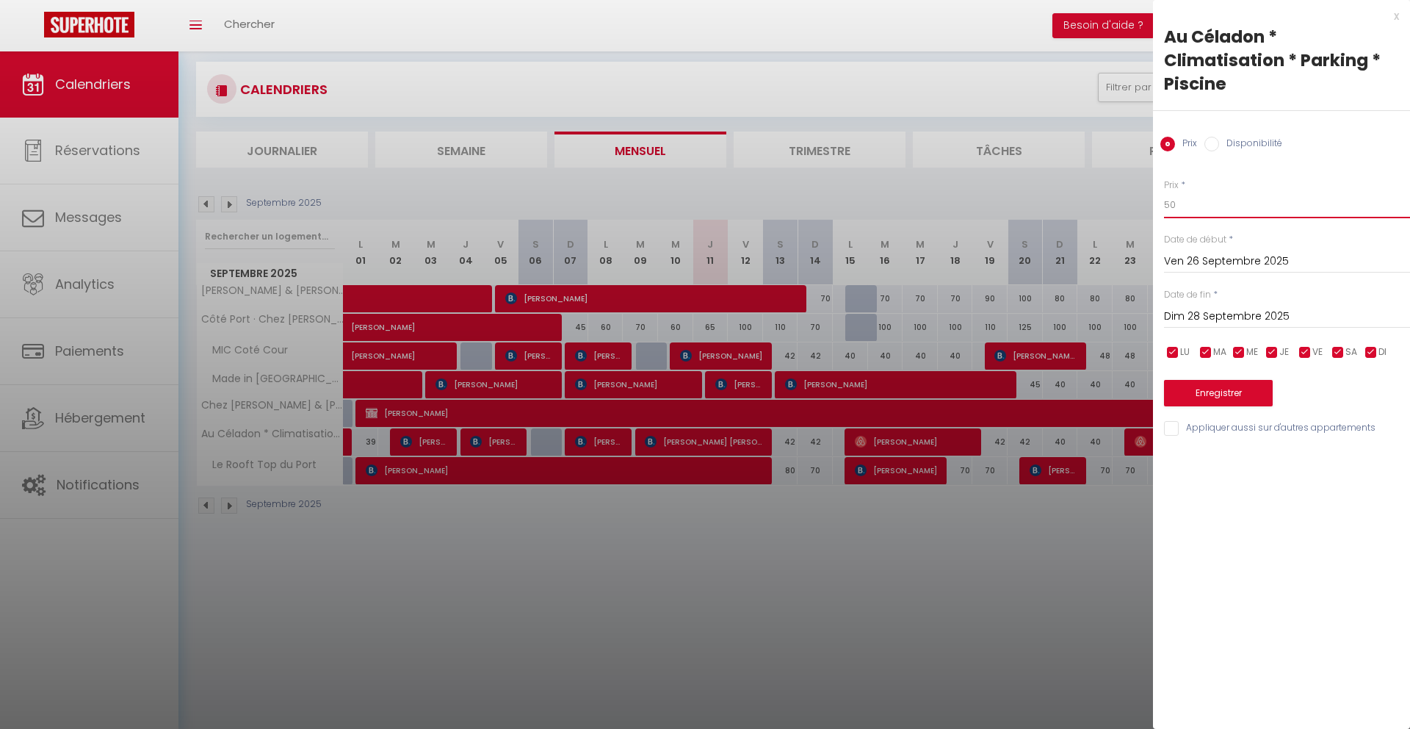
drag, startPoint x: 1200, startPoint y: 211, endPoint x: 1144, endPoint y: 207, distance: 56.7
click at [1144, 207] on body "🟢 Des questions ou besoin d'assistance pour la migration AirBnB? Connectez-vous…" at bounding box center [705, 394] width 1410 height 729
type input "48"
click at [1206, 386] on button "Enregistrer" at bounding box center [1218, 393] width 109 height 26
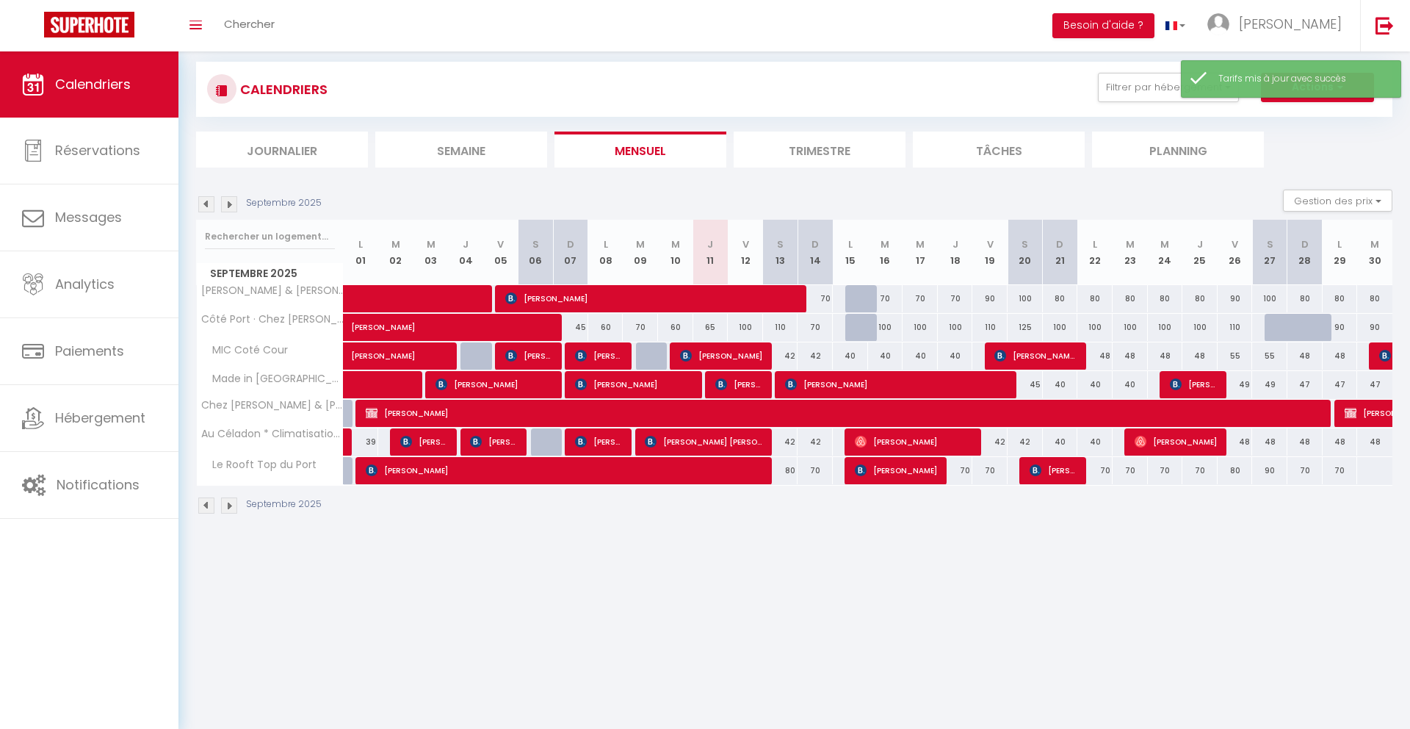
click at [1303, 443] on div "48" at bounding box center [1305, 441] width 35 height 27
type input "48"
type input "Dim 28 Septembre 2025"
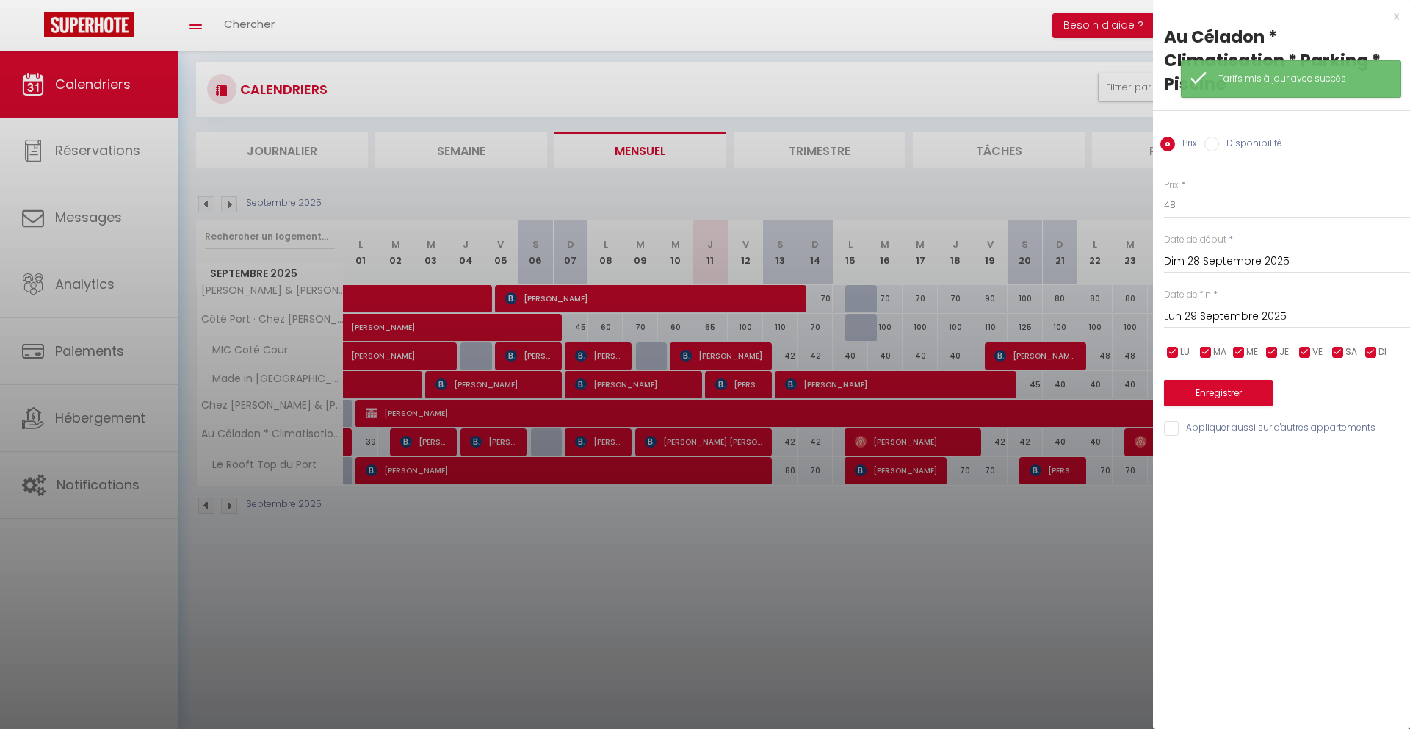
click at [1193, 320] on input "Lun 29 Septembre 2025" at bounding box center [1287, 316] width 246 height 19
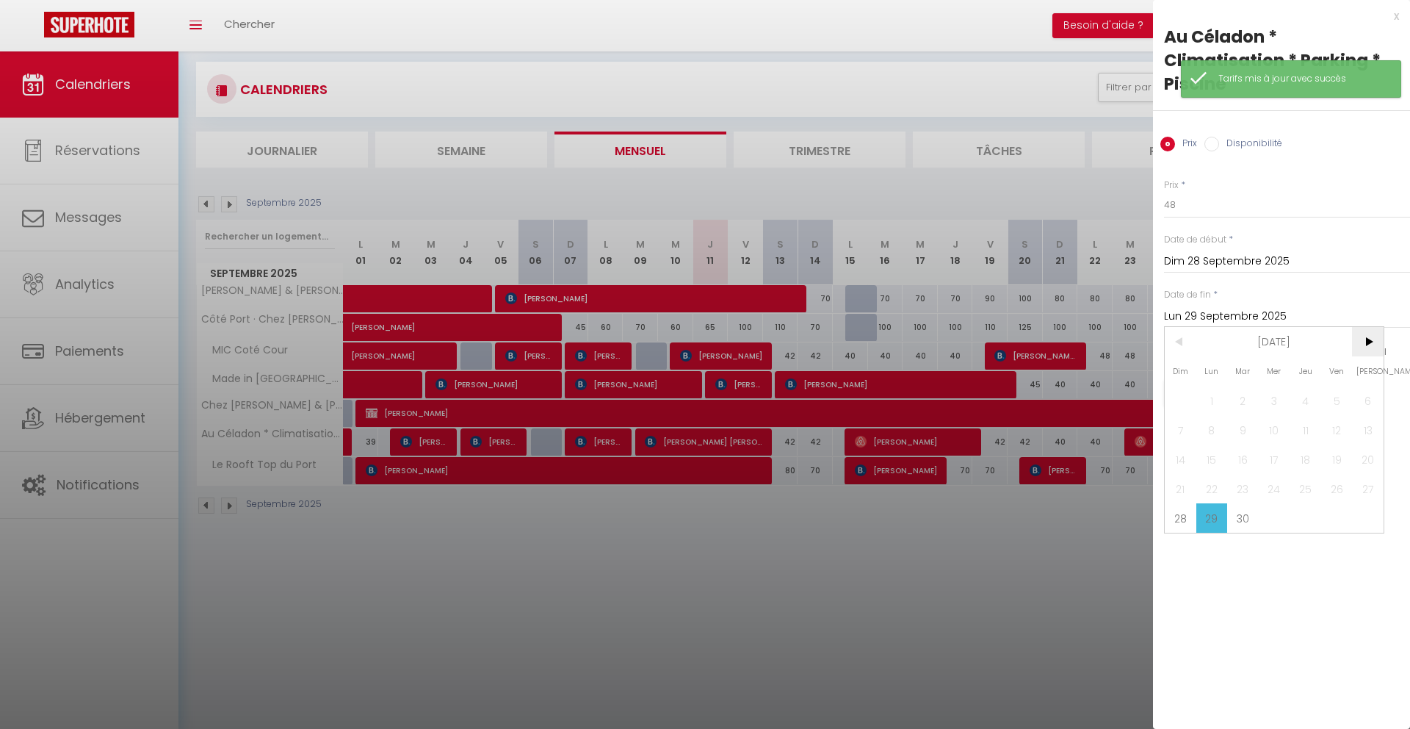
click at [1364, 342] on span ">" at bounding box center [1368, 341] width 32 height 29
click at [1272, 395] on span "1" at bounding box center [1275, 400] width 32 height 29
type input "Mer 01 Octobre 2025"
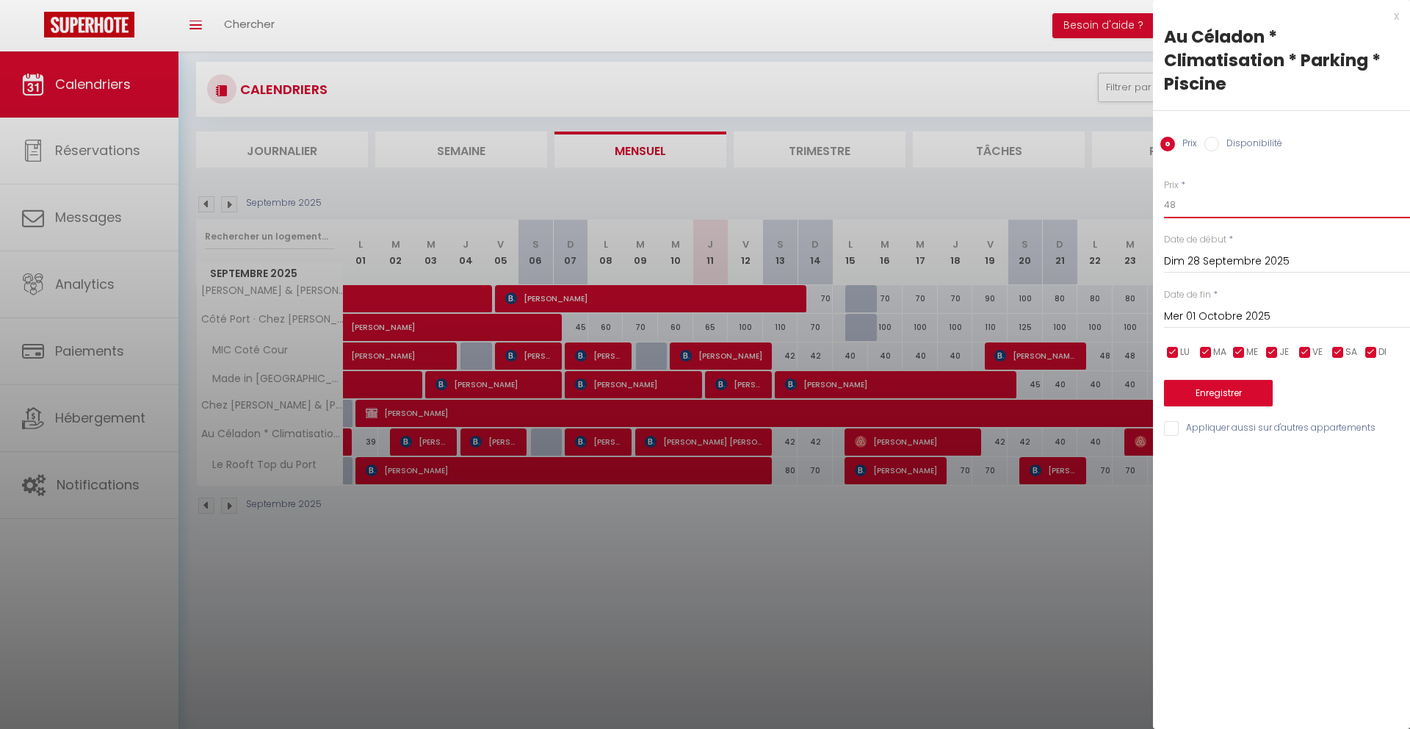
drag, startPoint x: 1185, startPoint y: 208, endPoint x: 1158, endPoint y: 206, distance: 27.2
click at [1158, 206] on div "Prix * 48 Statut * Disponible Indisponible Date de début * [DATE] < [DATE] > Di…" at bounding box center [1281, 299] width 257 height 278
type input "42"
drag, startPoint x: 1217, startPoint y: 403, endPoint x: 1201, endPoint y: 404, distance: 15.4
click at [1217, 403] on button "Enregistrer" at bounding box center [1218, 393] width 109 height 26
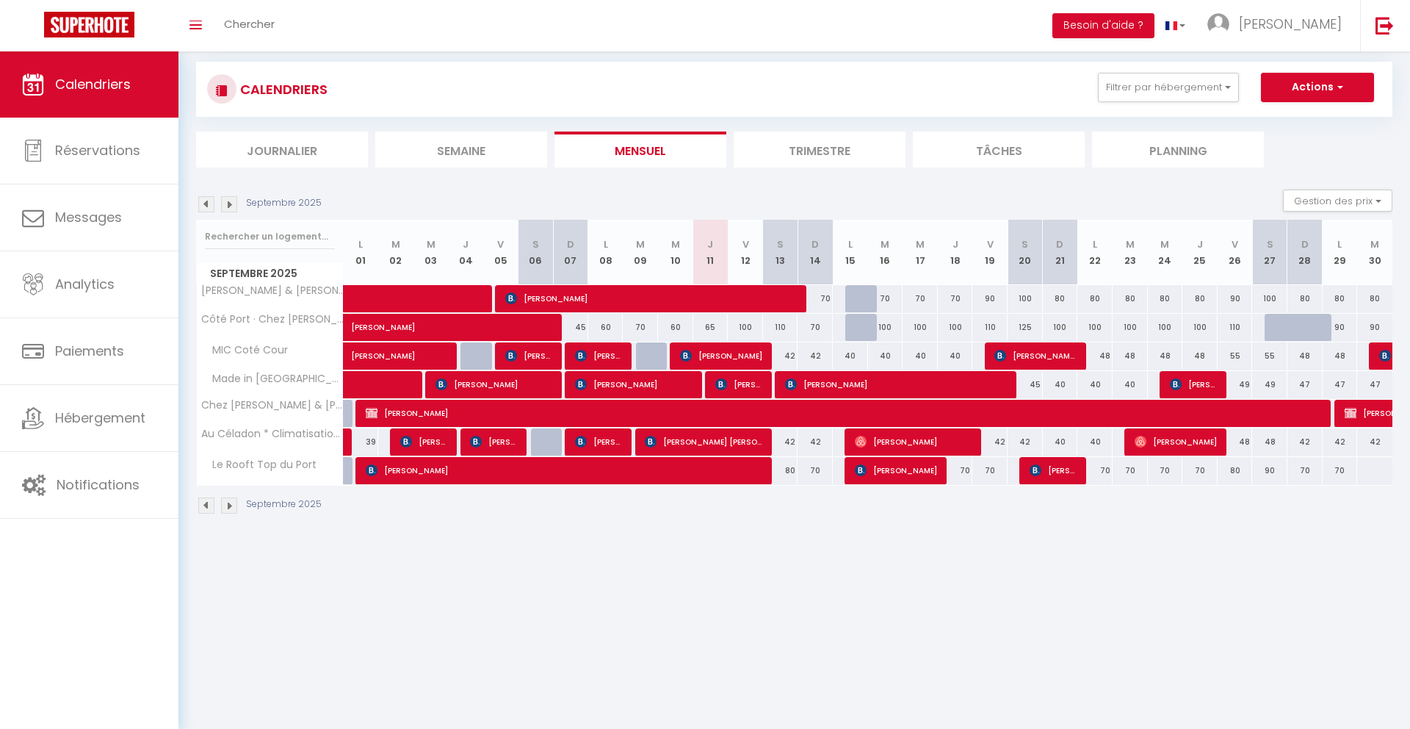
click at [1232, 357] on div "55" at bounding box center [1235, 355] width 35 height 27
type input "55"
type input "Ven 26 Septembre 2025"
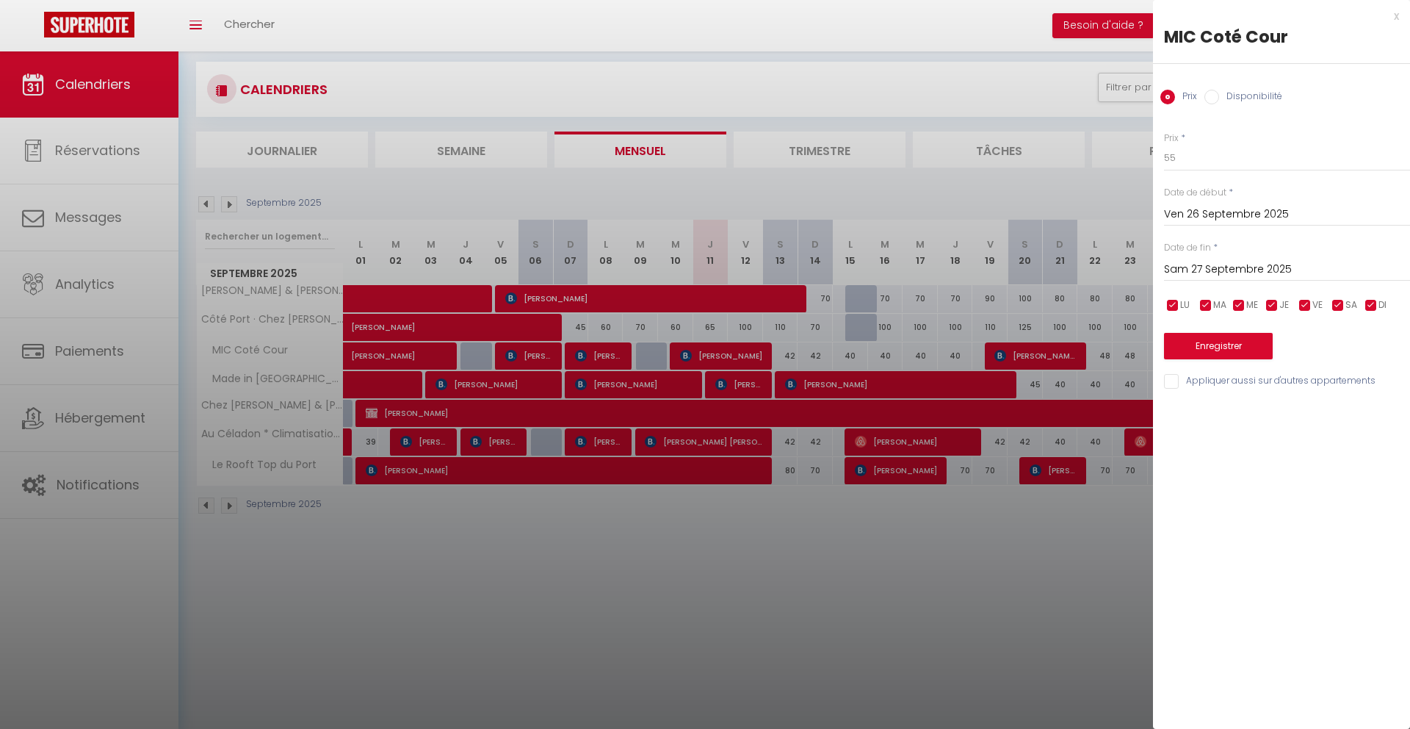
click at [1207, 268] on input "Sam 27 Septembre 2025" at bounding box center [1287, 269] width 246 height 19
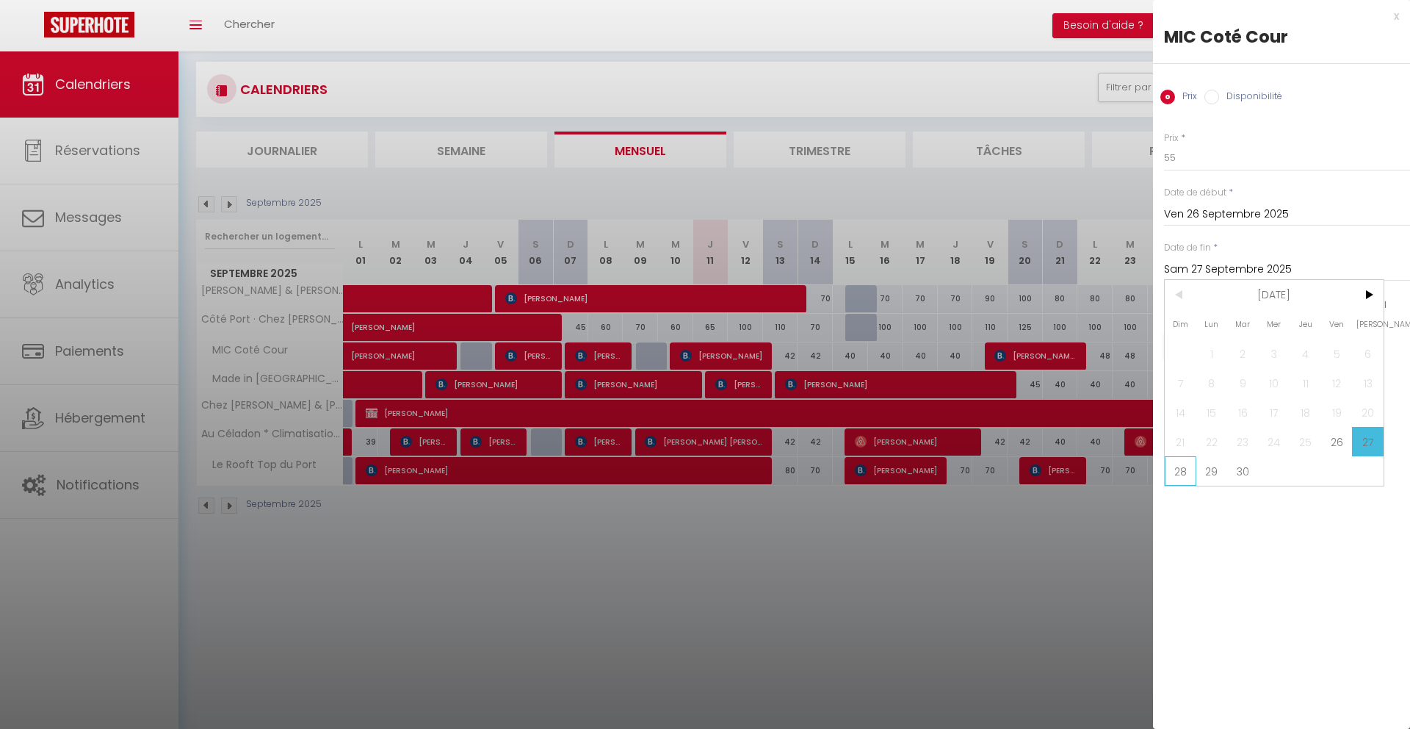
click at [1186, 475] on span "28" at bounding box center [1181, 470] width 32 height 29
type input "Dim 28 Septembre 2025"
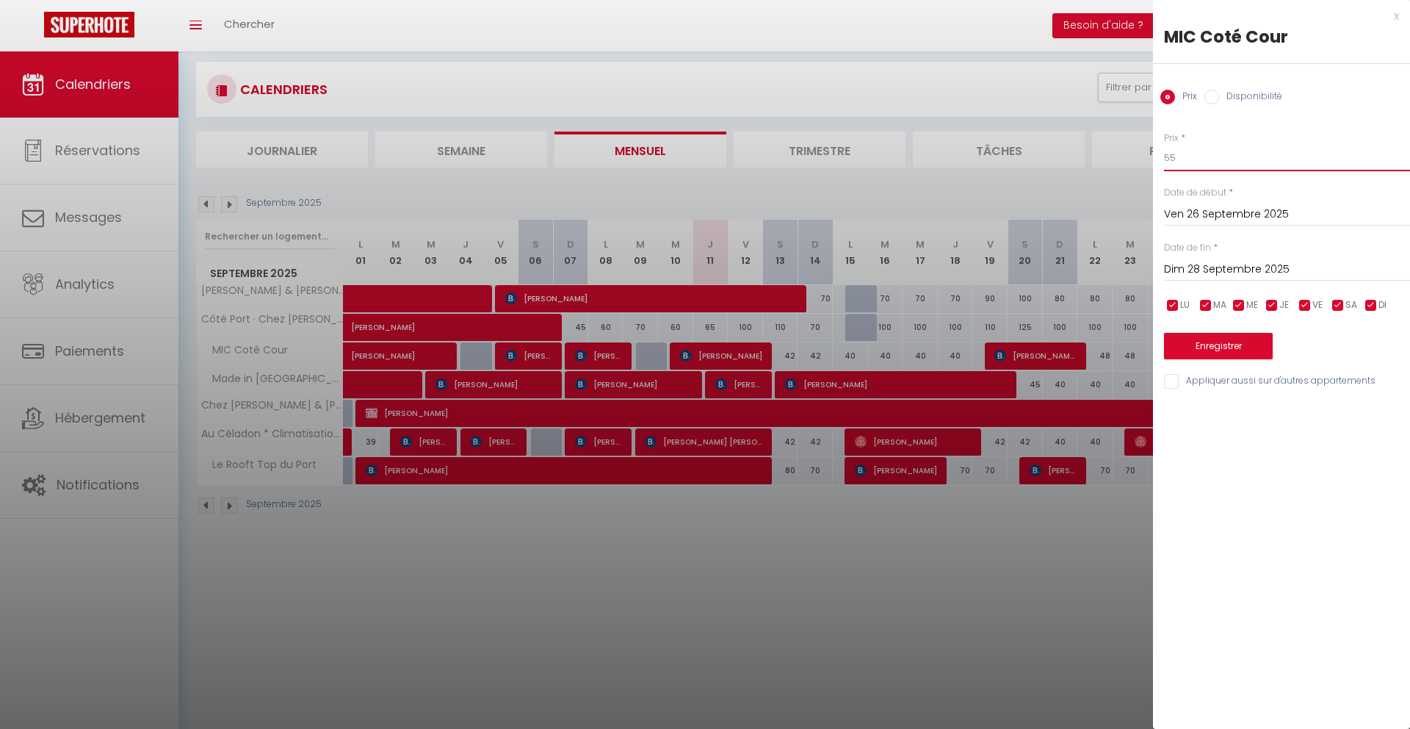
drag, startPoint x: 1188, startPoint y: 156, endPoint x: 1136, endPoint y: 156, distance: 52.2
click at [1136, 156] on body "🟢 Des questions ou besoin d'assistance pour la migration AirBnB? Connectez-vous…" at bounding box center [705, 394] width 1410 height 729
type input "50"
click at [1198, 345] on button "Enregistrer" at bounding box center [1218, 346] width 109 height 26
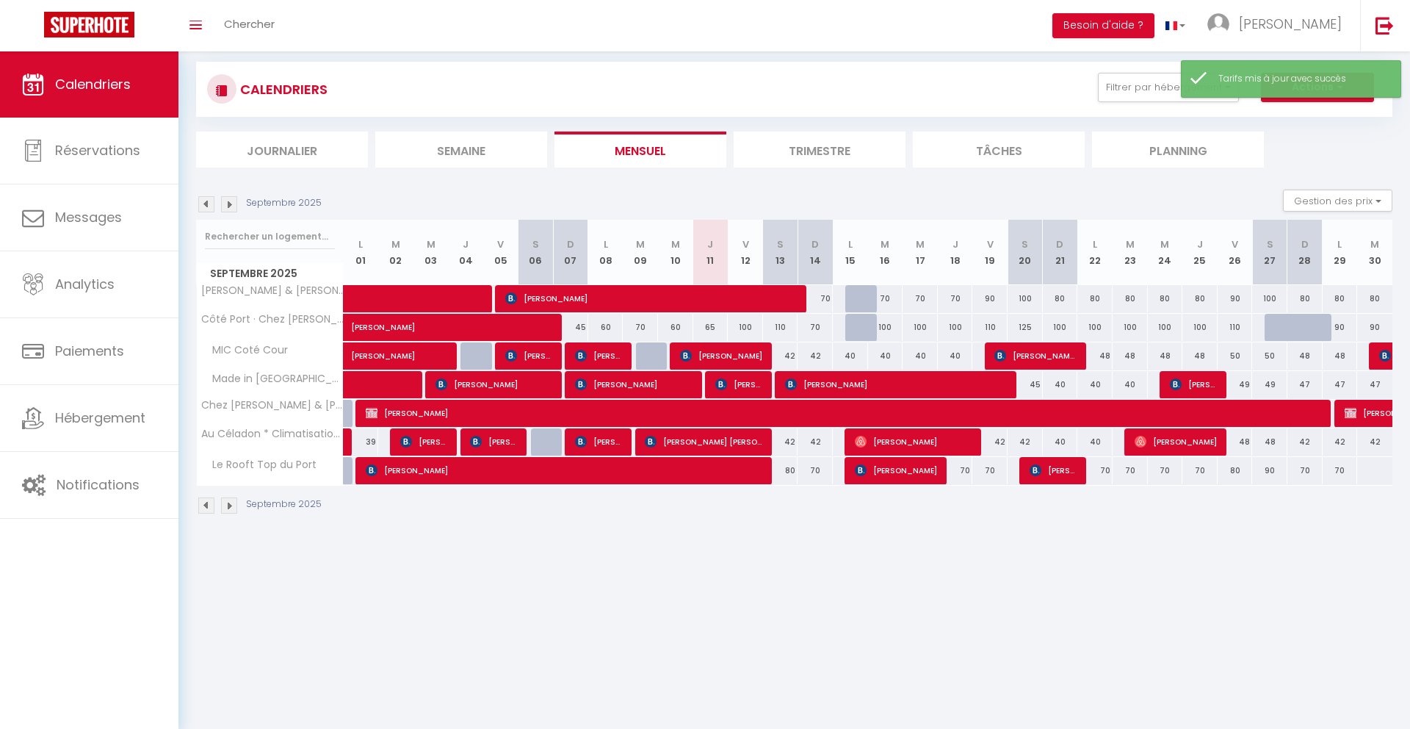
click at [1308, 356] on div "48" at bounding box center [1305, 355] width 35 height 27
type input "48"
type input "Dim 28 Septembre 2025"
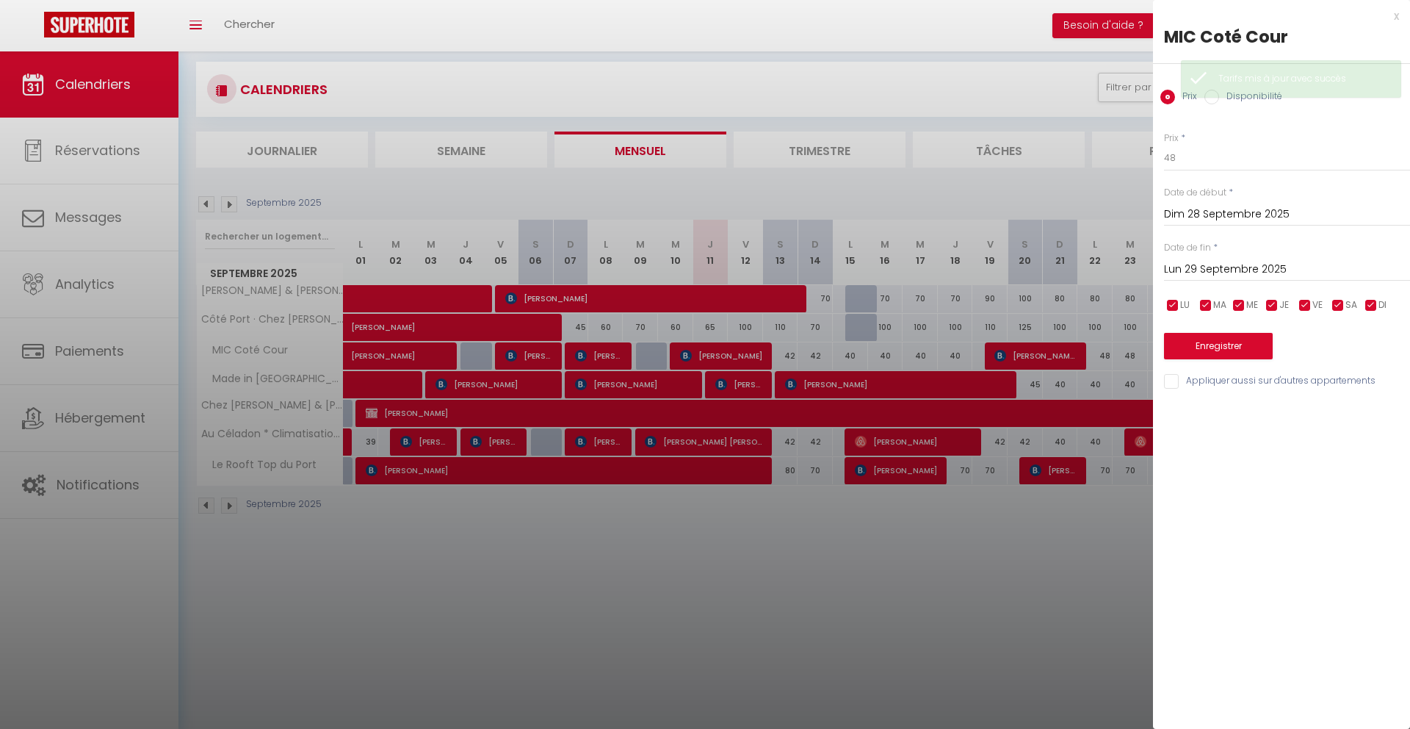
click at [1222, 269] on input "Lun 29 Septembre 2025" at bounding box center [1287, 269] width 246 height 19
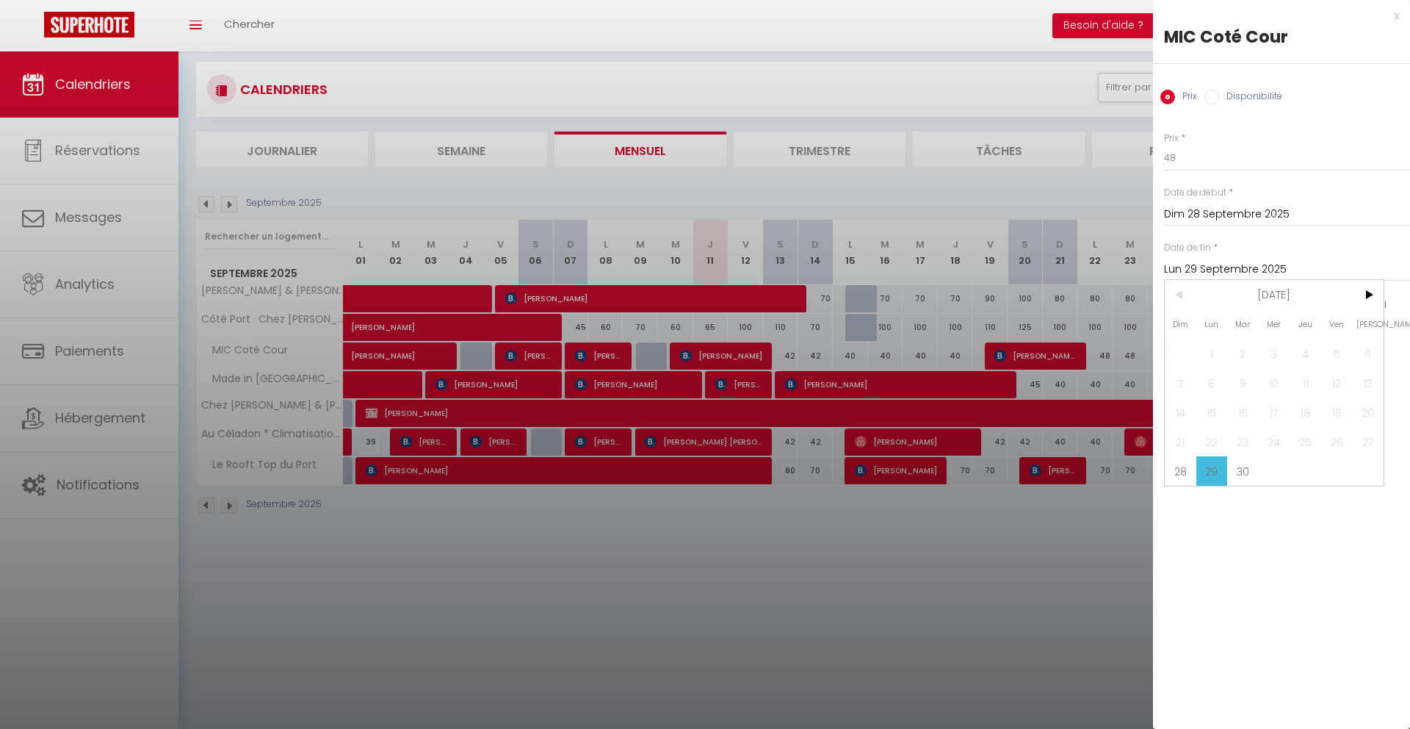
drag, startPoint x: 1237, startPoint y: 468, endPoint x: 1233, endPoint y: 460, distance: 9.2
click at [1237, 468] on span "30" at bounding box center [1244, 470] width 32 height 29
type input "[DATE]"
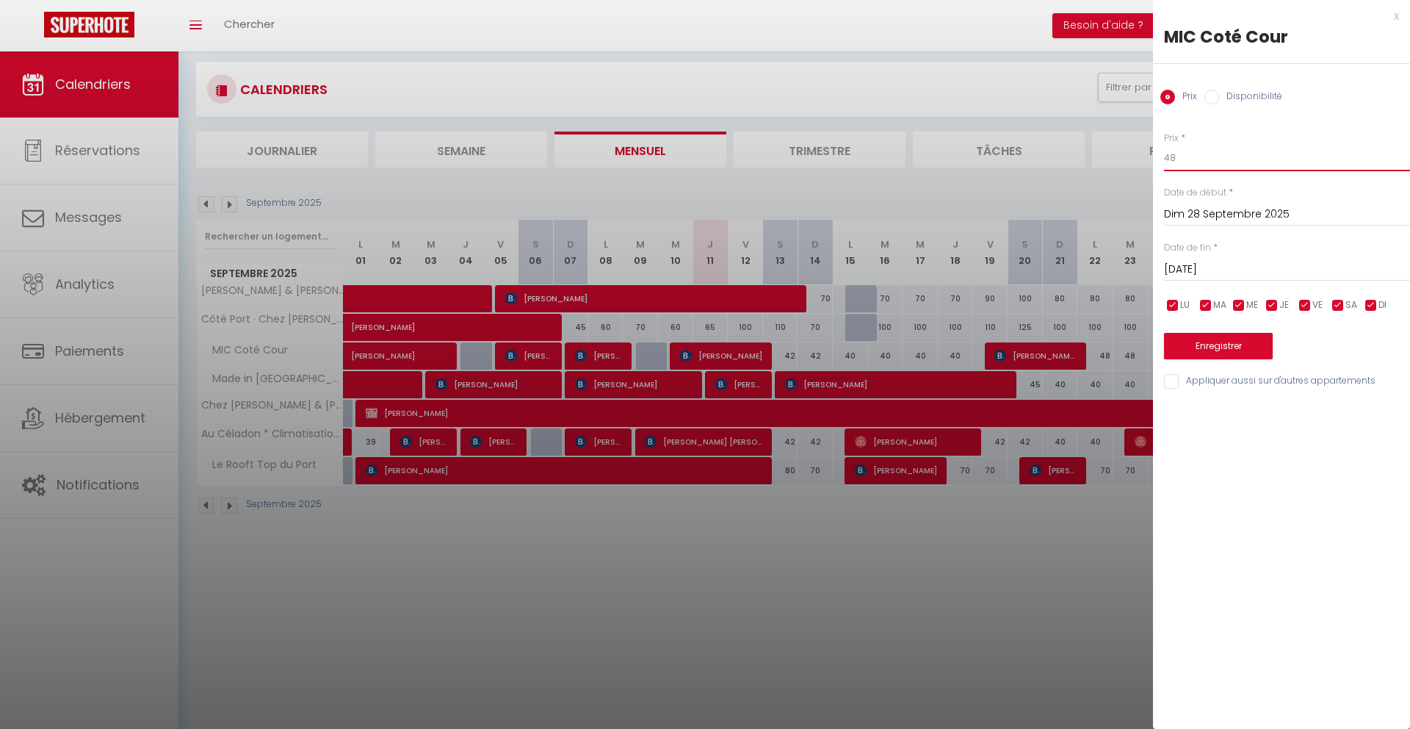
drag, startPoint x: 1185, startPoint y: 158, endPoint x: 1156, endPoint y: 157, distance: 29.4
click at [1156, 157] on div "Prix * 48 Statut * Disponible Indisponible Date de début * [DATE] < [DATE] > Di…" at bounding box center [1281, 252] width 257 height 278
type input "45"
click at [1216, 345] on button "Enregistrer" at bounding box center [1218, 346] width 109 height 26
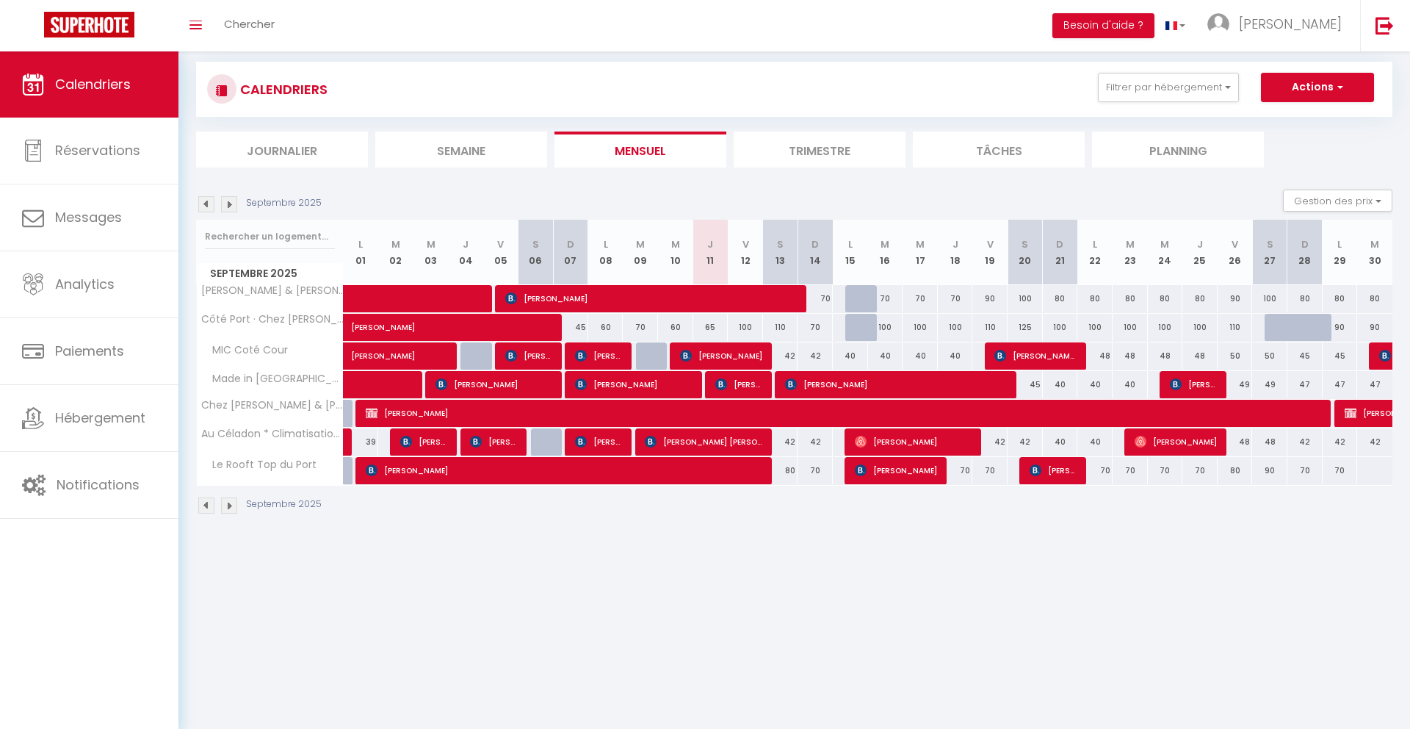
click at [1105, 357] on div "48" at bounding box center [1095, 355] width 35 height 27
type input "48"
type input "Lun 22 Septembre 2025"
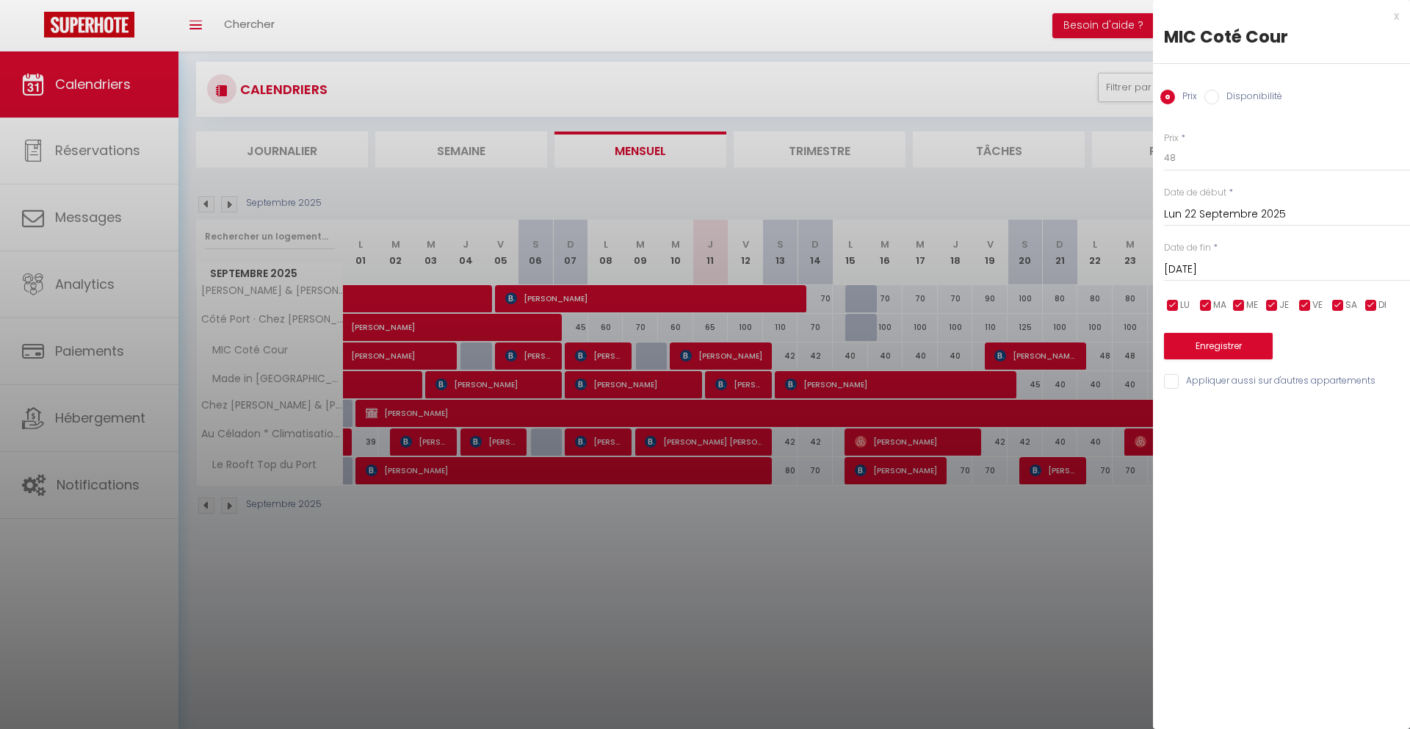
click at [1231, 267] on input "[DATE]" at bounding box center [1287, 269] width 246 height 19
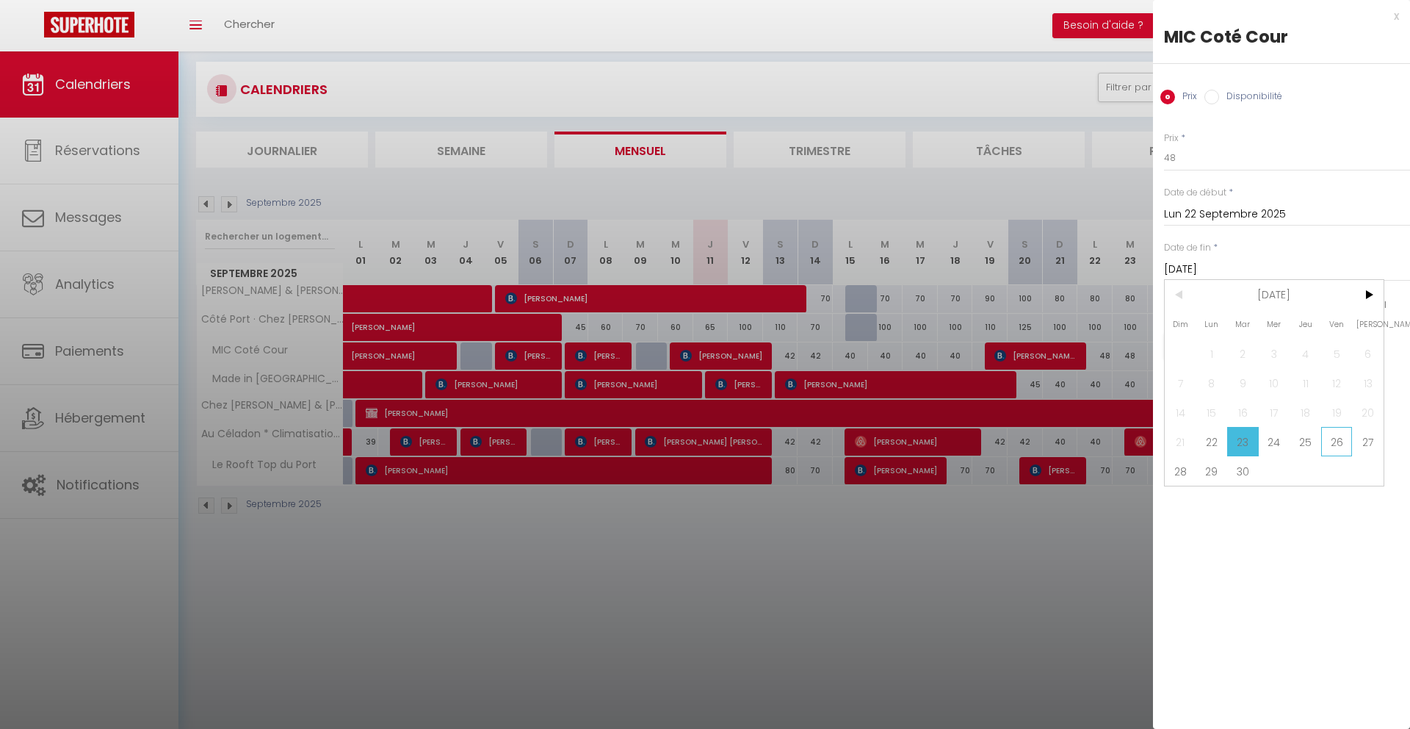
click at [1336, 444] on span "26" at bounding box center [1338, 441] width 32 height 29
type input "Ven 26 Septembre 2025"
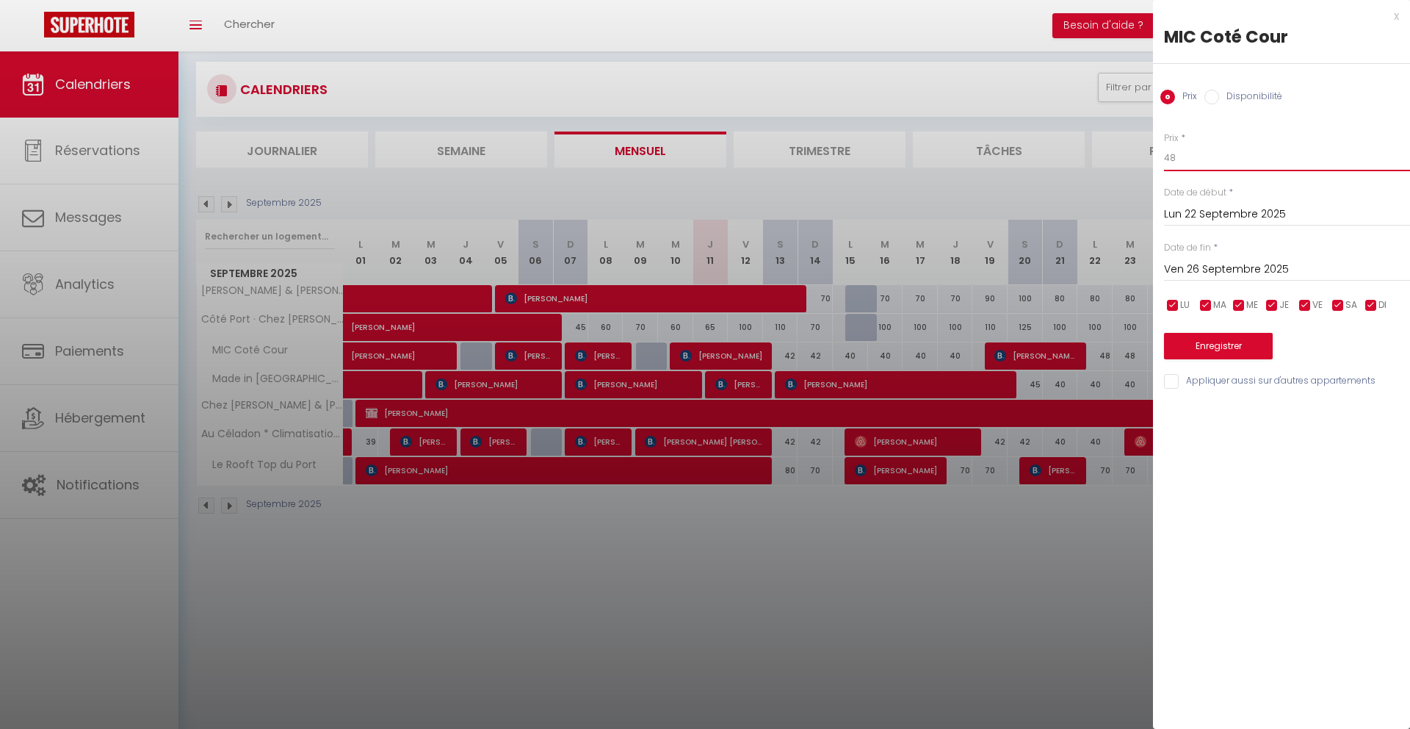
drag, startPoint x: 1189, startPoint y: 165, endPoint x: 1177, endPoint y: 163, distance: 11.8
click at [1177, 163] on input "48" at bounding box center [1287, 158] width 246 height 26
type input "45"
click at [1228, 350] on button "Enregistrer" at bounding box center [1218, 346] width 109 height 26
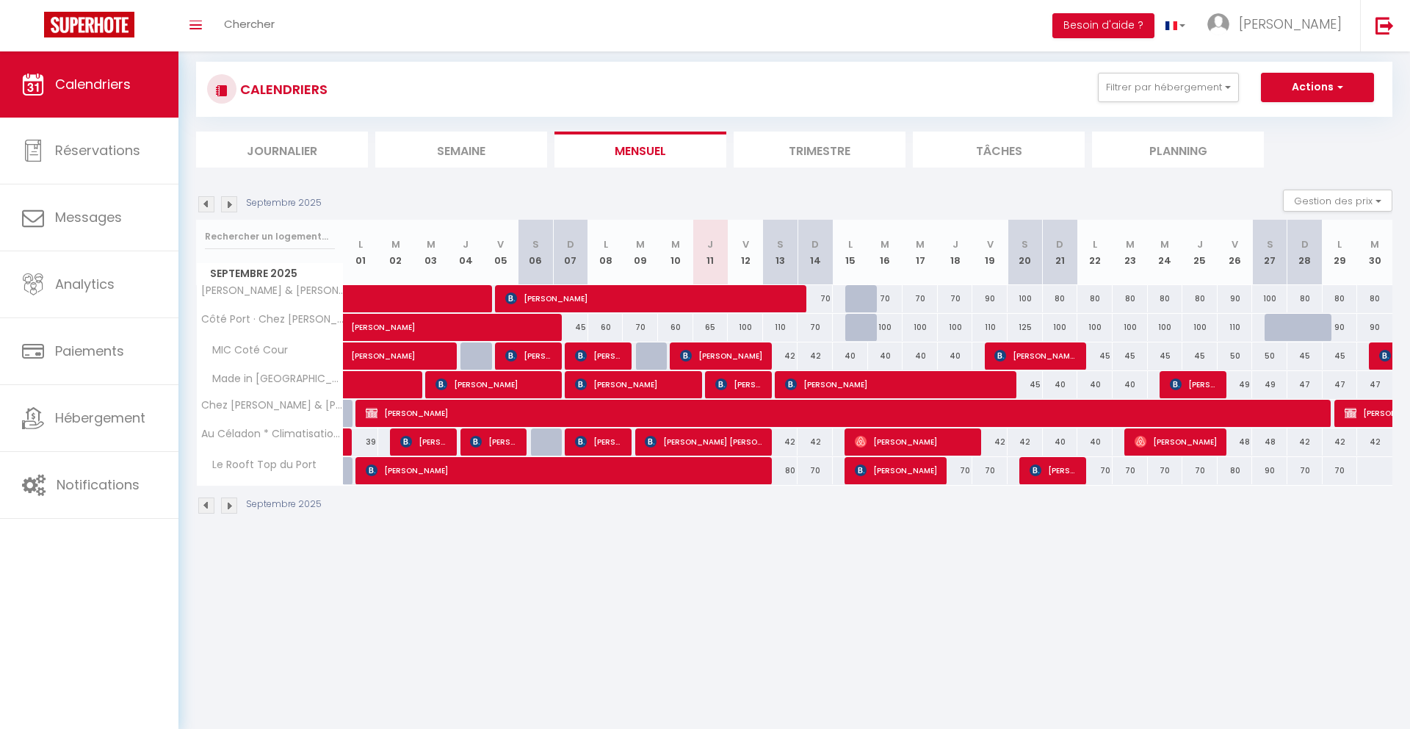
click at [1239, 389] on div "49" at bounding box center [1235, 384] width 35 height 27
type input "49"
type input "Ven 26 Septembre 2025"
type input "Sam 27 Septembre 2025"
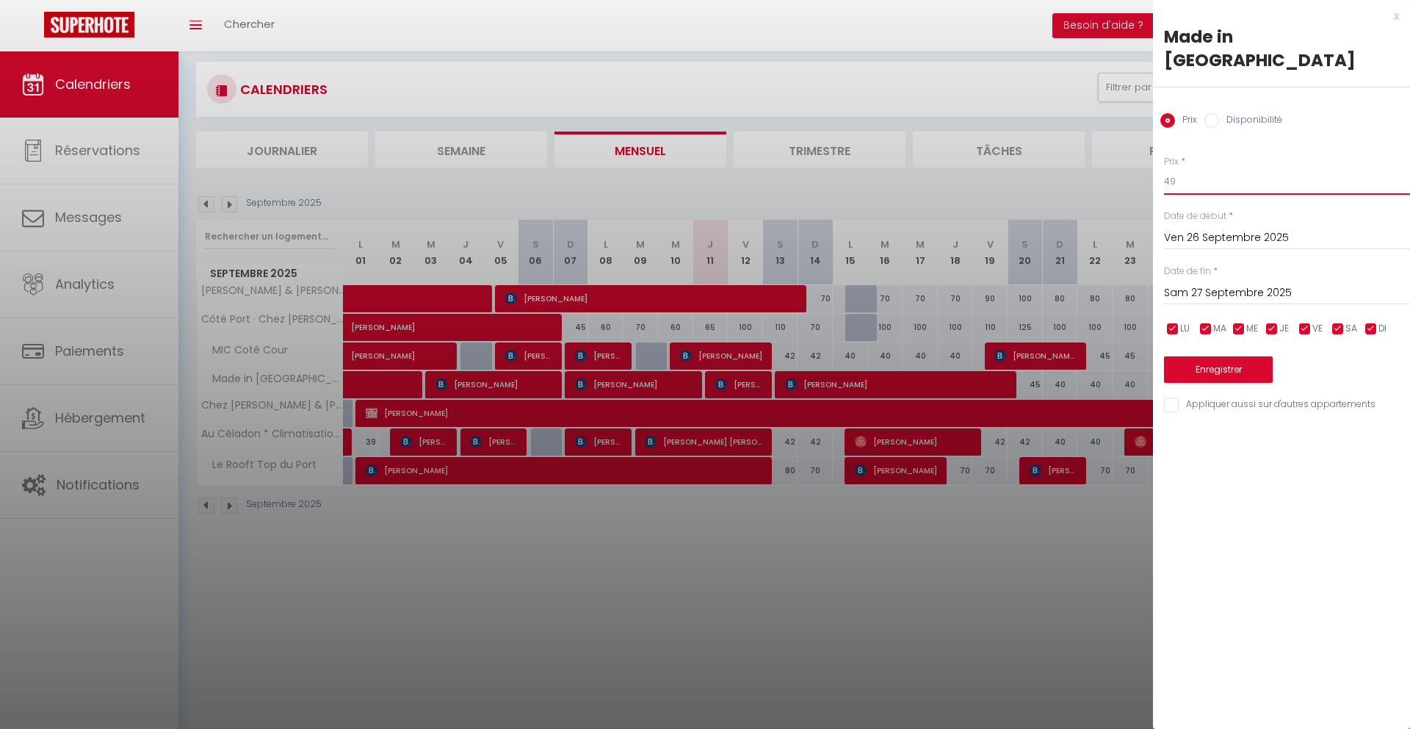
click at [1197, 168] on input "49" at bounding box center [1287, 181] width 246 height 26
type input "45"
click at [1230, 284] on input "Sam 27 Septembre 2025" at bounding box center [1287, 293] width 246 height 19
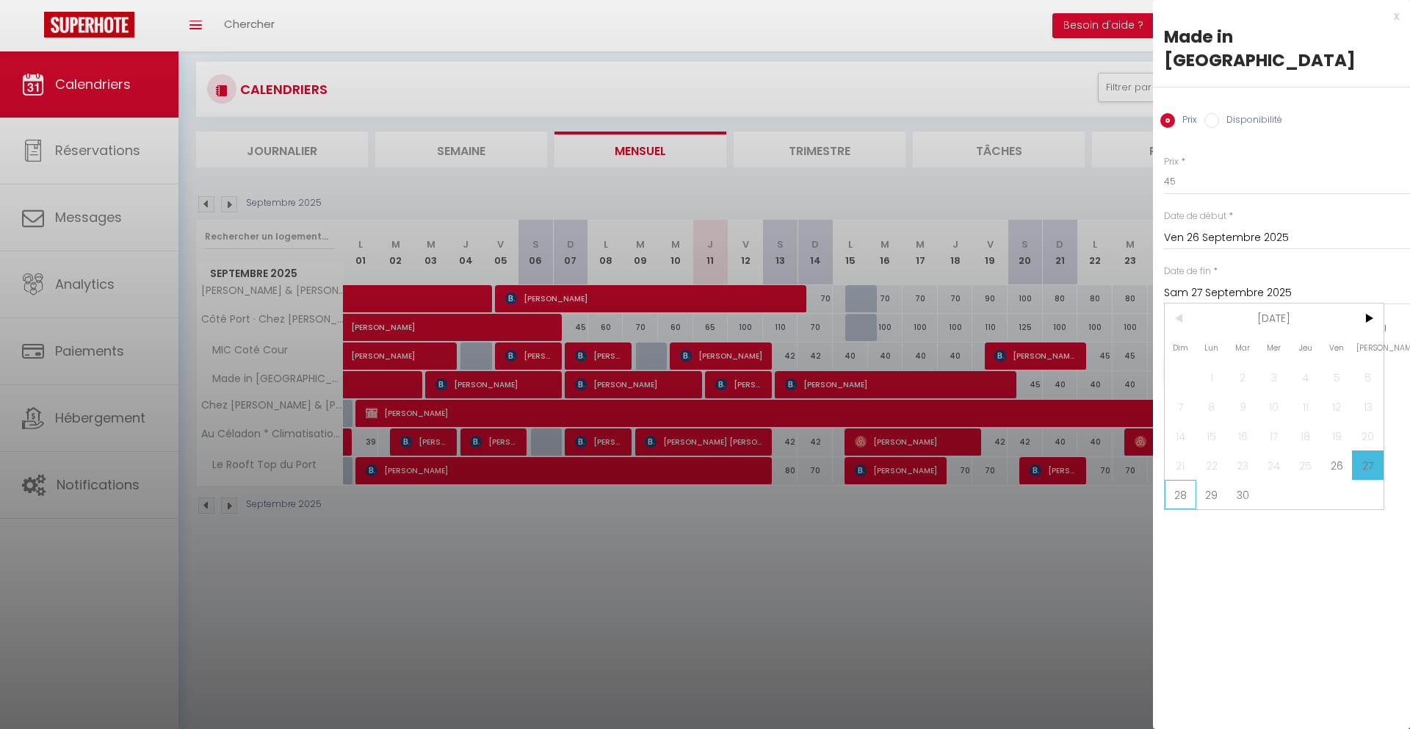
click at [1187, 480] on span "28" at bounding box center [1181, 494] width 32 height 29
type input "Dim 28 Septembre 2025"
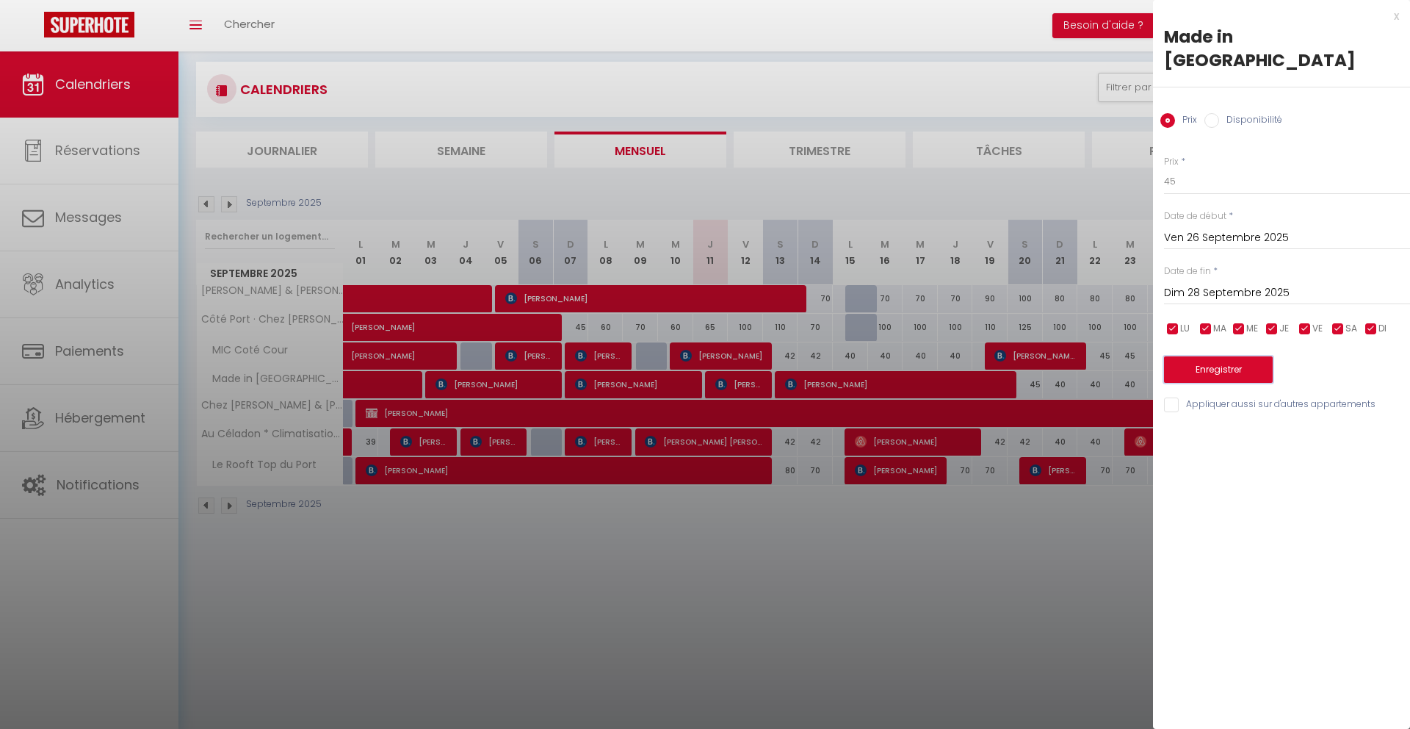
click at [1213, 356] on button "Enregistrer" at bounding box center [1218, 369] width 109 height 26
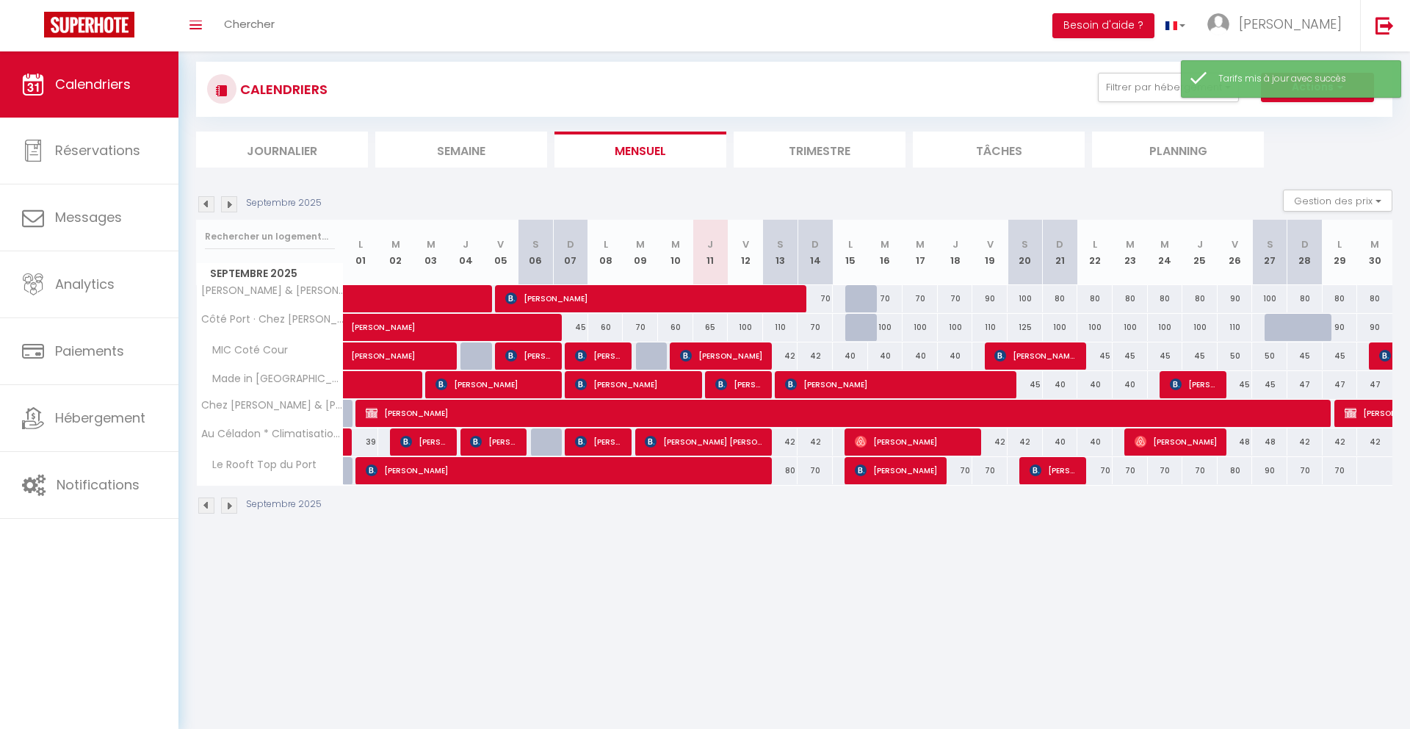
click at [1303, 389] on div "47" at bounding box center [1305, 384] width 35 height 27
type input "47"
type input "Dim 28 Septembre 2025"
type input "Lun 29 Septembre 2025"
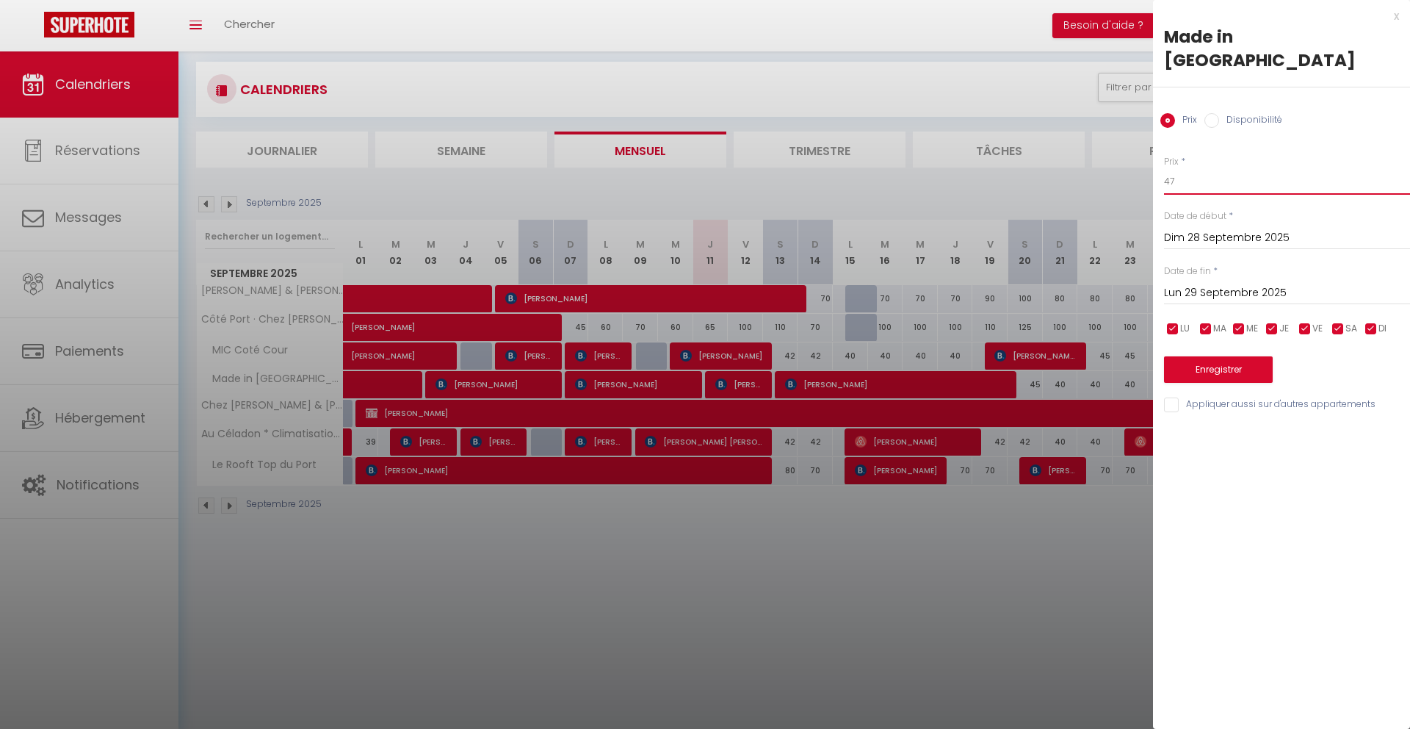
click at [1202, 168] on input "47" at bounding box center [1287, 181] width 246 height 26
type input "45"
click at [1239, 284] on input "Lun 29 Septembre 2025" at bounding box center [1287, 293] width 246 height 19
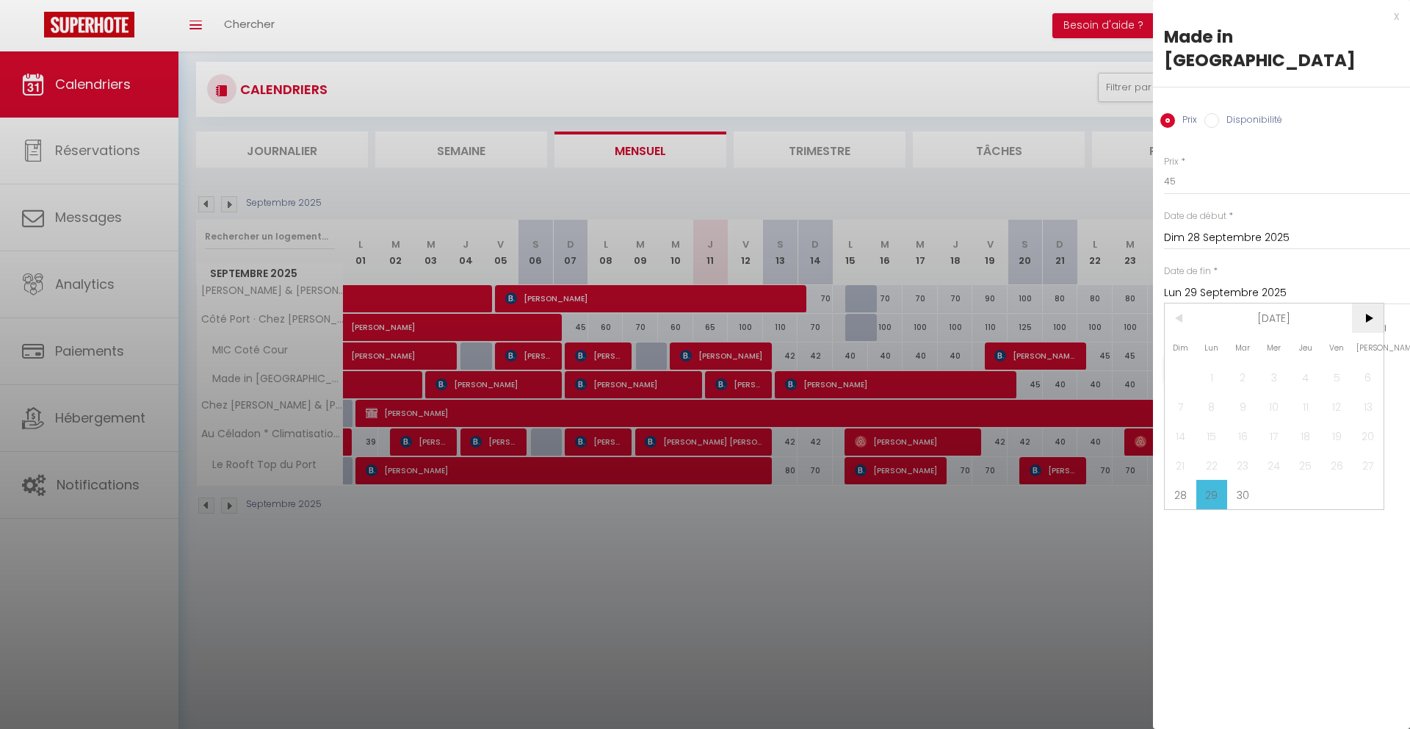
click at [1368, 303] on span ">" at bounding box center [1368, 317] width 32 height 29
click at [1276, 362] on span "1" at bounding box center [1275, 376] width 32 height 29
type input "Mer 01 Octobre 2025"
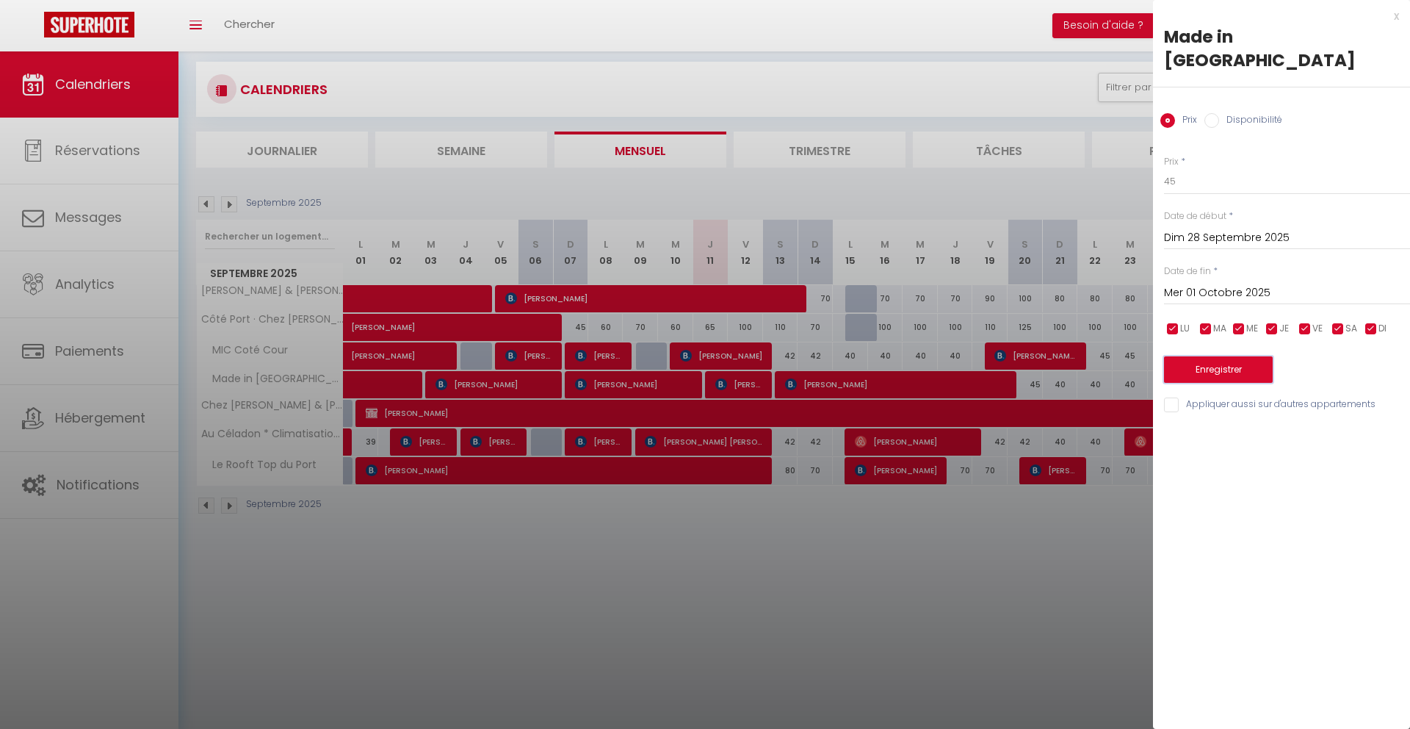
click at [1251, 356] on button "Enregistrer" at bounding box center [1218, 369] width 109 height 26
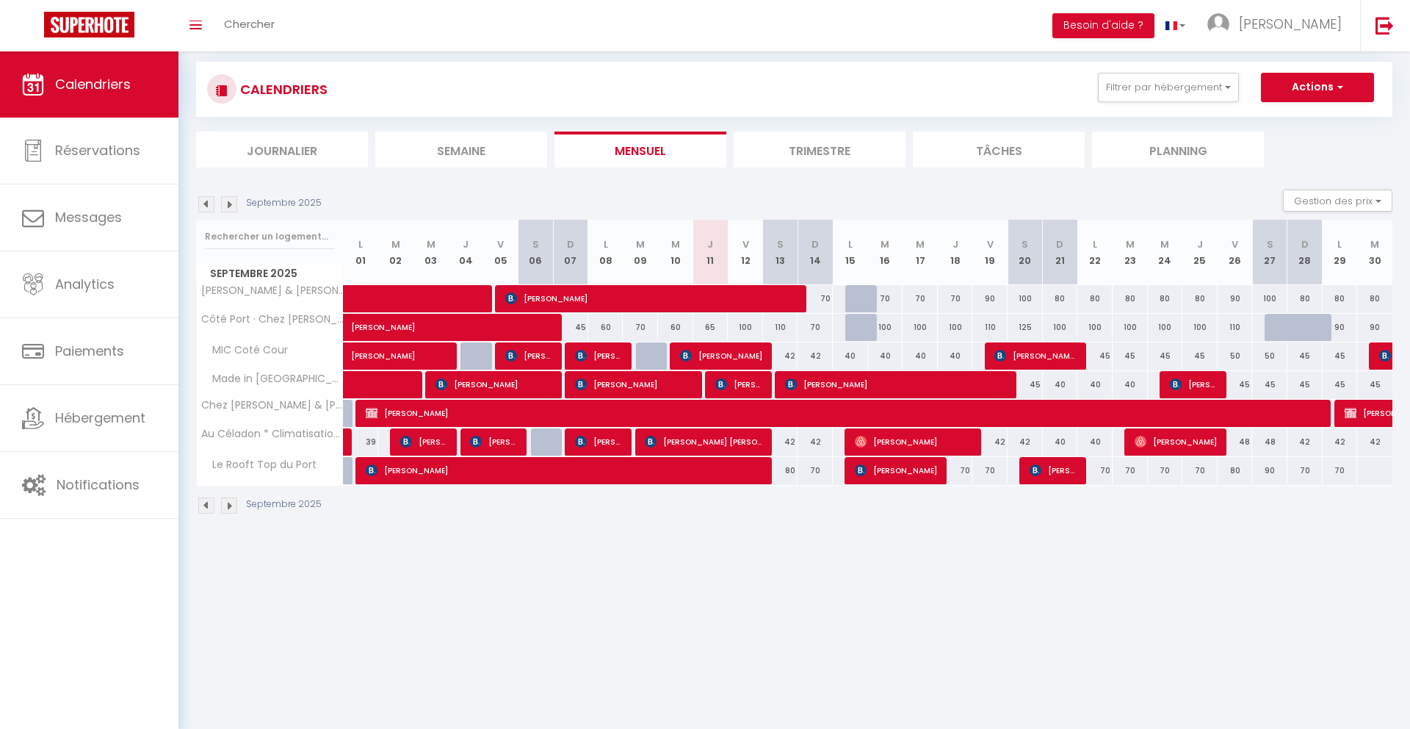
click at [232, 204] on img at bounding box center [229, 204] width 16 height 16
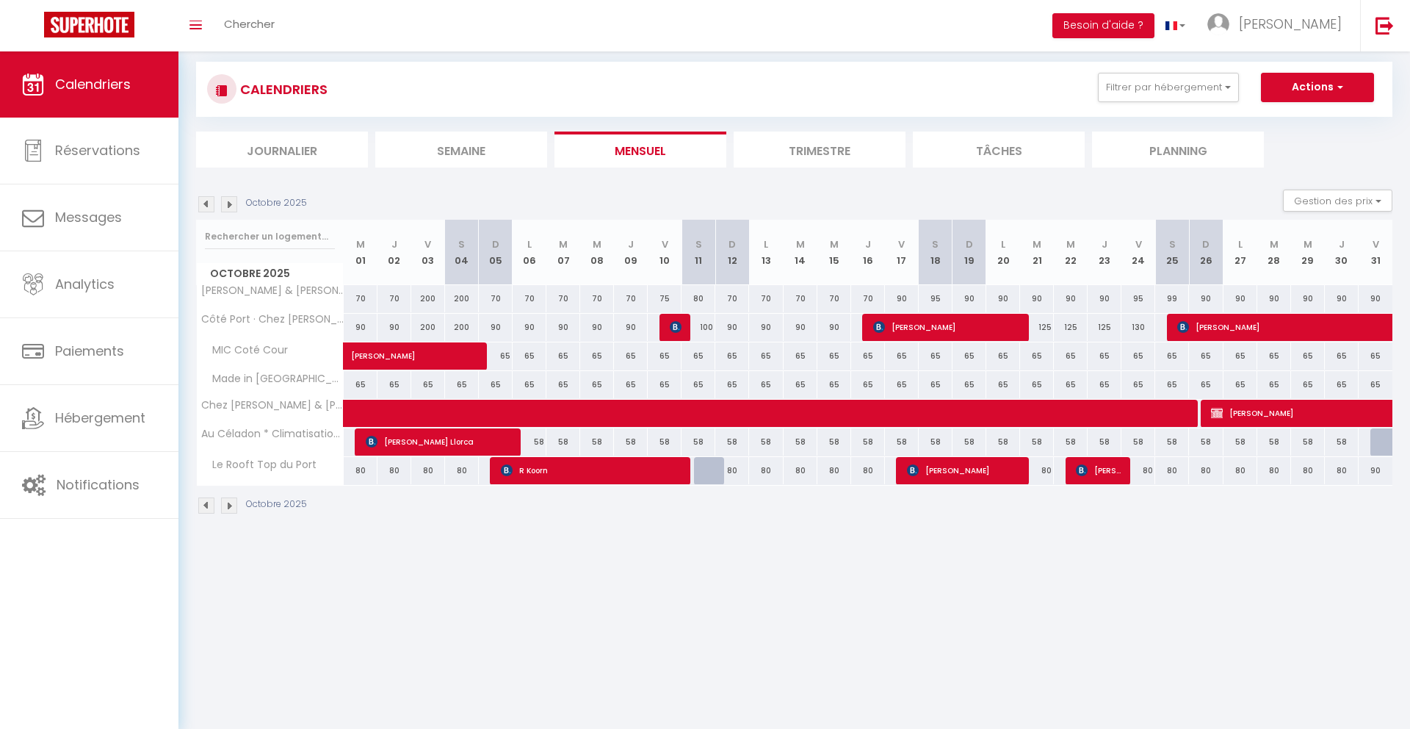
click at [232, 204] on img at bounding box center [229, 204] width 16 height 16
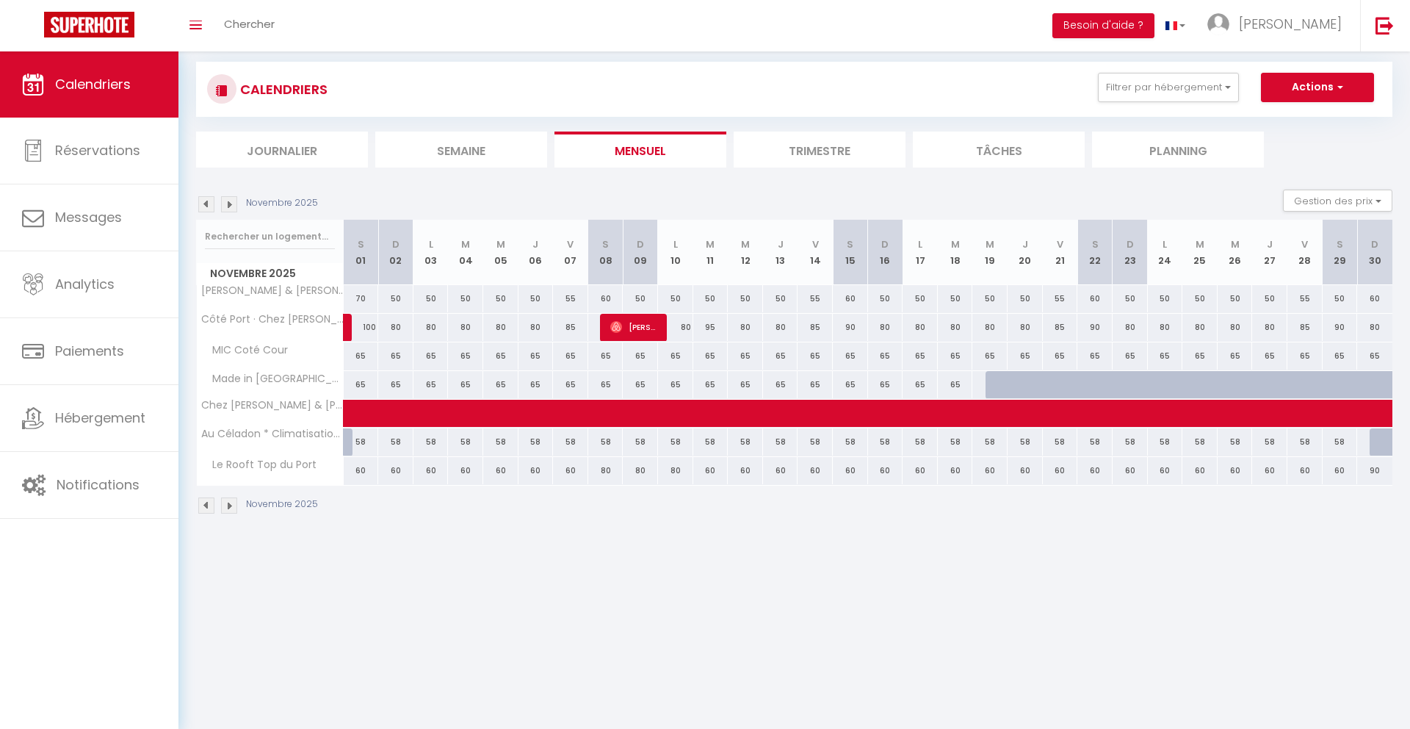
click at [232, 204] on img at bounding box center [229, 204] width 16 height 16
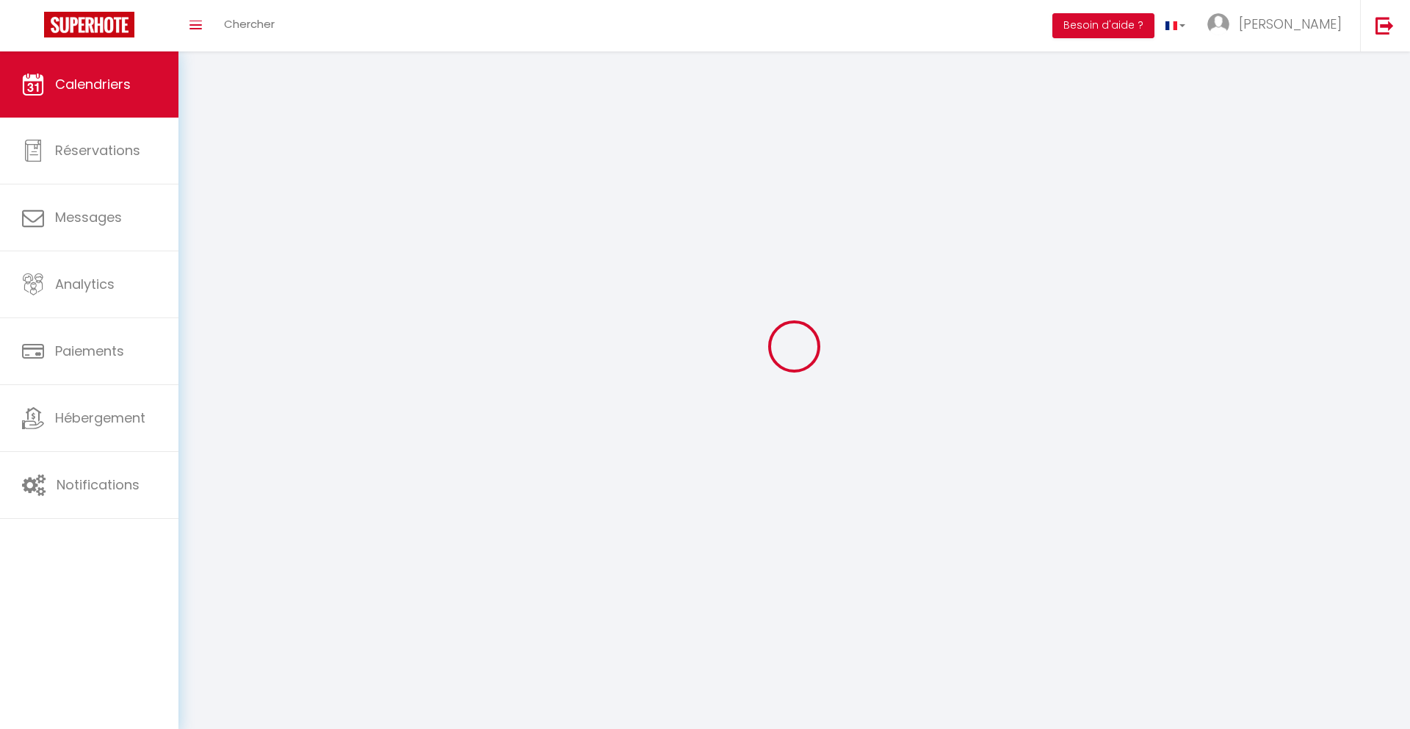
select select "KO"
select select "0"
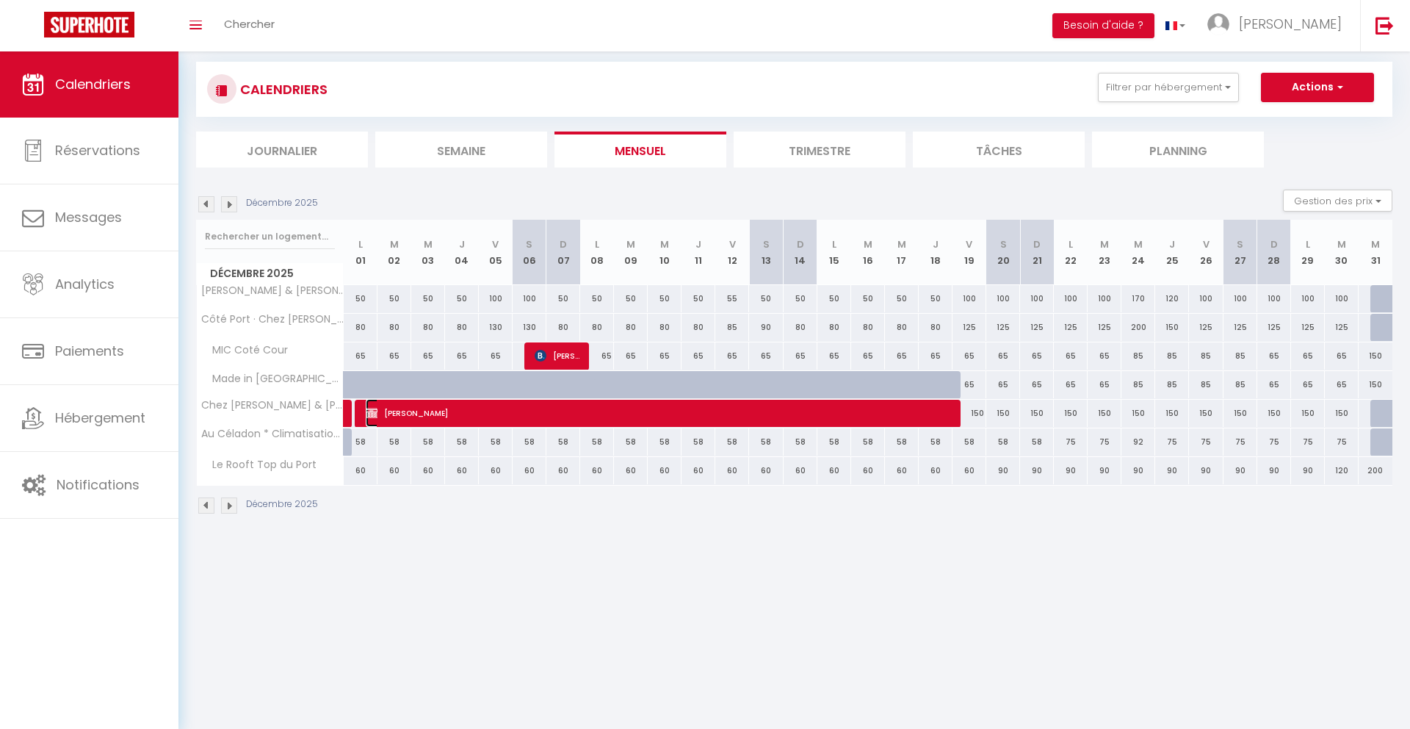
click at [469, 403] on span "[PERSON_NAME]" at bounding box center [658, 413] width 585 height 28
select select "36054"
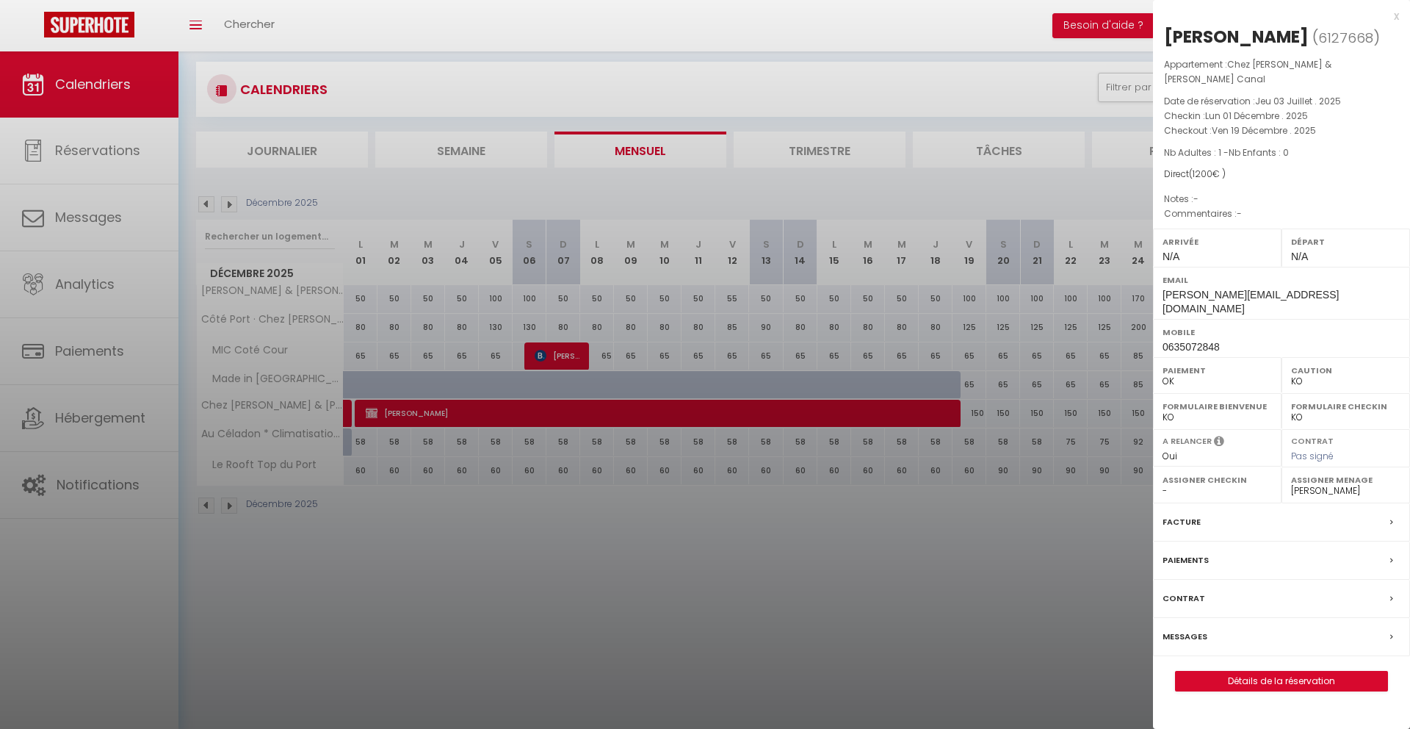
click at [502, 558] on div at bounding box center [705, 364] width 1410 height 729
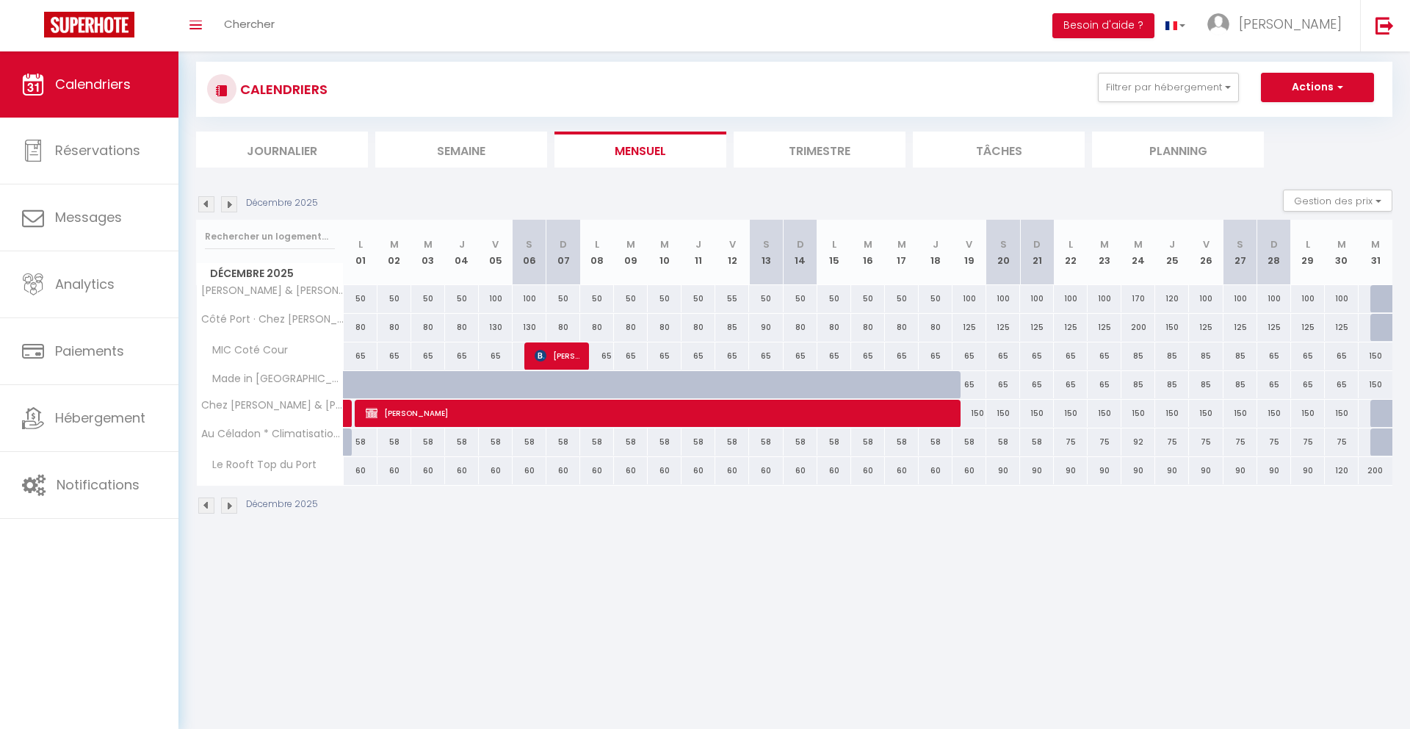
scroll to position [19, 0]
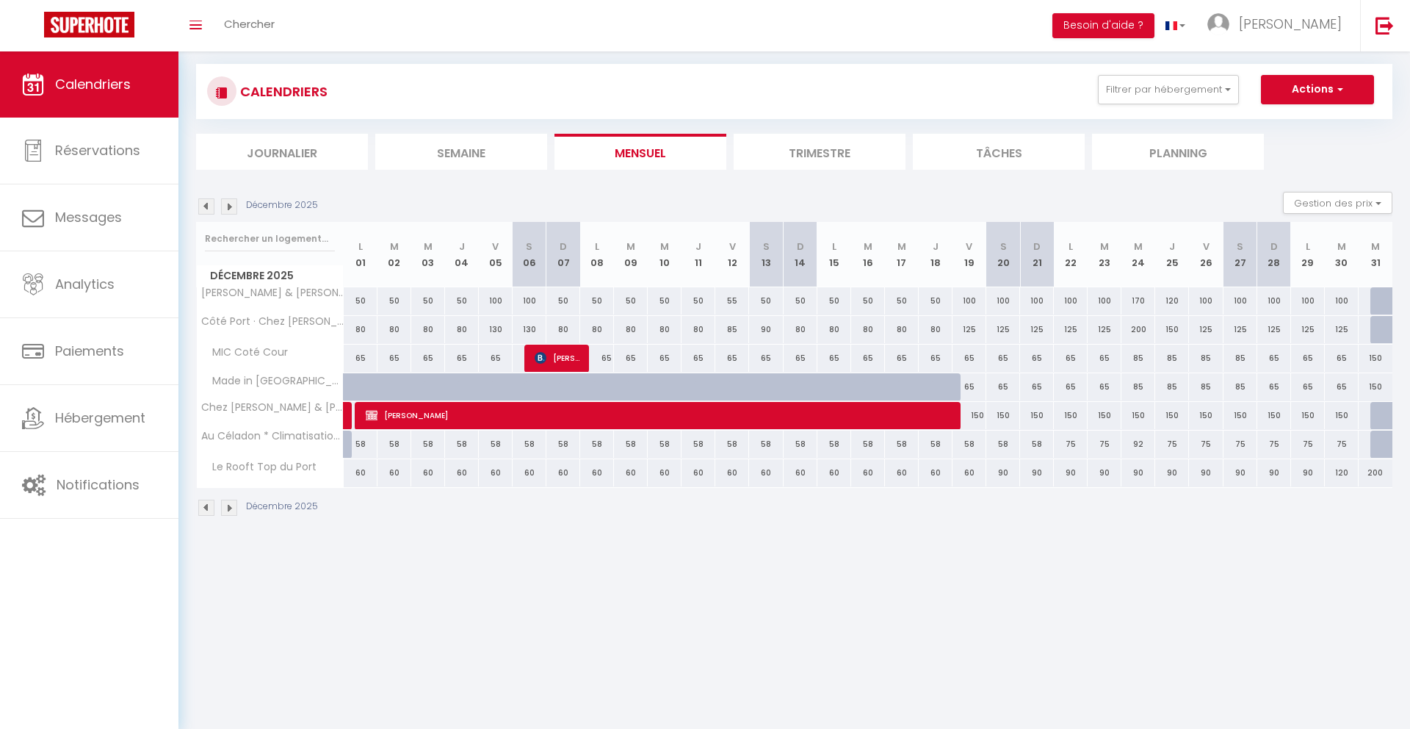
click at [205, 203] on img at bounding box center [206, 206] width 16 height 16
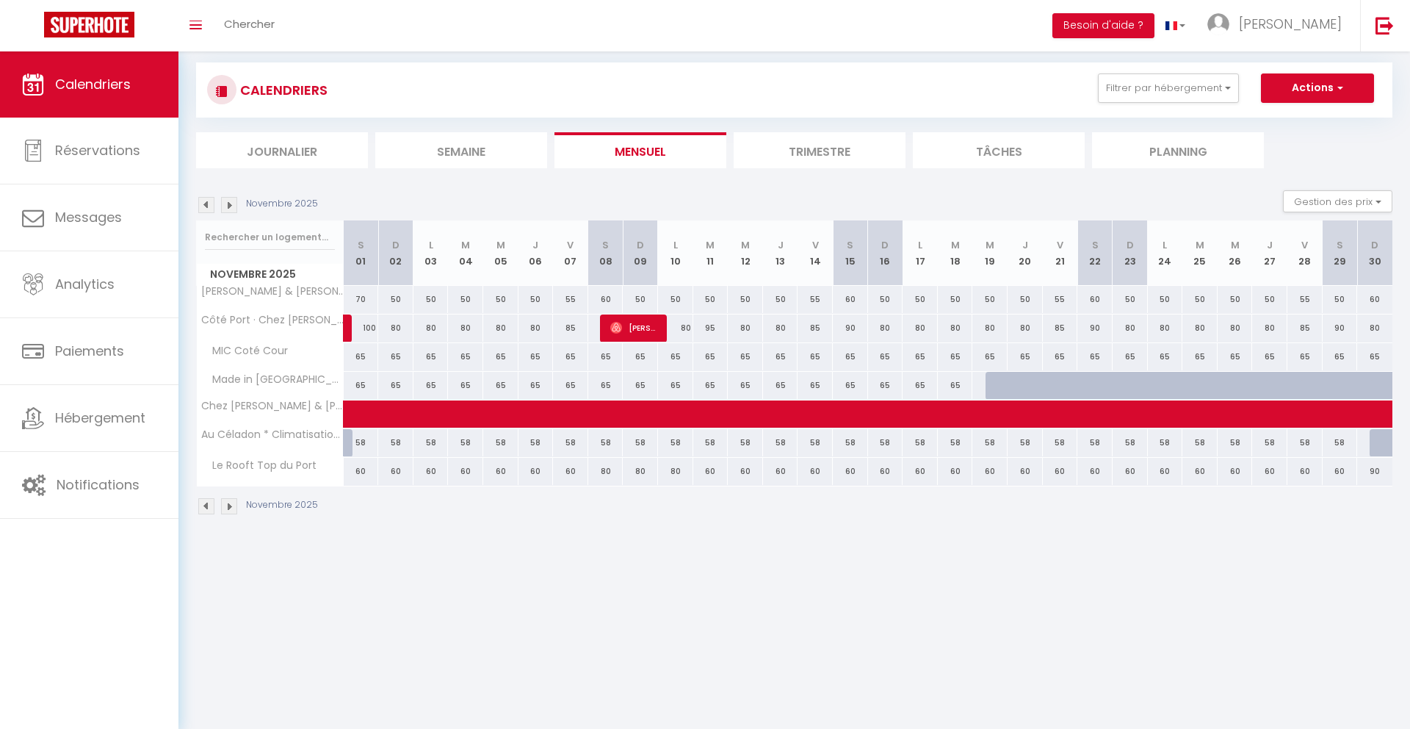
scroll to position [20, 0]
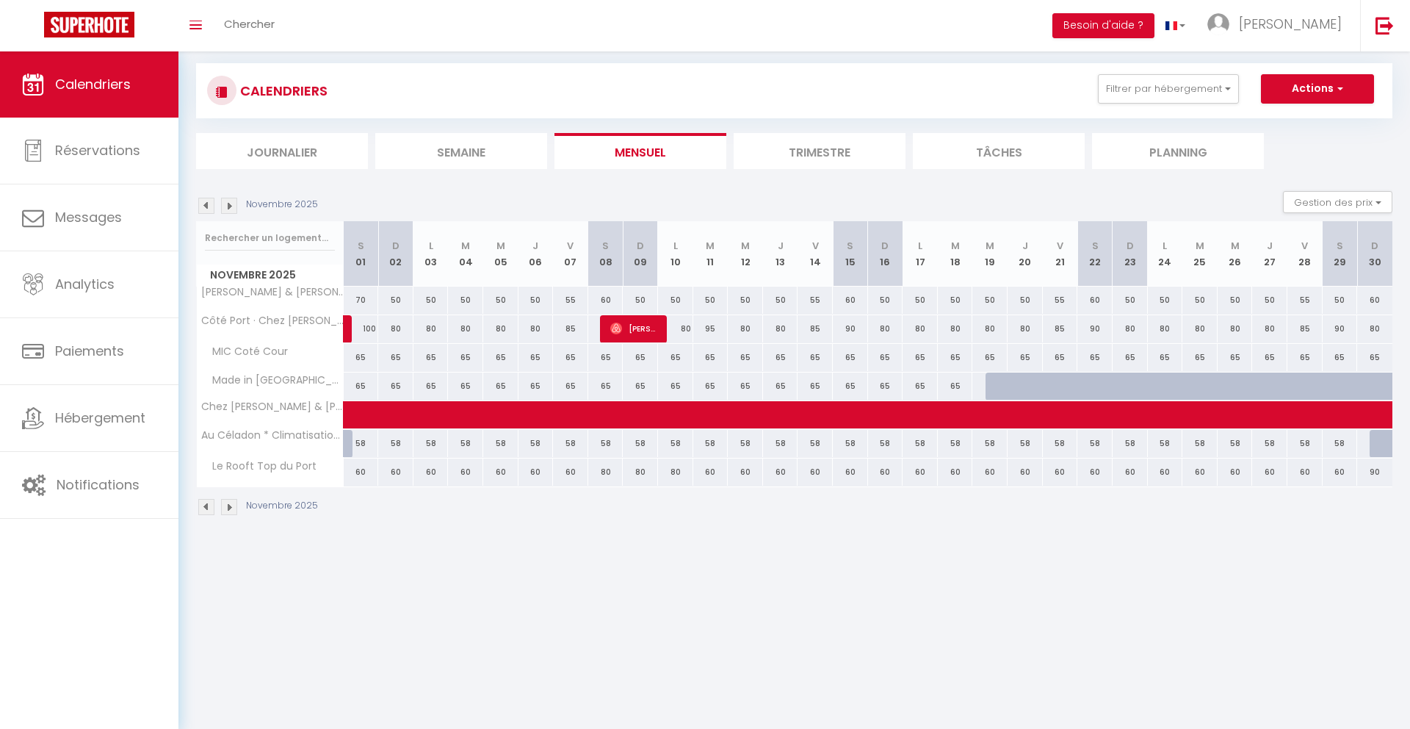
click at [1036, 389] on div at bounding box center [1037, 395] width 35 height 28
type input "65"
type input "Jeu 20 Novembre 2025"
type input "Ven 21 Novembre 2025"
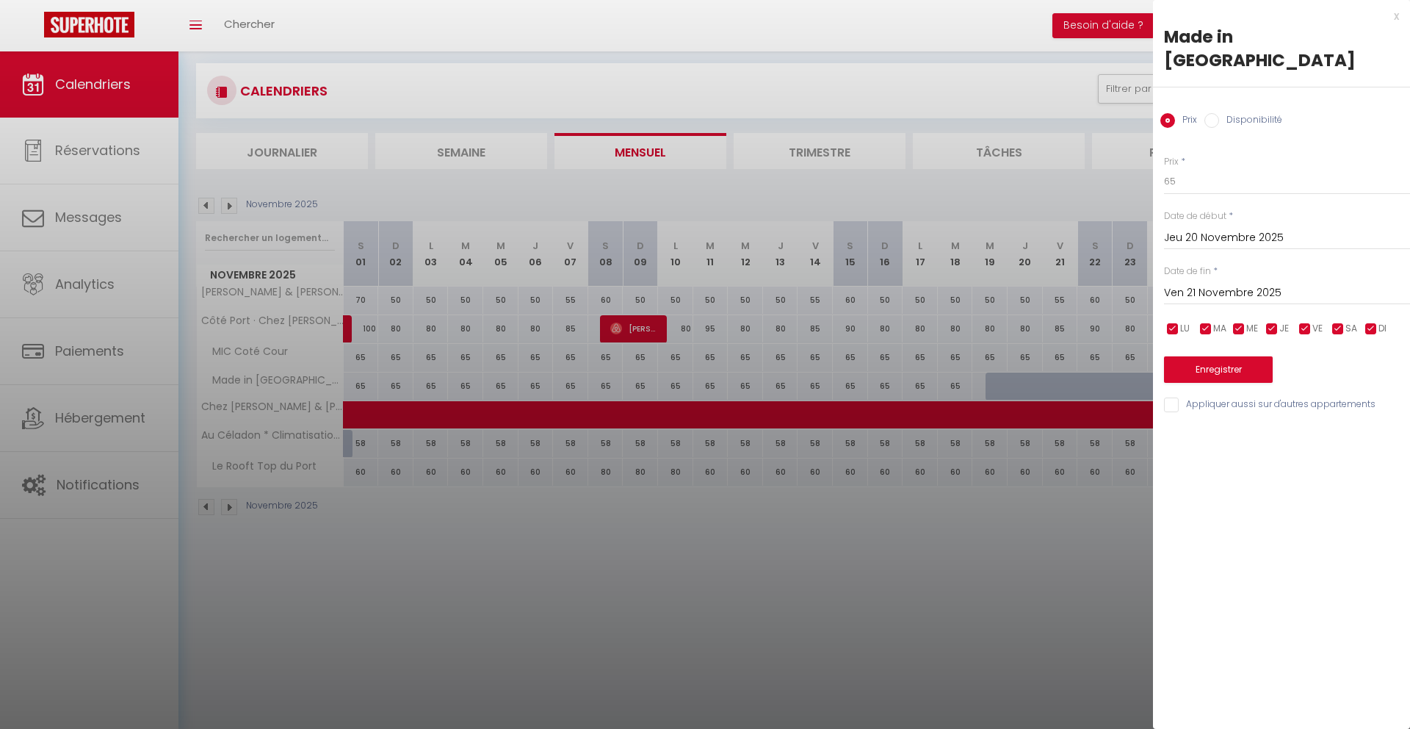
click at [927, 594] on div at bounding box center [705, 364] width 1410 height 729
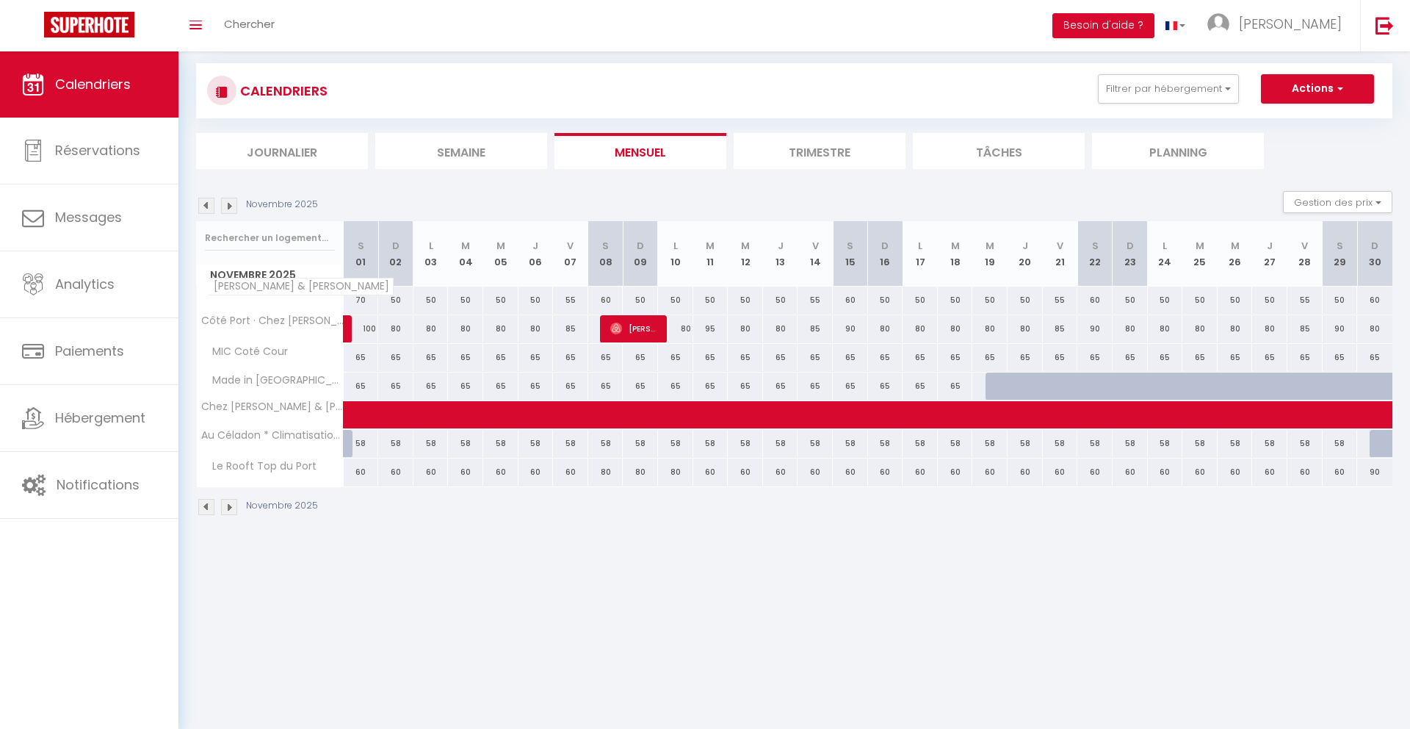
scroll to position [21, 0]
